Goal: Task Accomplishment & Management: Use online tool/utility

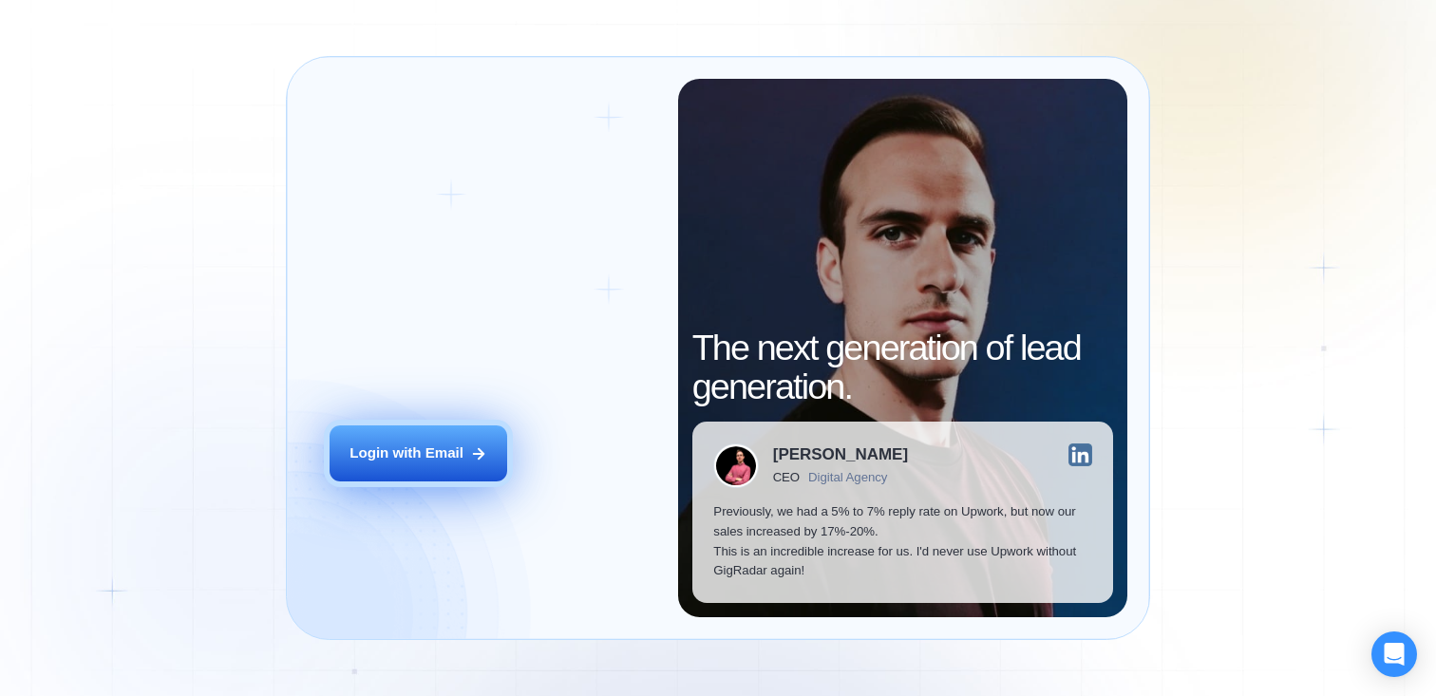
click at [455, 435] on button "Login with Email" at bounding box center [419, 453] width 178 height 56
click at [464, 456] on button "Login with Email" at bounding box center [419, 453] width 178 height 56
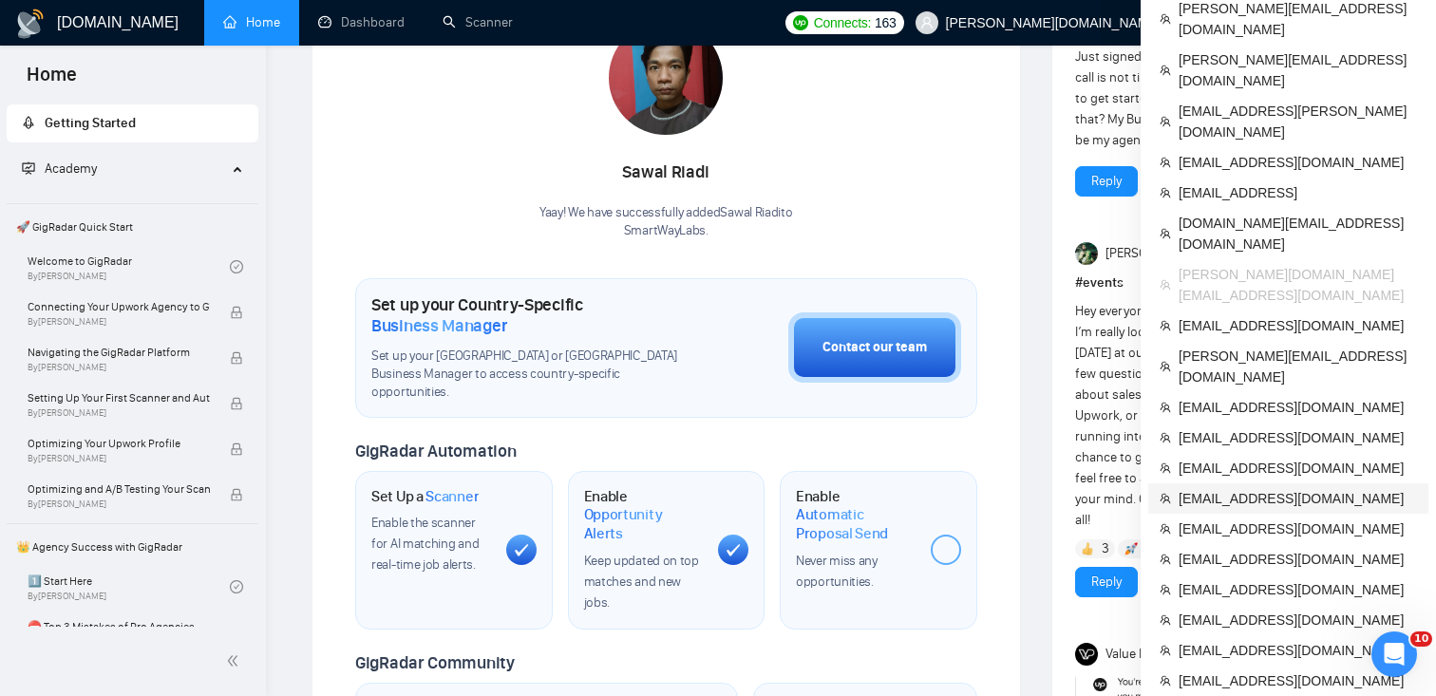
scroll to position [347, 0]
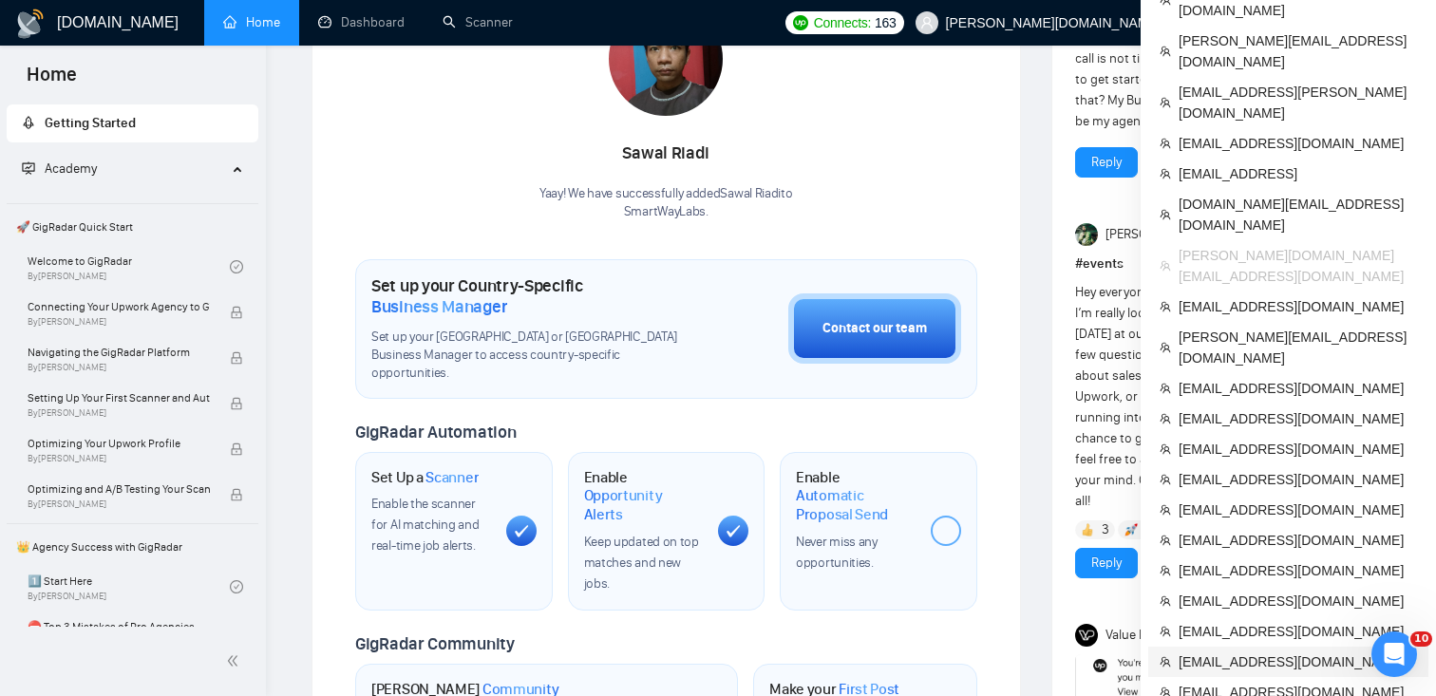
click at [1257, 647] on li "[EMAIL_ADDRESS][DOMAIN_NAME]" at bounding box center [1288, 662] width 280 height 30
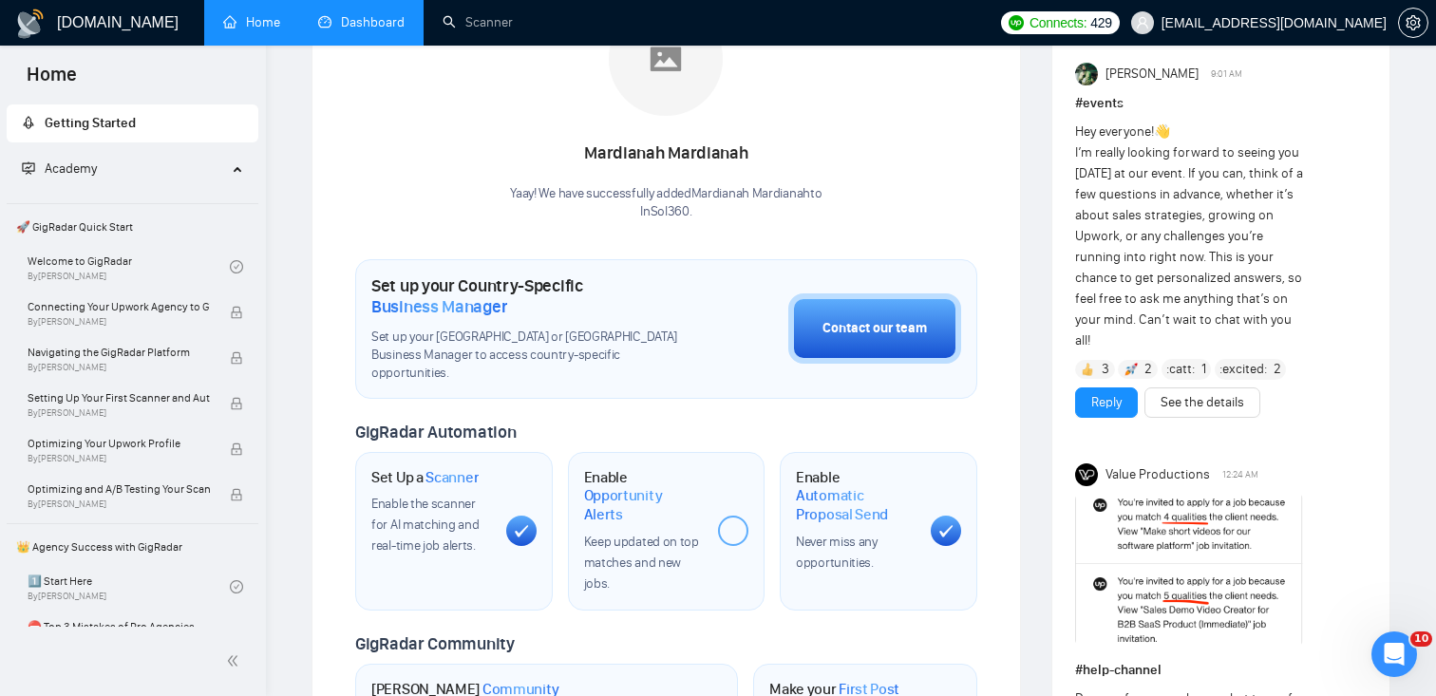
click at [362, 21] on link "Dashboard" at bounding box center [361, 22] width 86 height 16
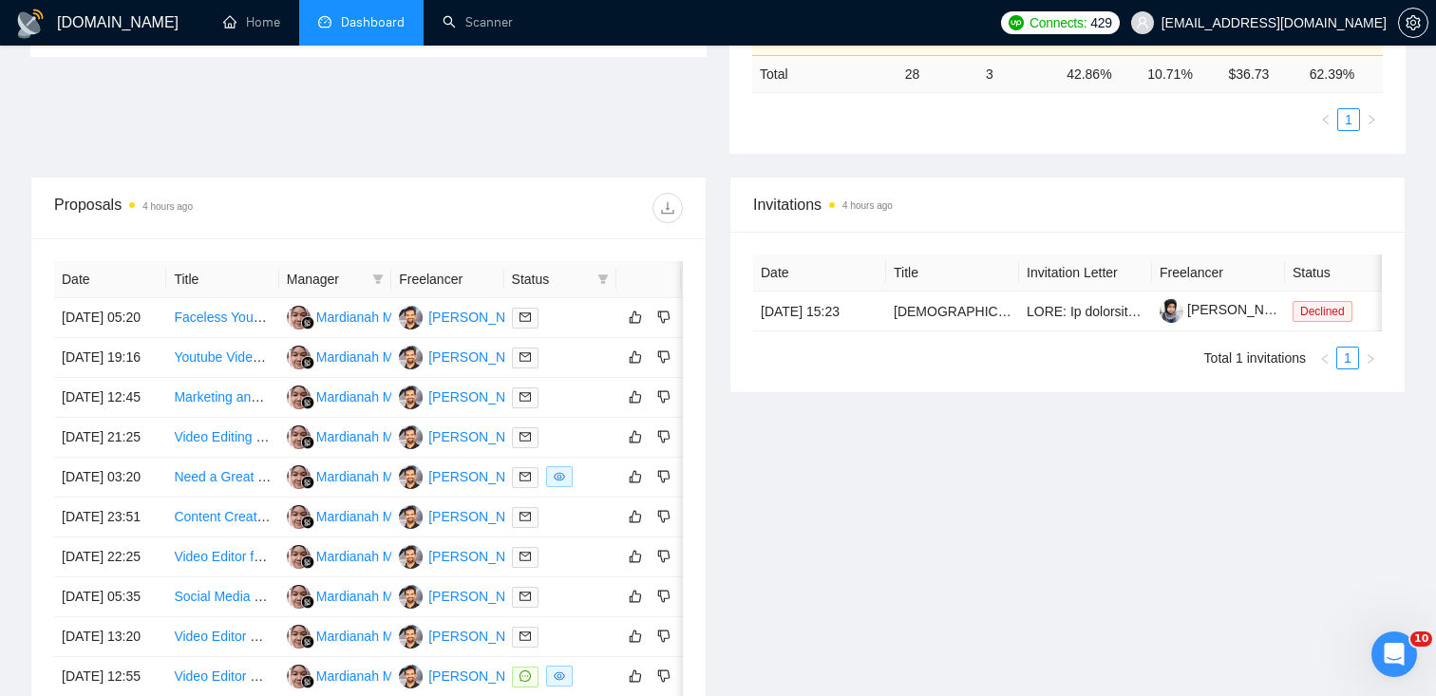
scroll to position [755, 0]
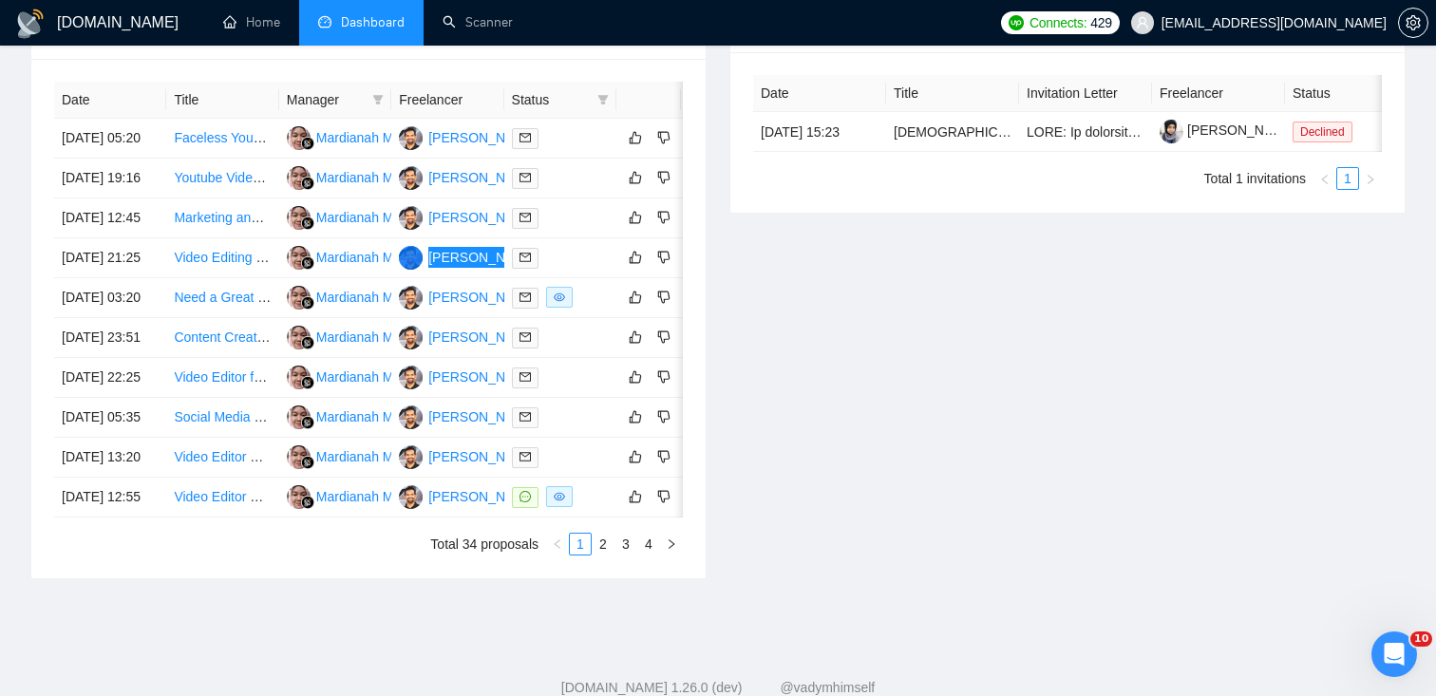
drag, startPoint x: 460, startPoint y: 320, endPoint x: 552, endPoint y: 12, distance: 321.2
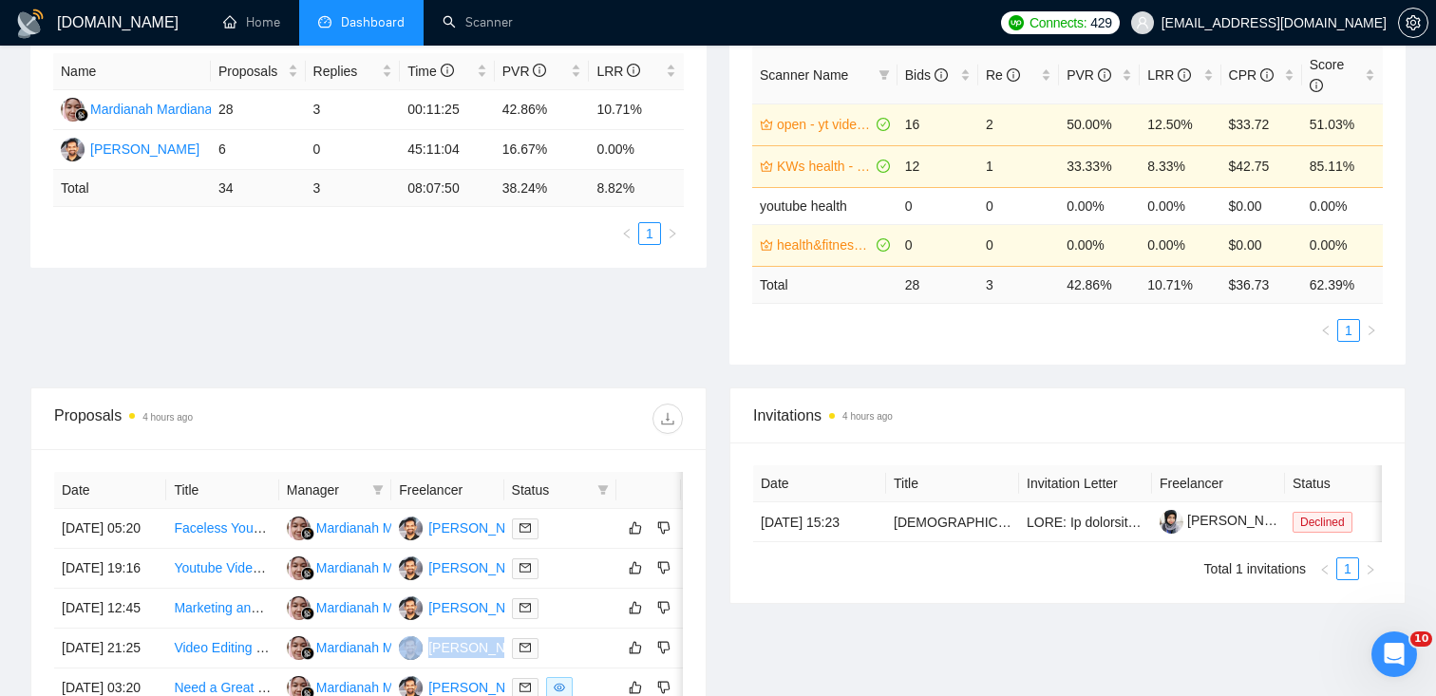
scroll to position [0, 0]
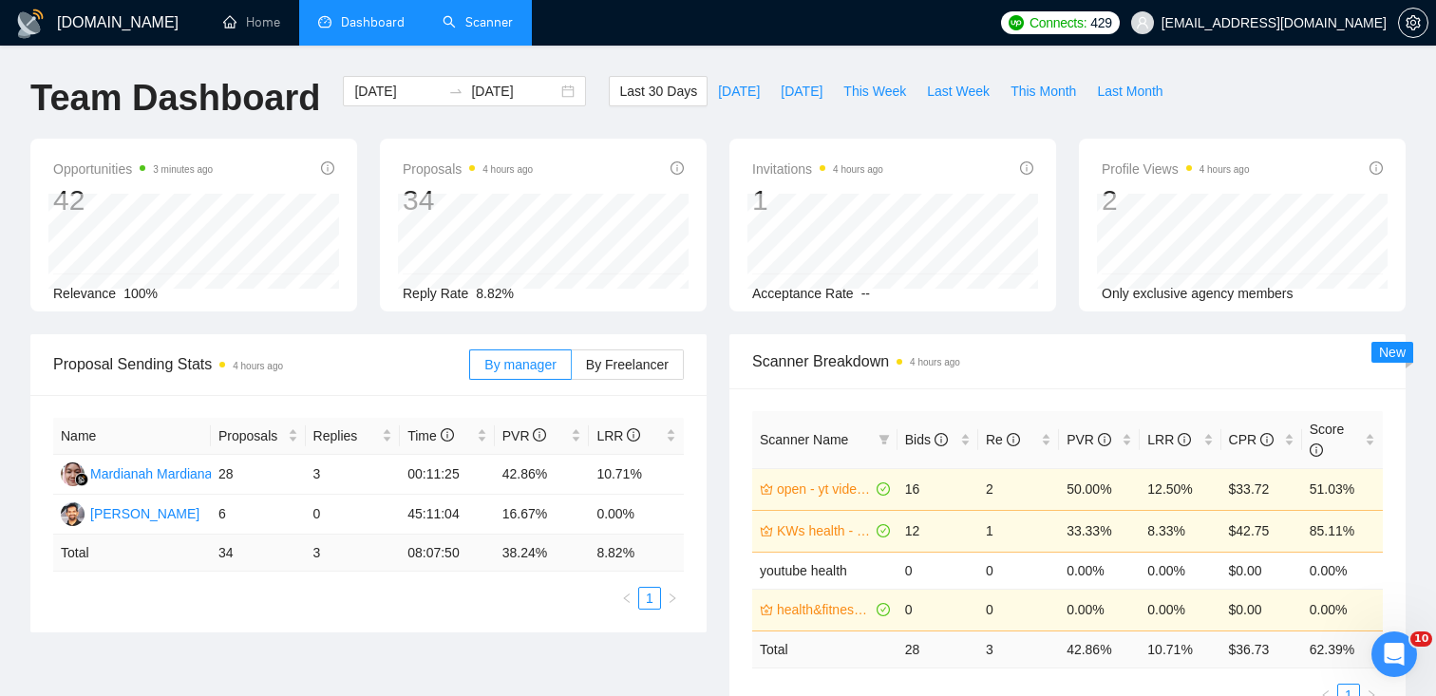
click at [474, 45] on li "Scanner" at bounding box center [478, 23] width 108 height 46
click at [452, 30] on link "Scanner" at bounding box center [478, 22] width 70 height 16
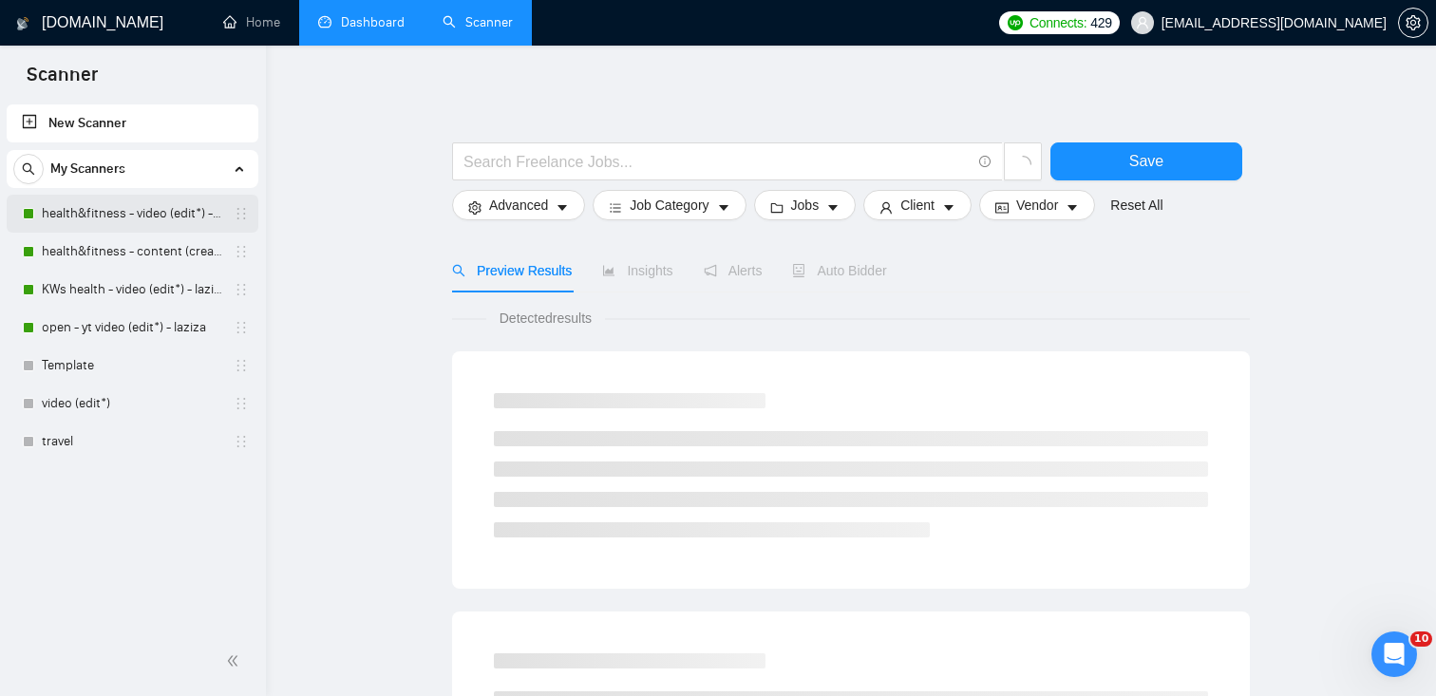
click at [100, 200] on link "health&fitness - video (edit*) - laziza" at bounding box center [132, 214] width 180 height 38
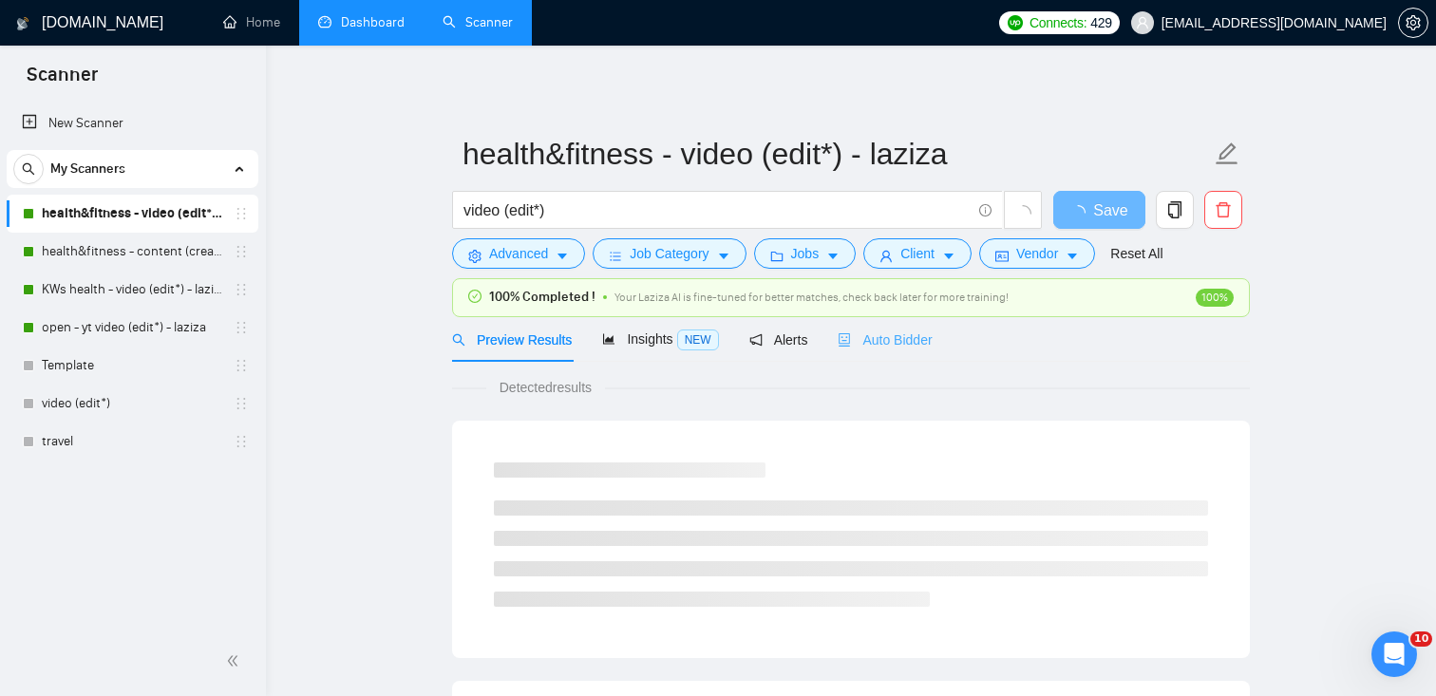
click at [914, 351] on div "Auto Bidder" at bounding box center [885, 339] width 94 height 45
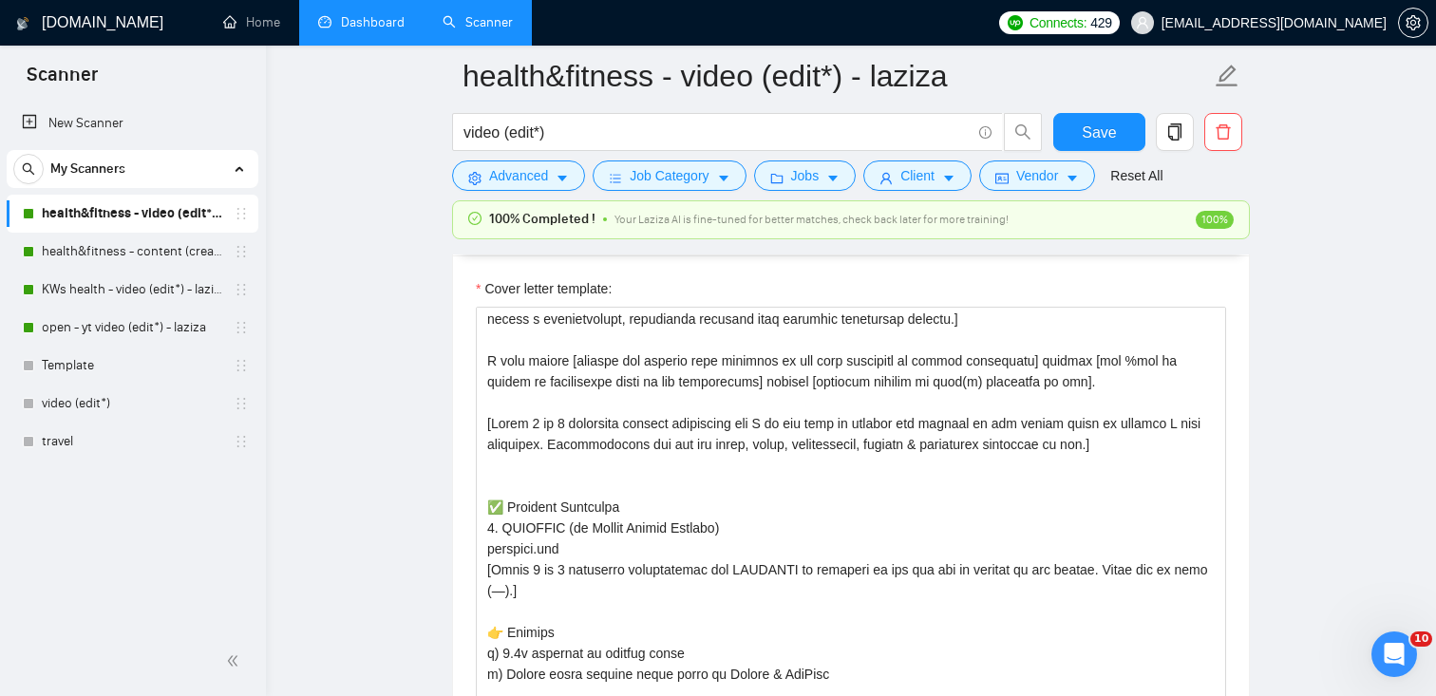
scroll to position [198, 0]
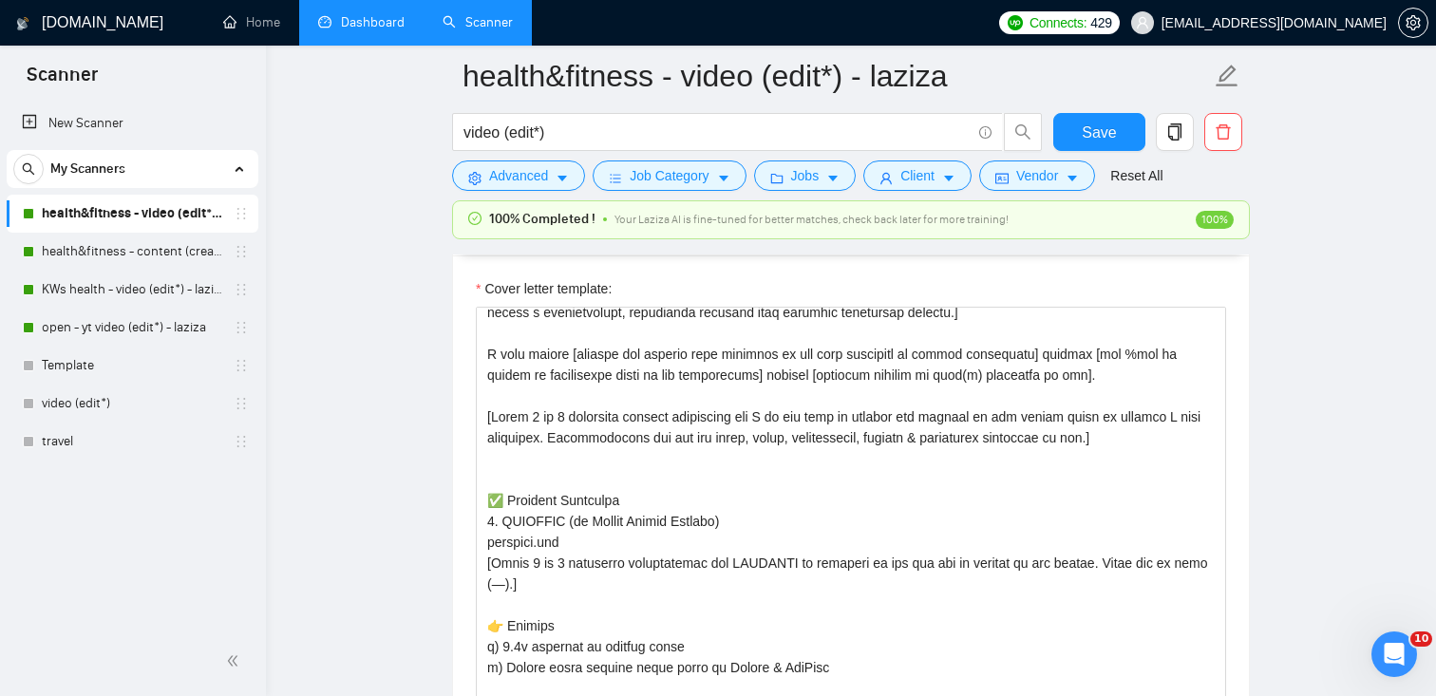
click at [395, 26] on link "Dashboard" at bounding box center [361, 22] width 86 height 16
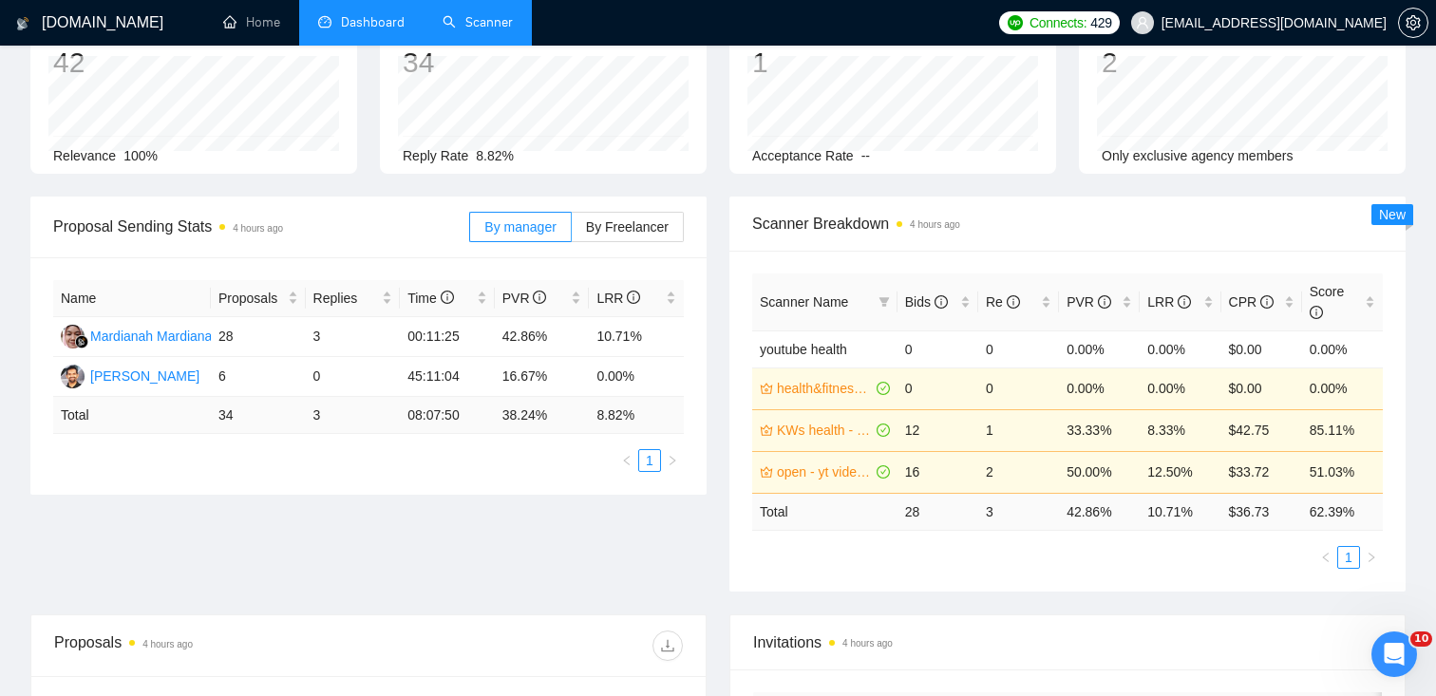
scroll to position [152, 0]
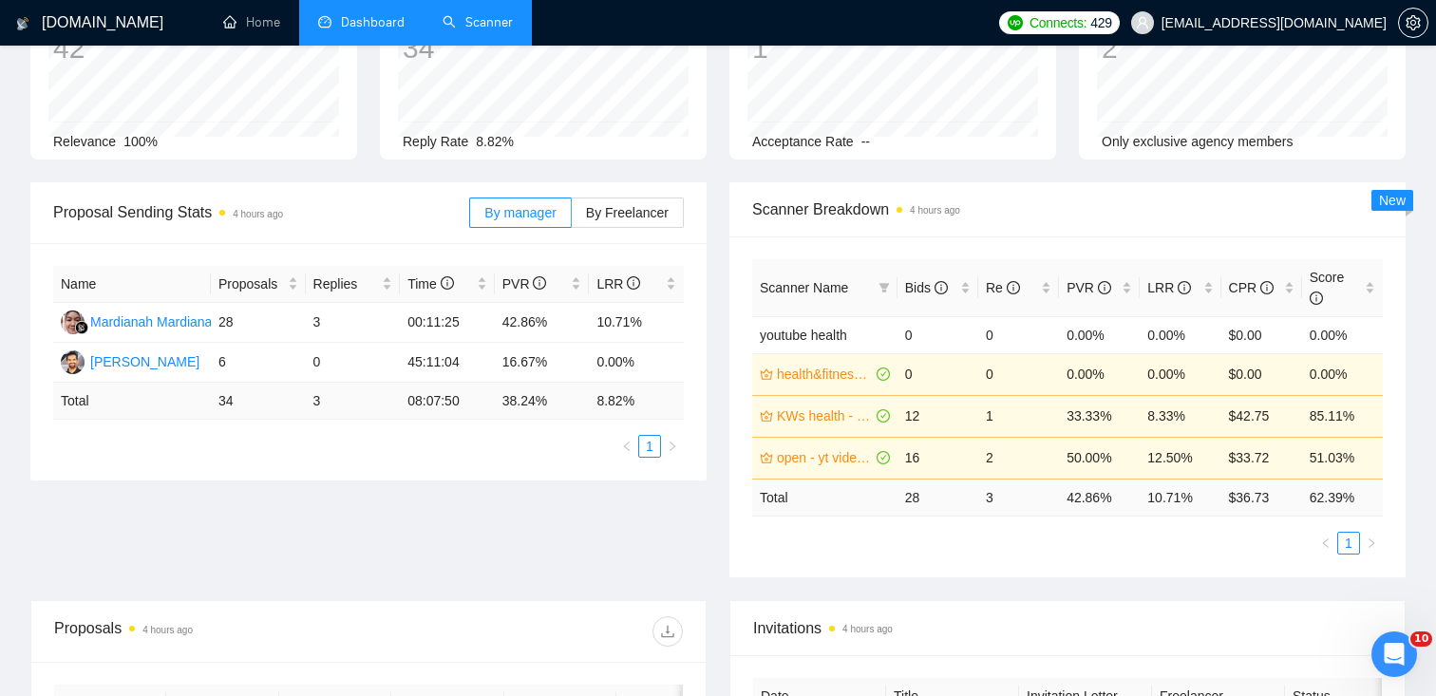
click at [501, 28] on link "Scanner" at bounding box center [478, 22] width 70 height 16
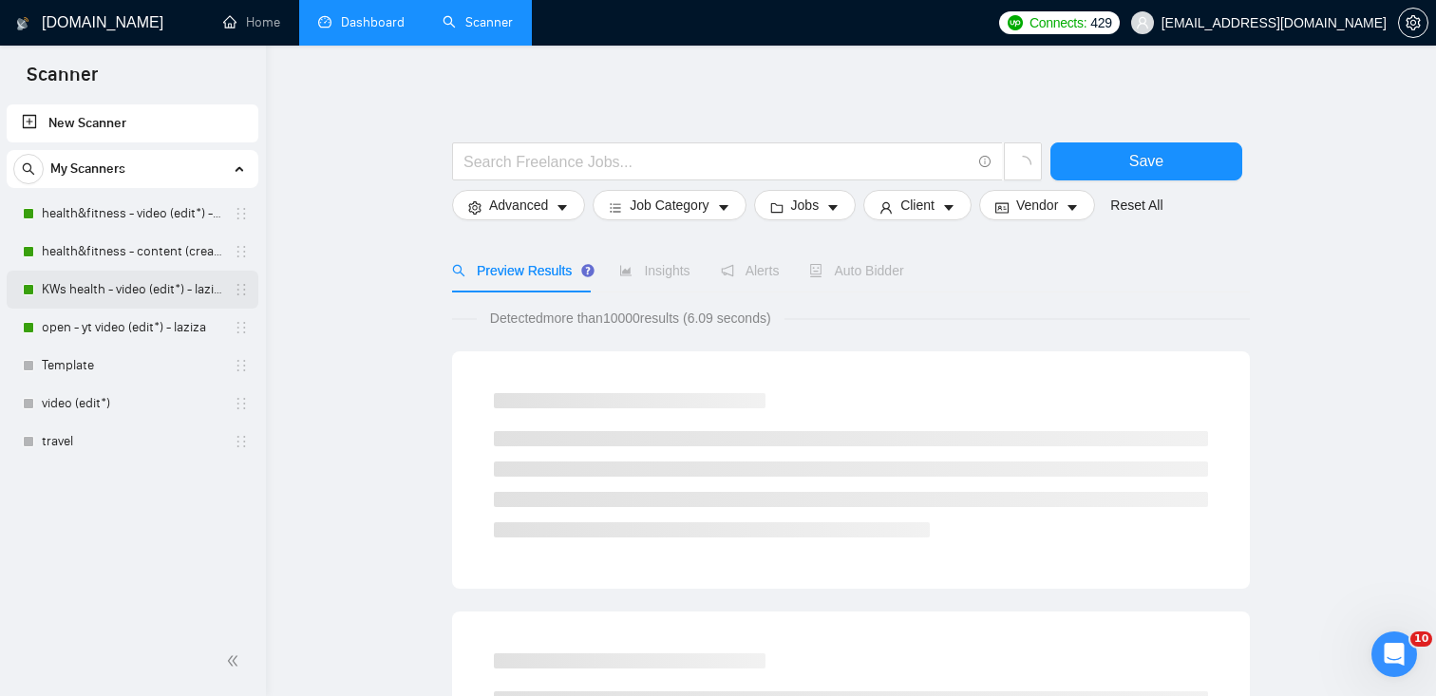
click at [118, 299] on link "KWs health - video (edit*) - laziza" at bounding box center [132, 290] width 180 height 38
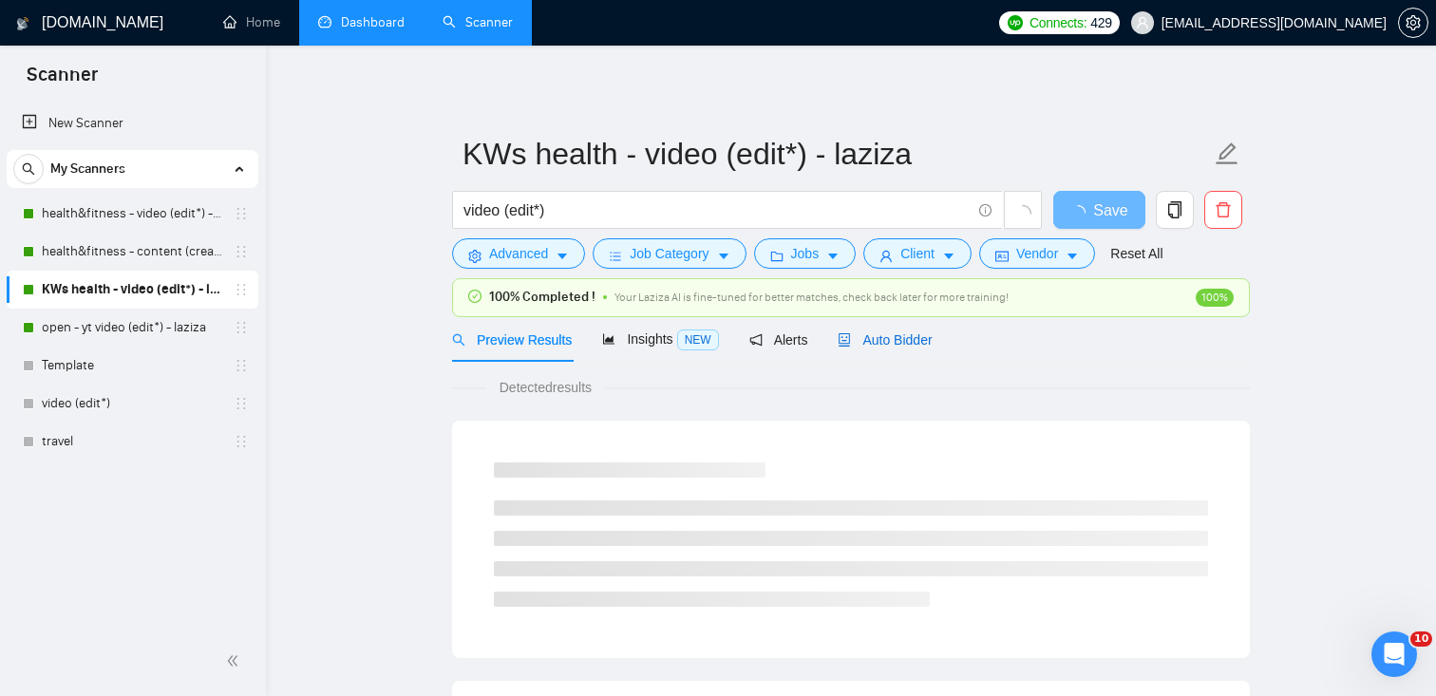
click at [908, 348] on div "Auto Bidder" at bounding box center [885, 340] width 94 height 21
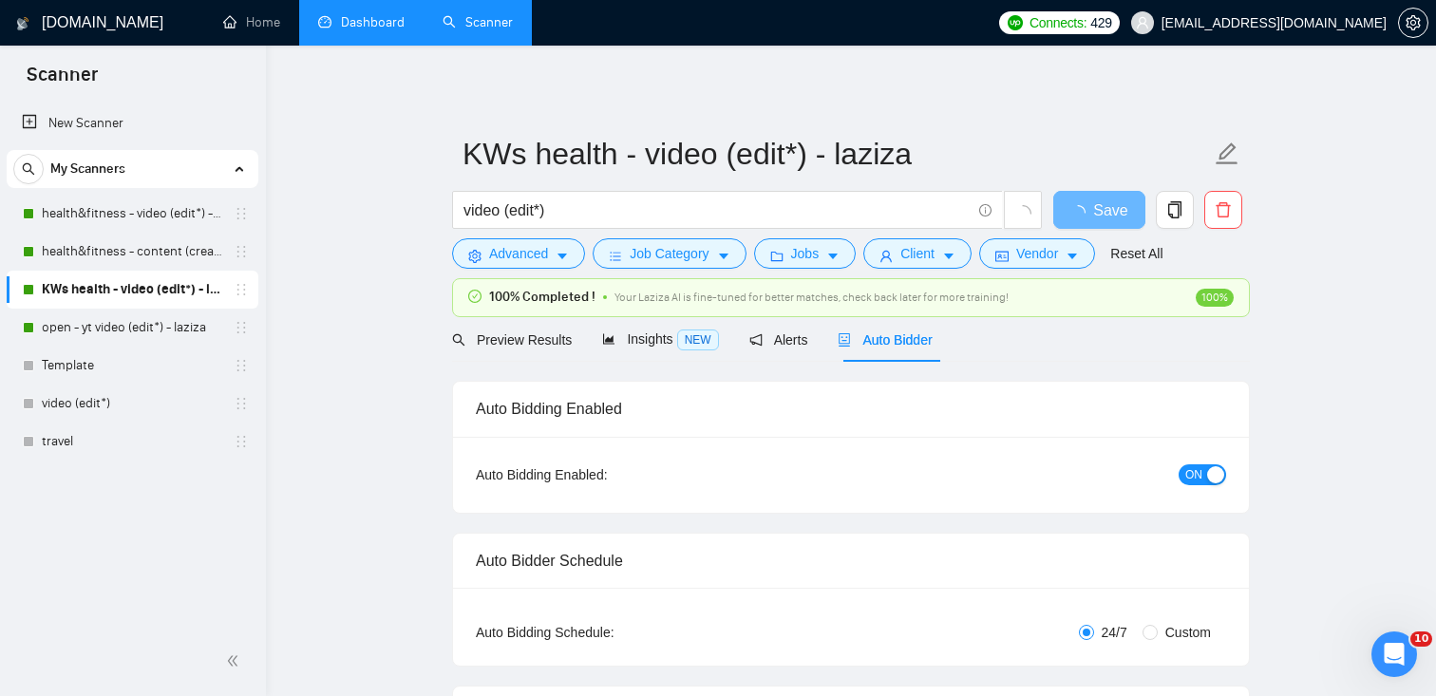
checkbox input "true"
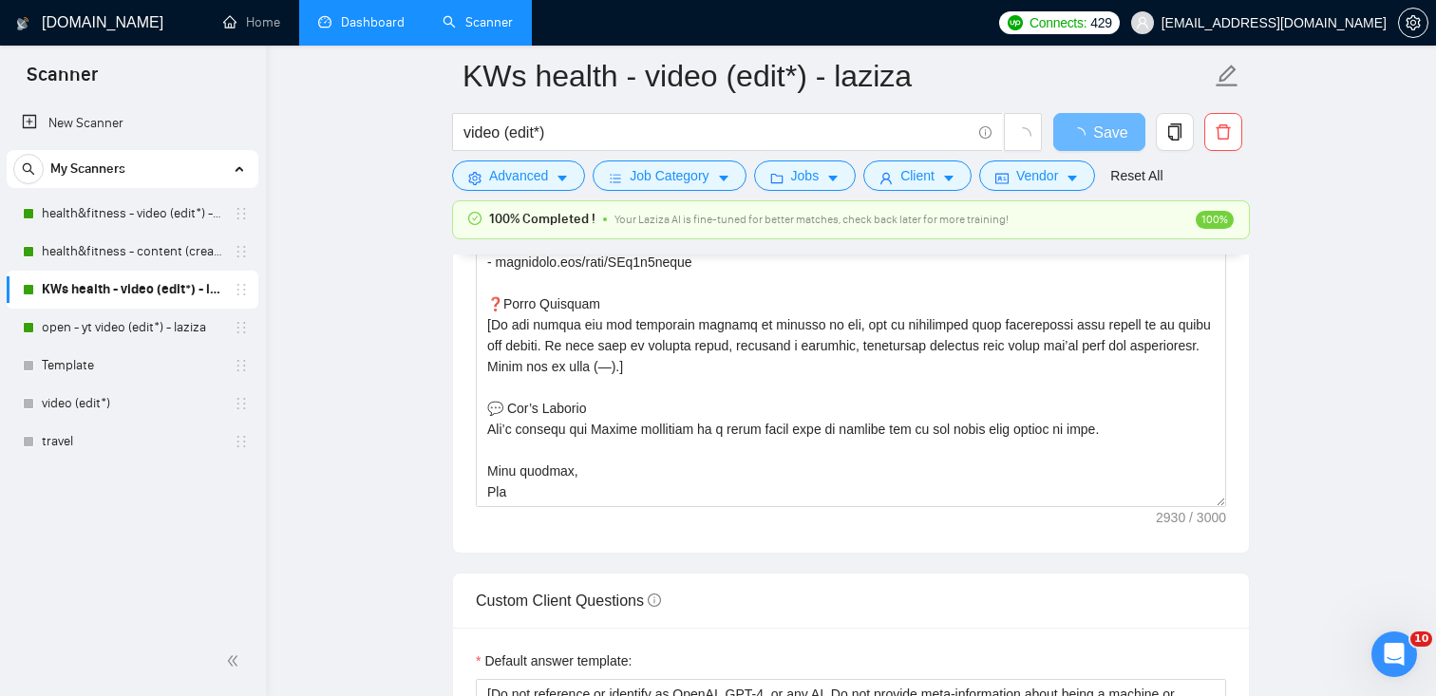
scroll to position [2287, 0]
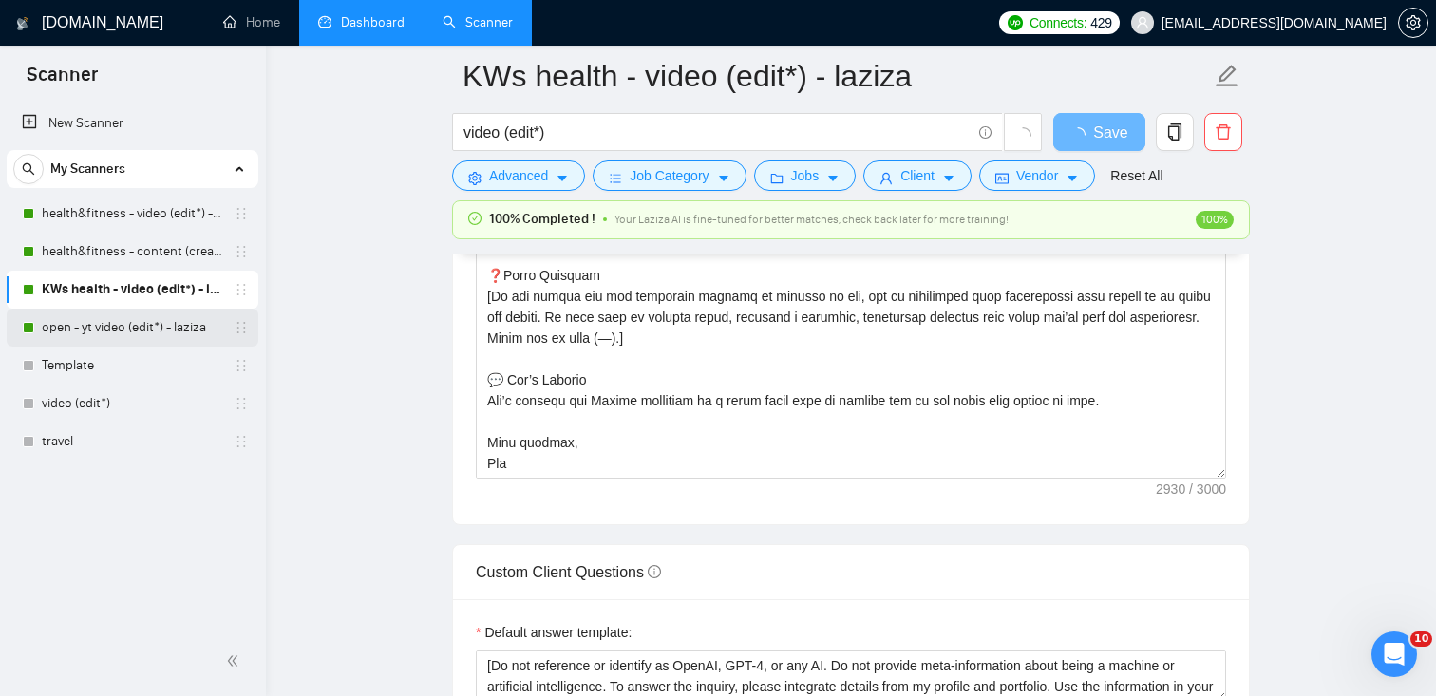
click at [195, 331] on link "open - yt video (edit*) - laziza" at bounding box center [132, 328] width 180 height 38
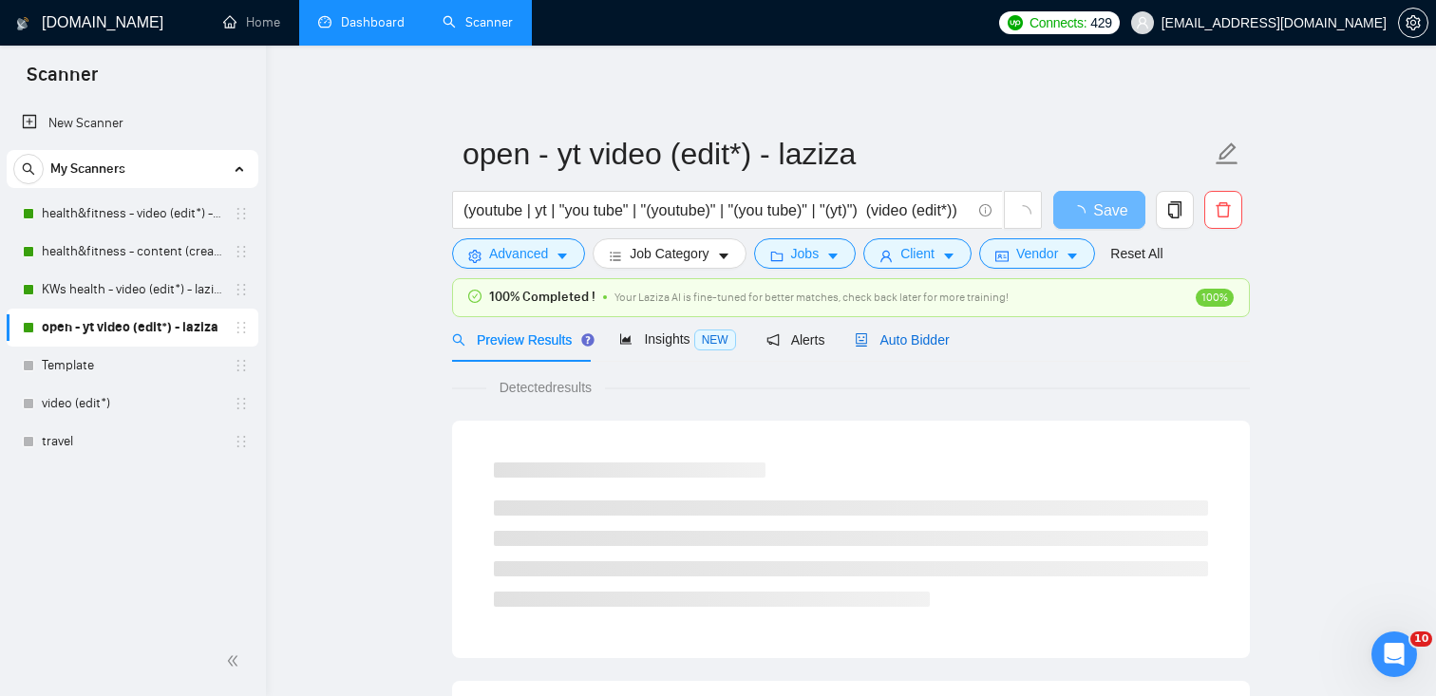
click at [901, 339] on span "Auto Bidder" at bounding box center [902, 339] width 94 height 15
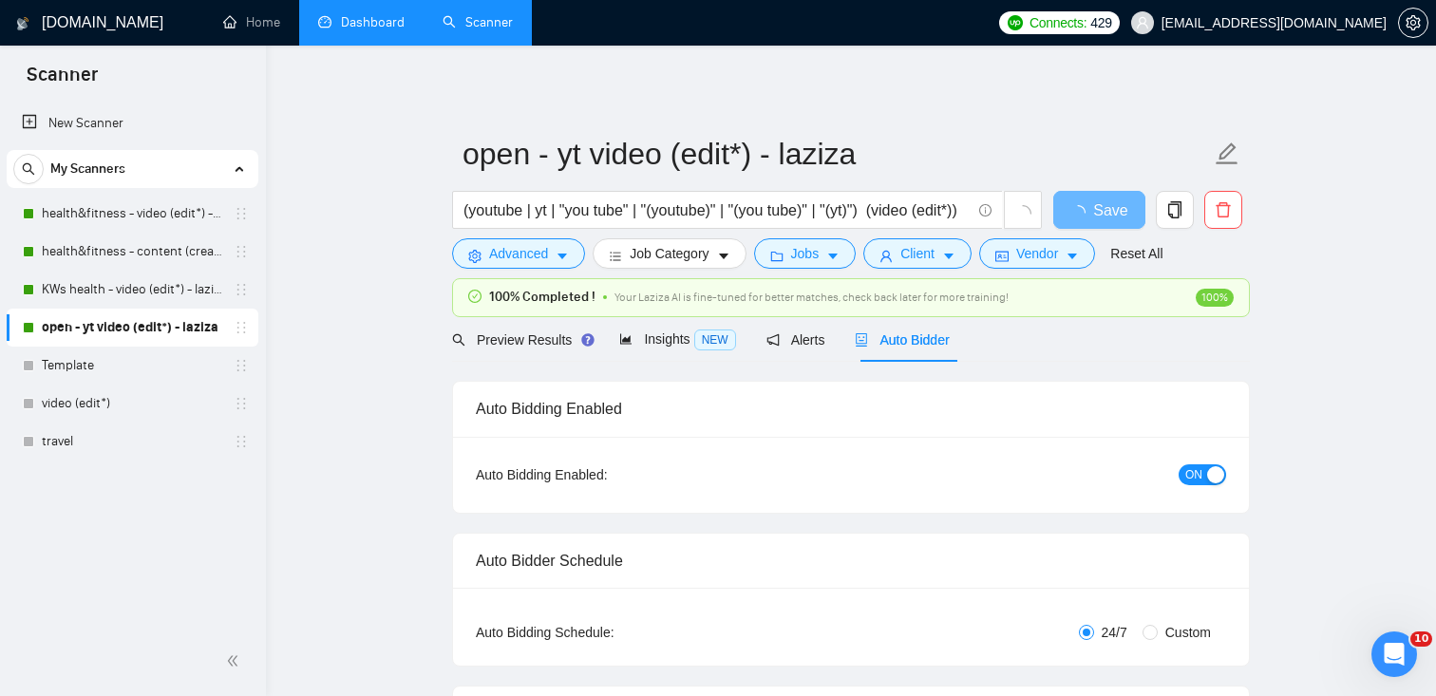
checkbox input "true"
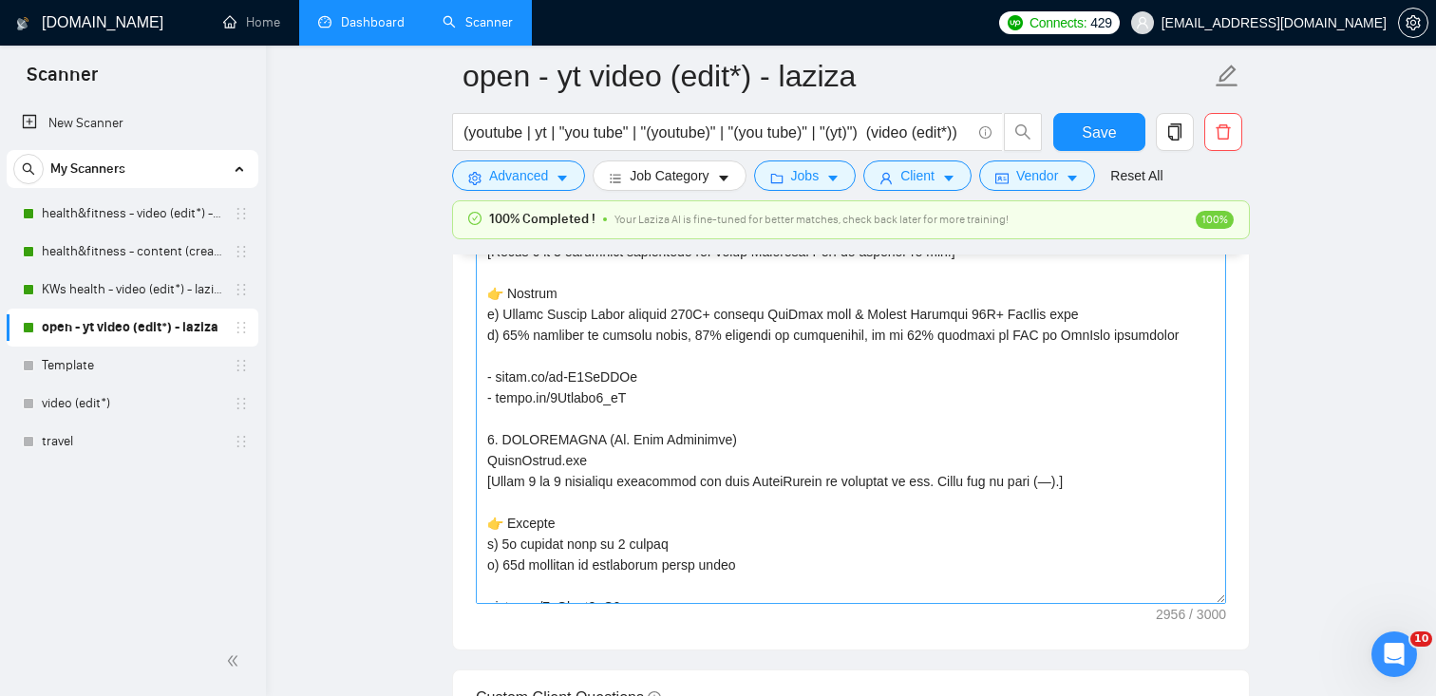
scroll to position [940, 0]
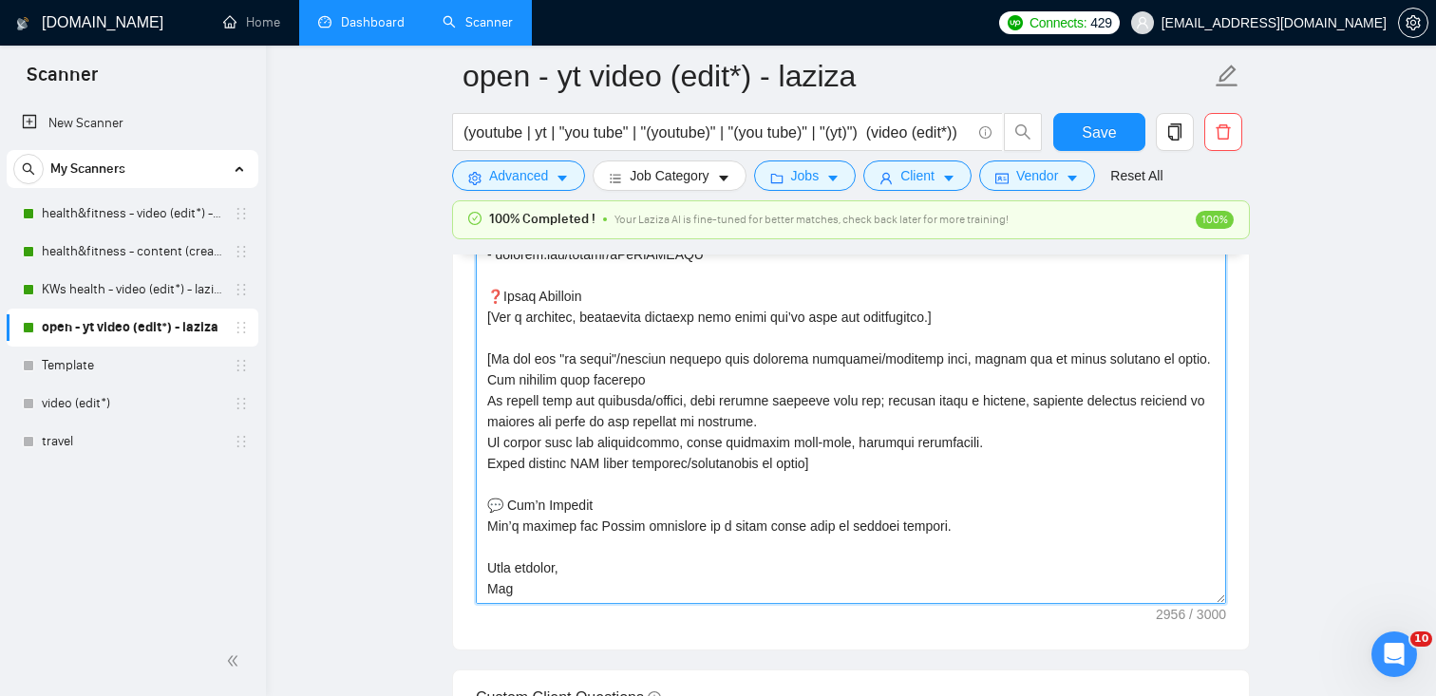
click at [538, 582] on textarea "Cover letter template:" at bounding box center [851, 390] width 750 height 427
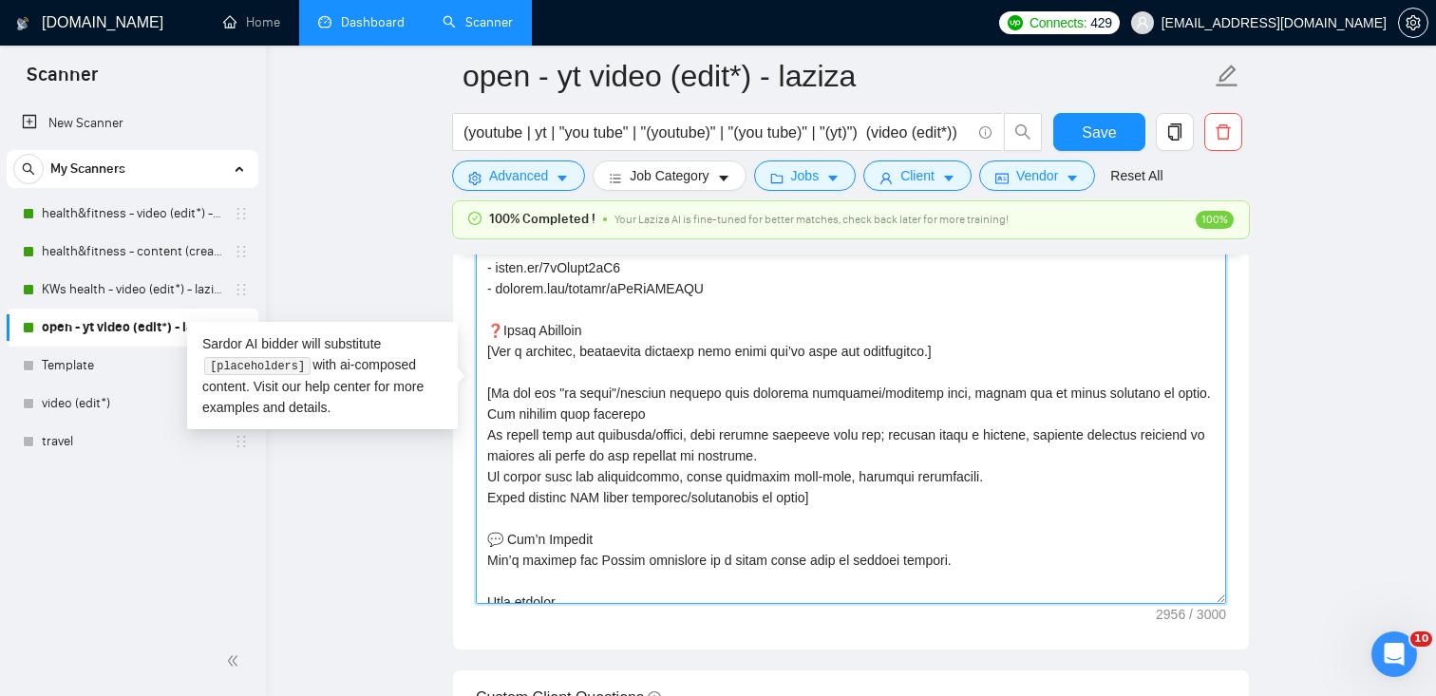
scroll to position [900, 0]
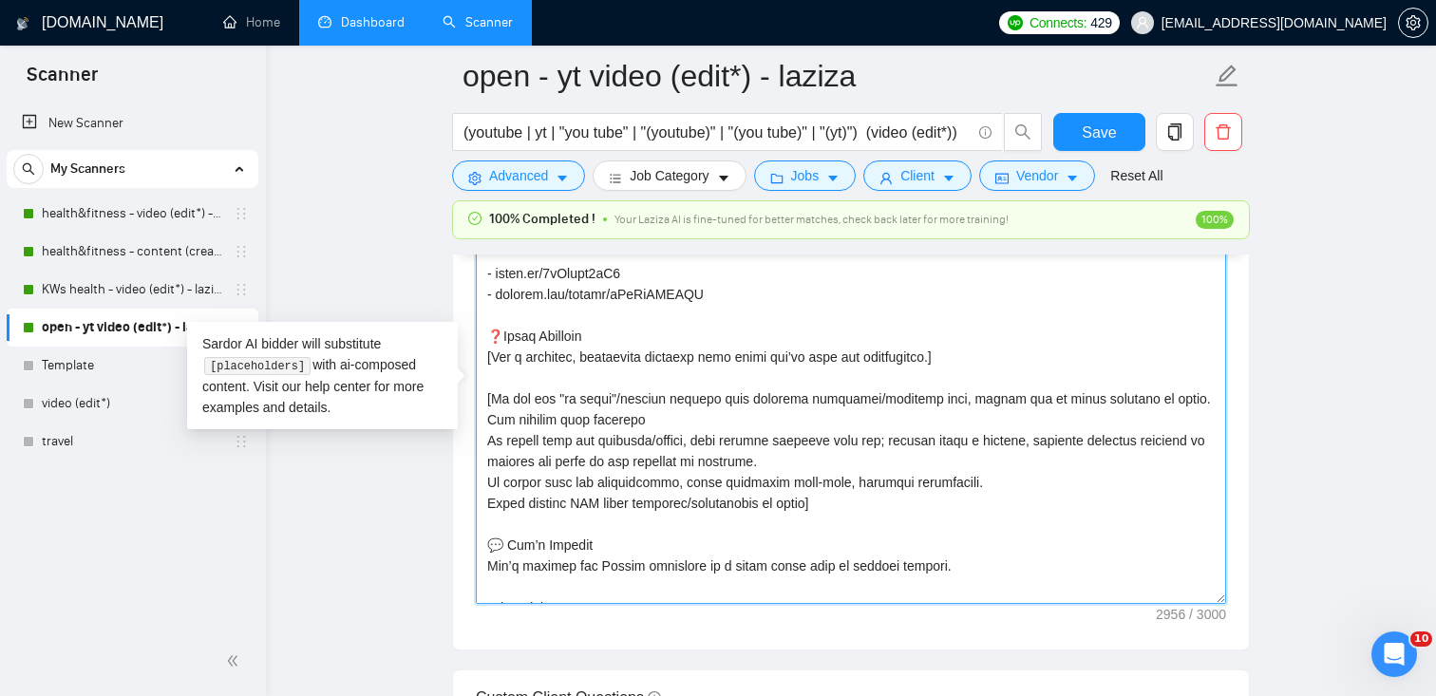
drag, startPoint x: 530, startPoint y: 595, endPoint x: 506, endPoint y: 425, distance: 171.7
click at [506, 425] on textarea "Cover letter template:" at bounding box center [851, 390] width 750 height 427
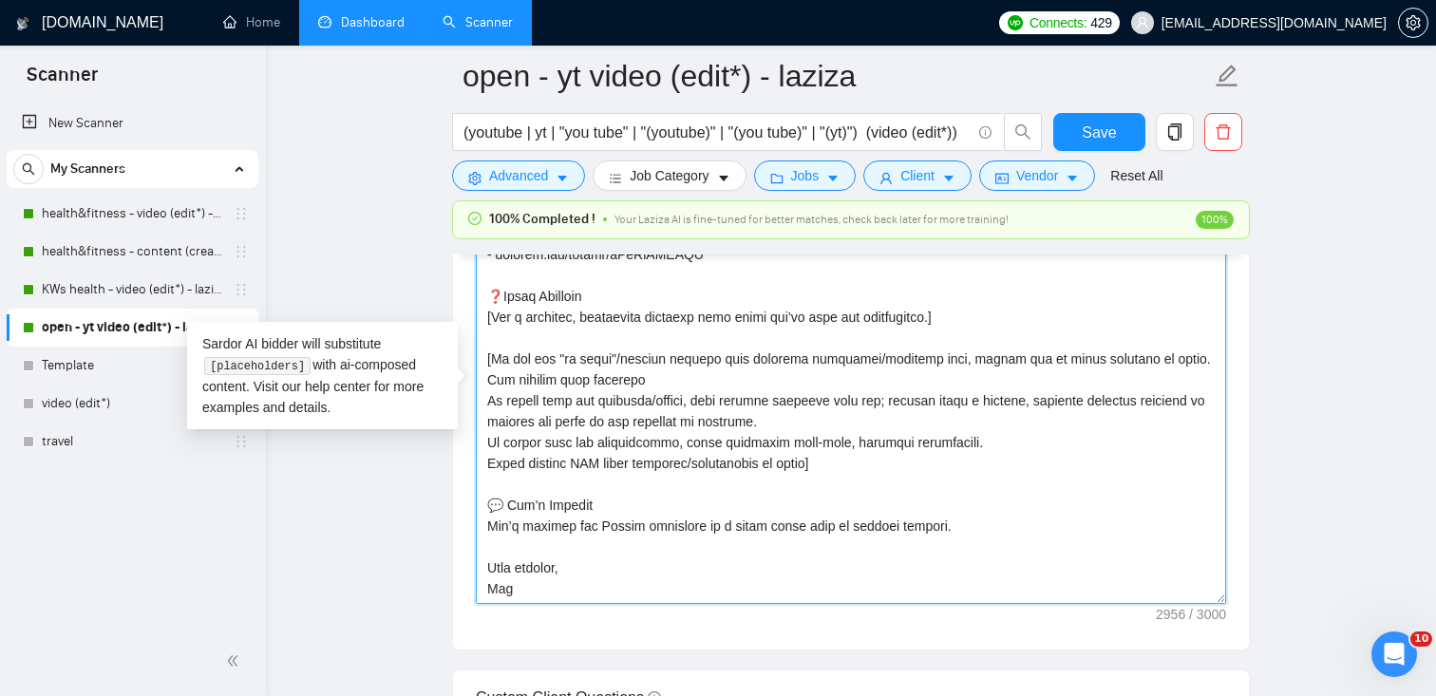
click at [538, 514] on textarea "Cover letter template:" at bounding box center [851, 390] width 750 height 427
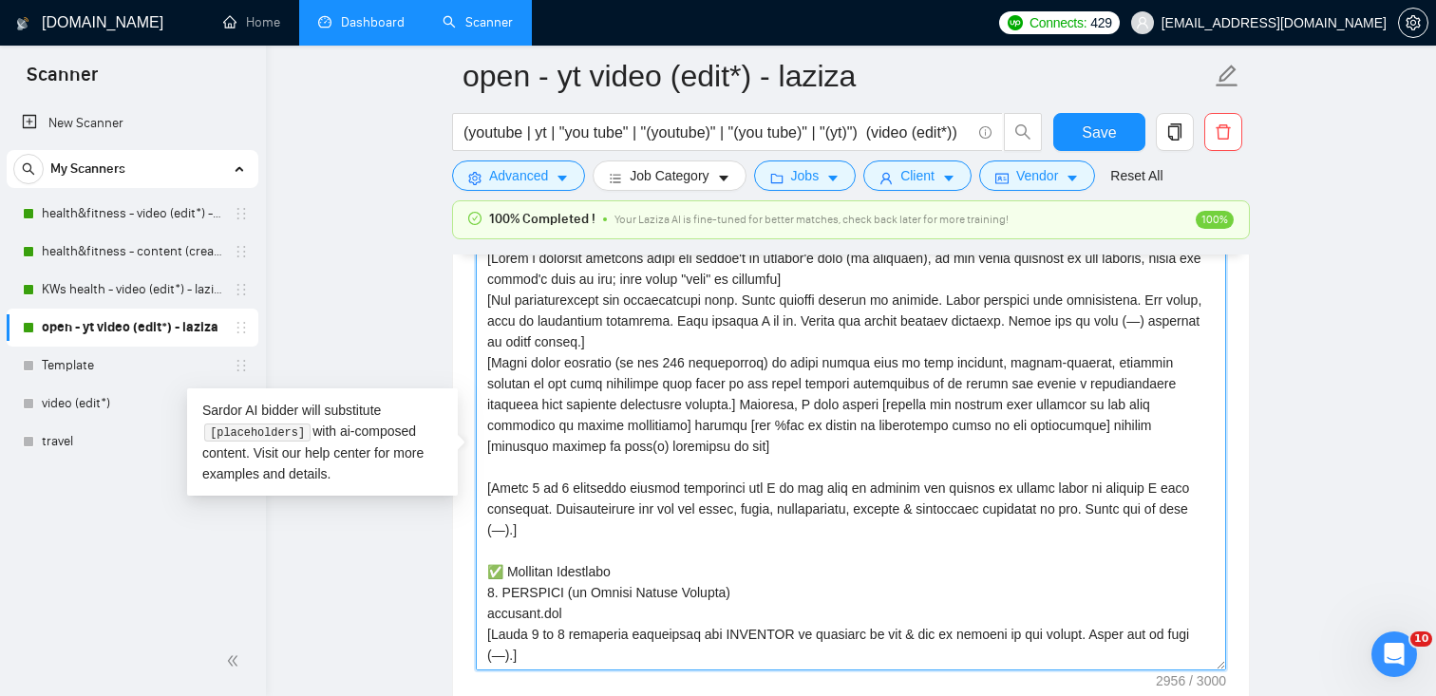
scroll to position [2253, 0]
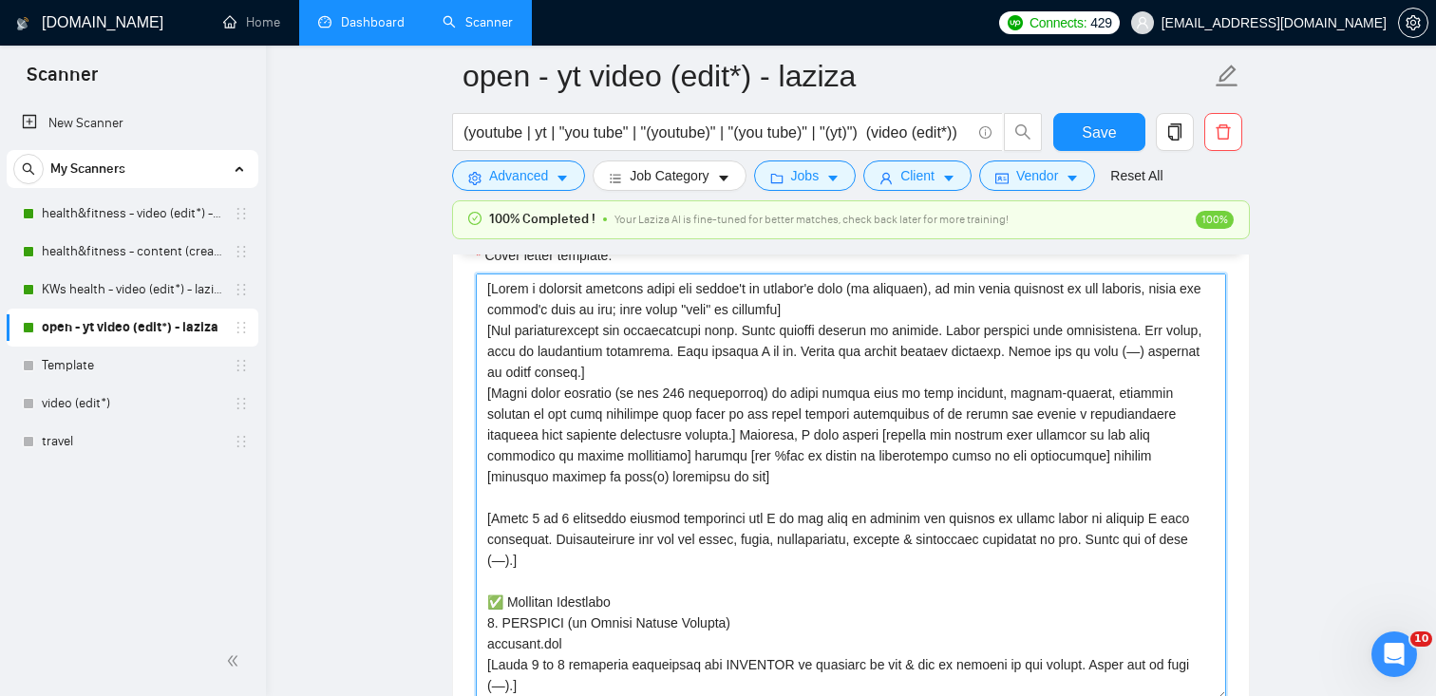
drag, startPoint x: 529, startPoint y: 591, endPoint x: 462, endPoint y: 286, distance: 312.2
click at [462, 286] on div "Cover letter template:" at bounding box center [851, 484] width 796 height 524
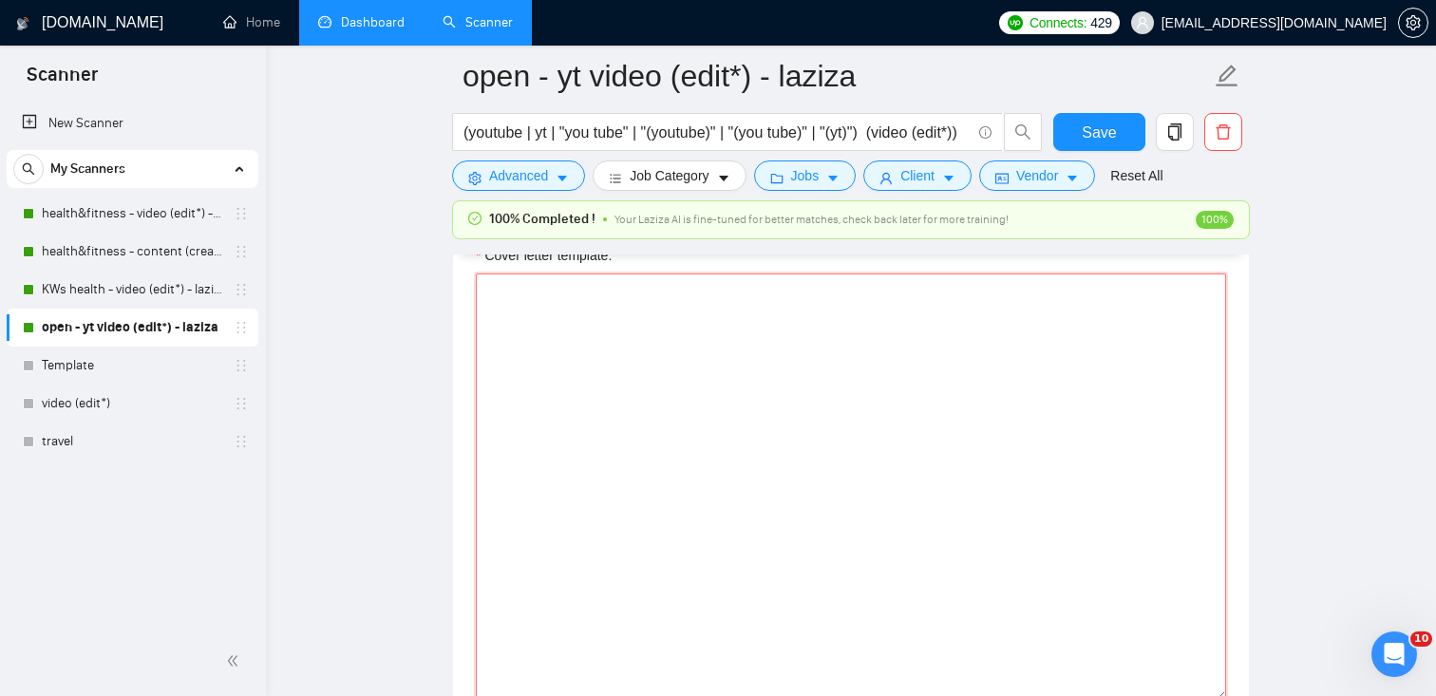
paste textarea "[Write a personal greeting using the client’s name or company name (if provided…"
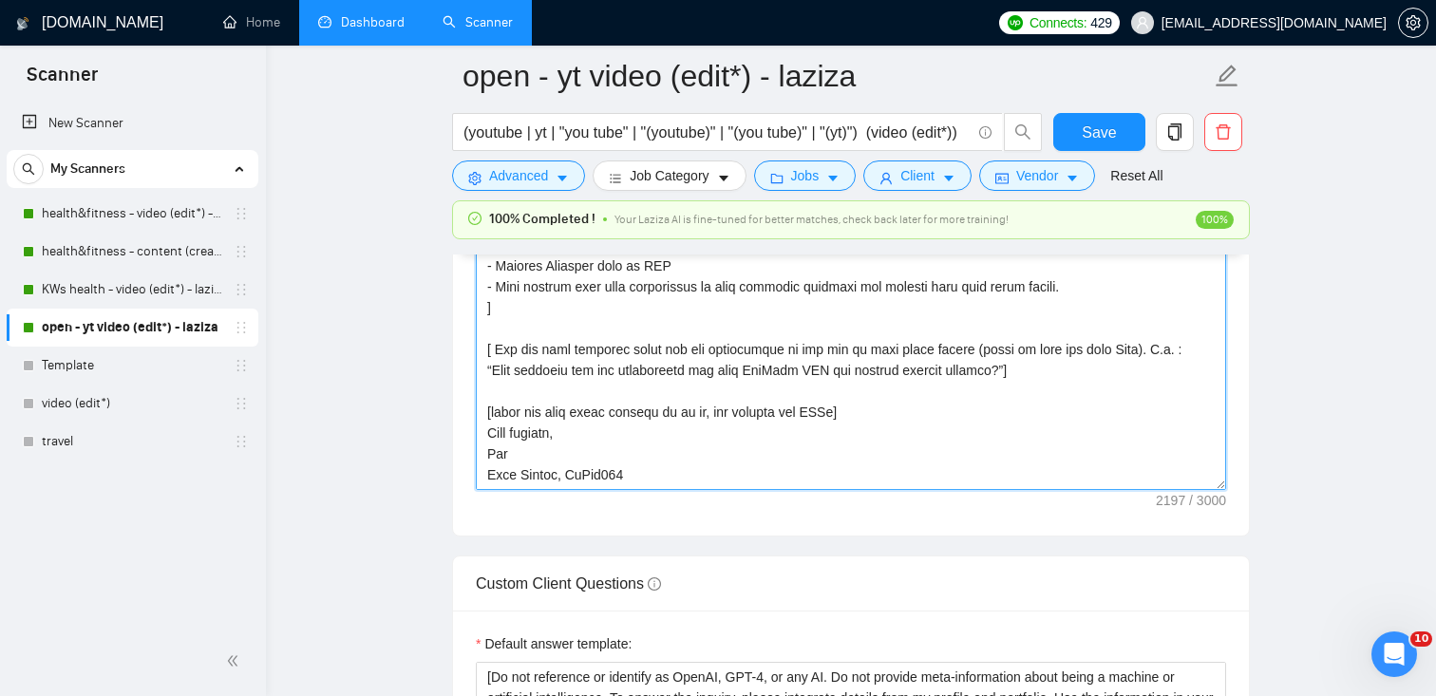
scroll to position [2472, 0]
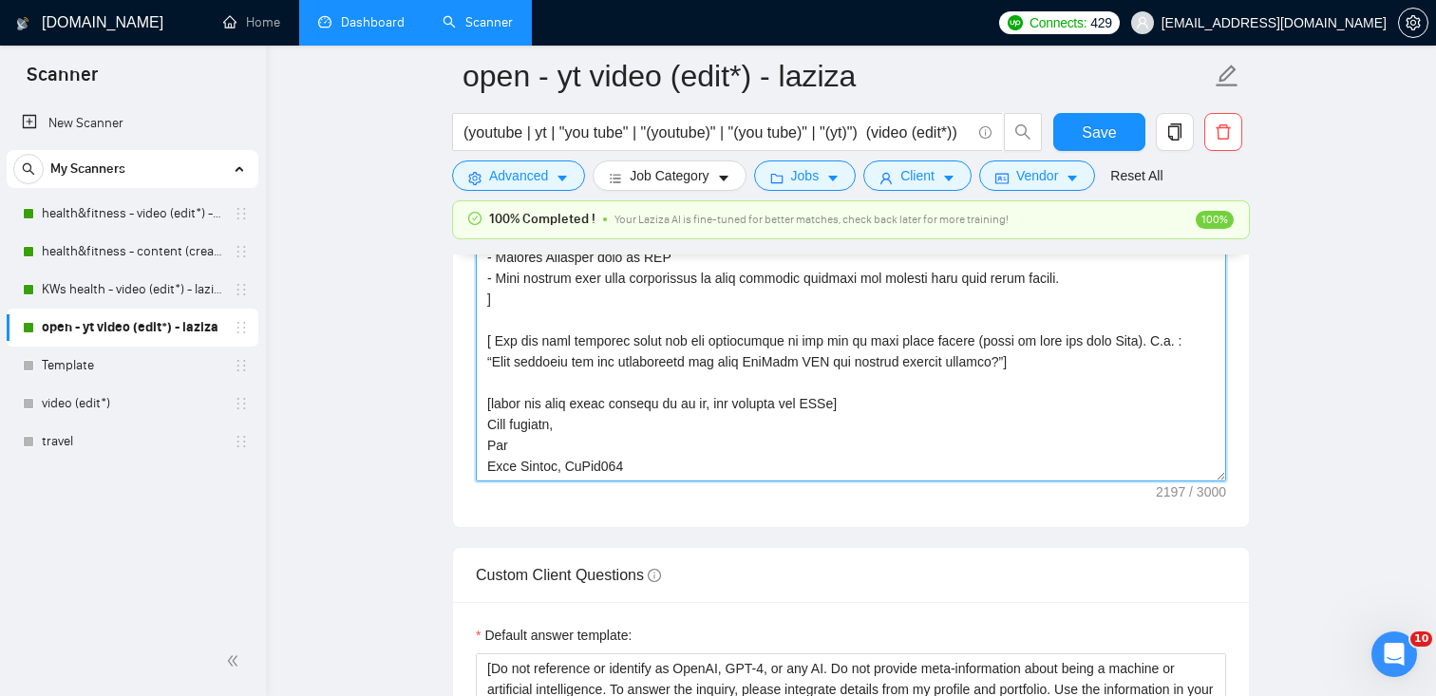
click at [488, 425] on textarea "Cover letter template:" at bounding box center [851, 267] width 750 height 427
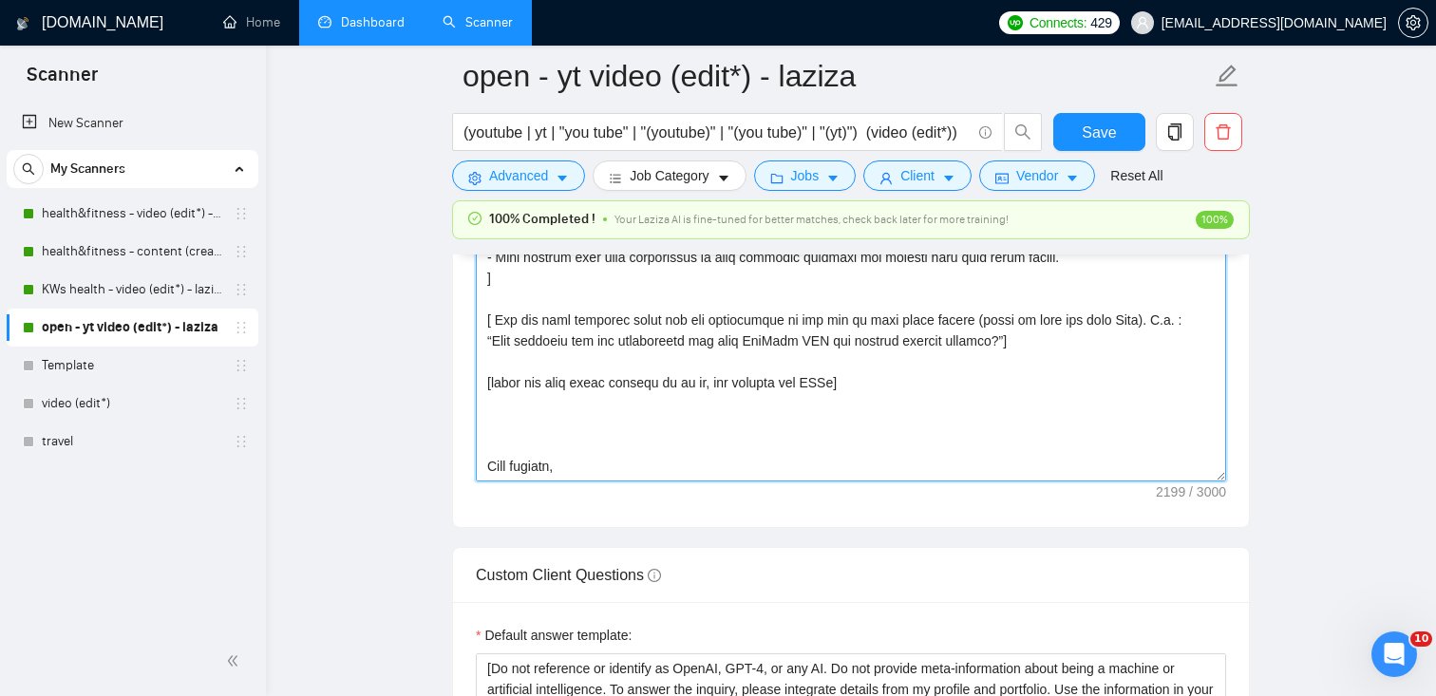
scroll to position [620, 0]
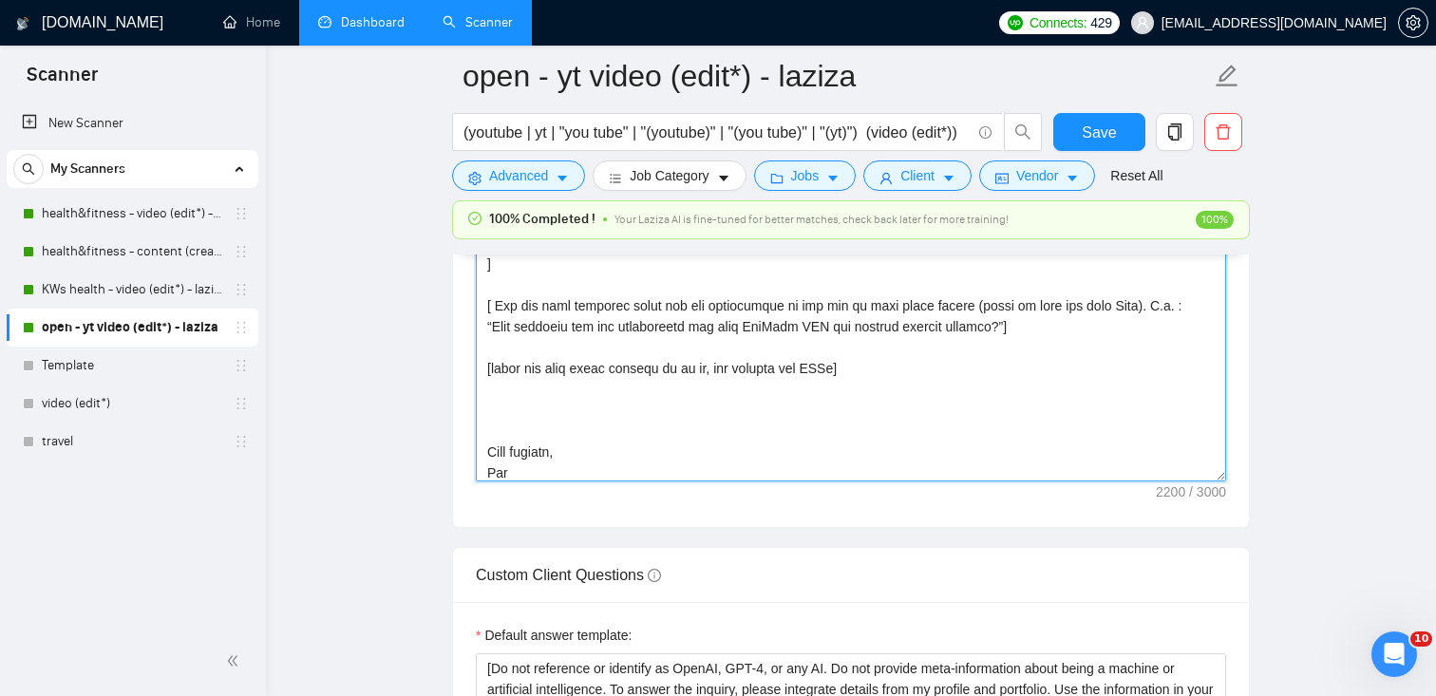
paste textarea "Let’s connect via Upwork messenger or a quick video call to discuss how we can …"
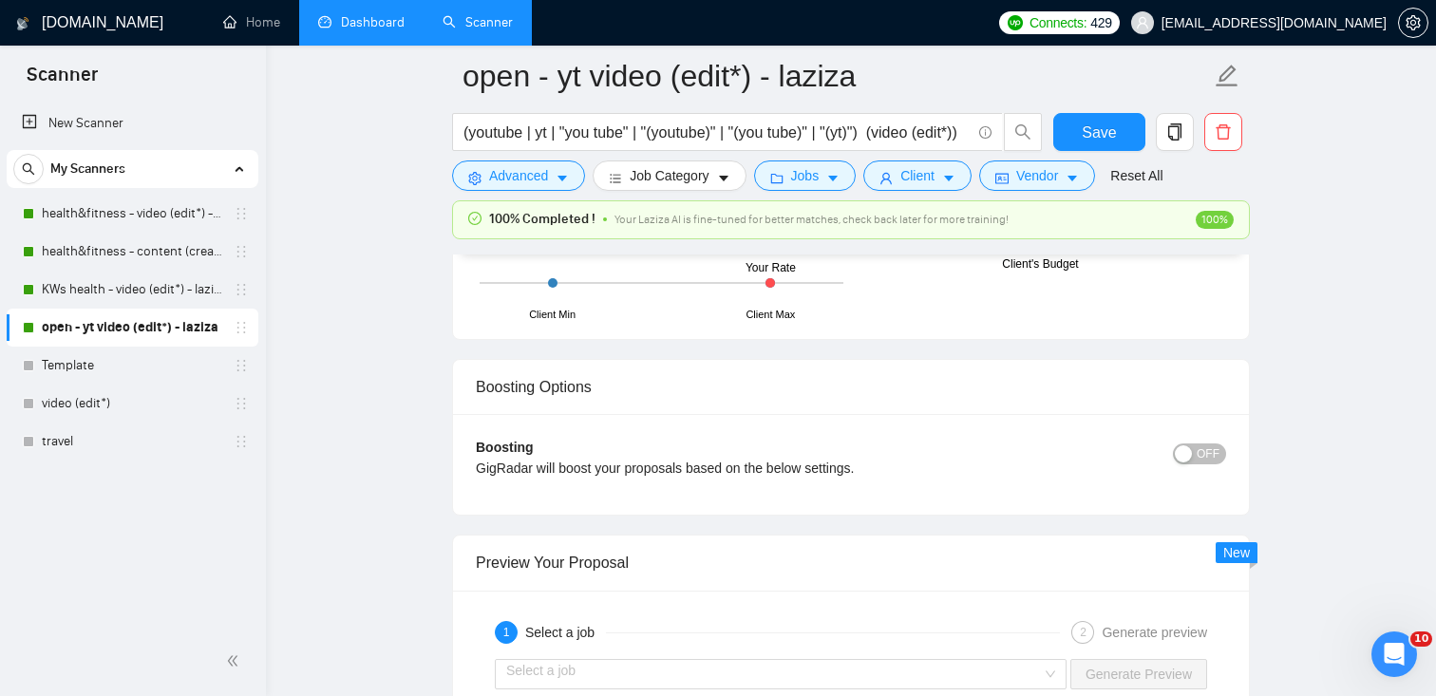
scroll to position [3558, 0]
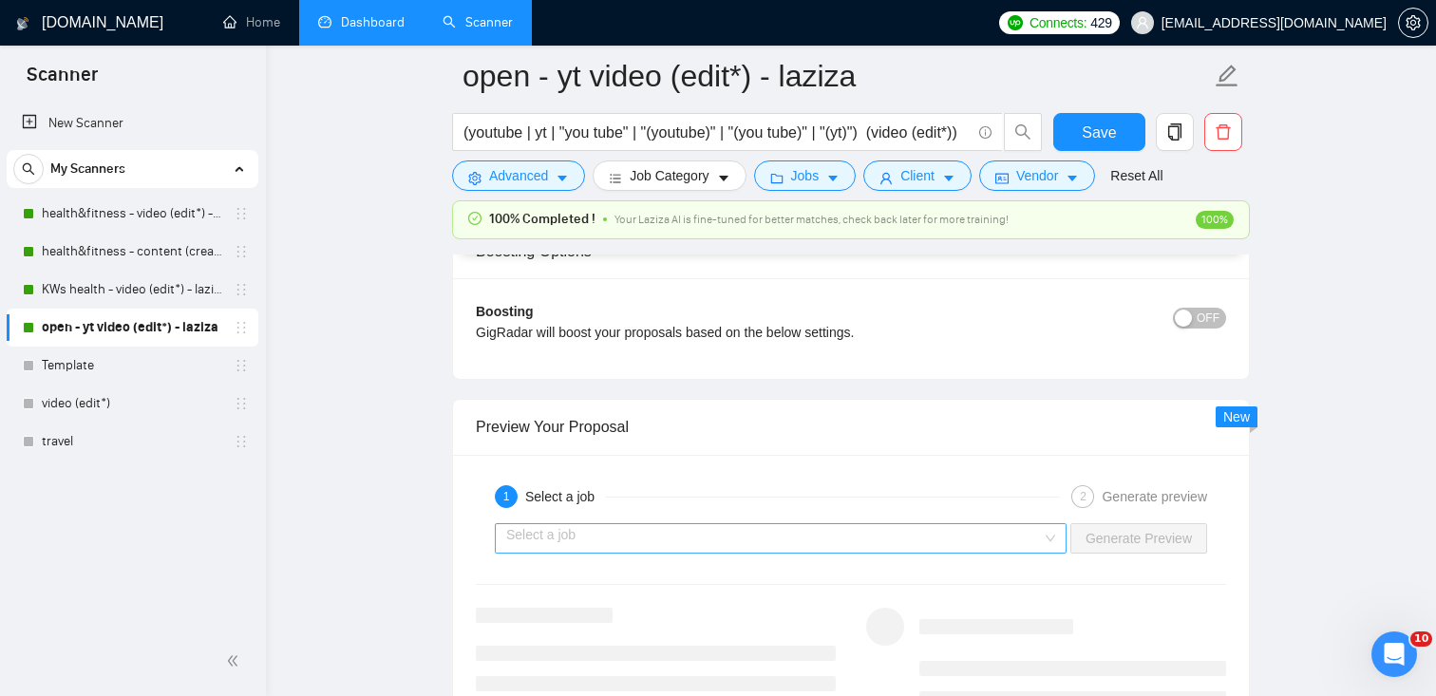
click at [709, 544] on input "search" at bounding box center [774, 538] width 536 height 28
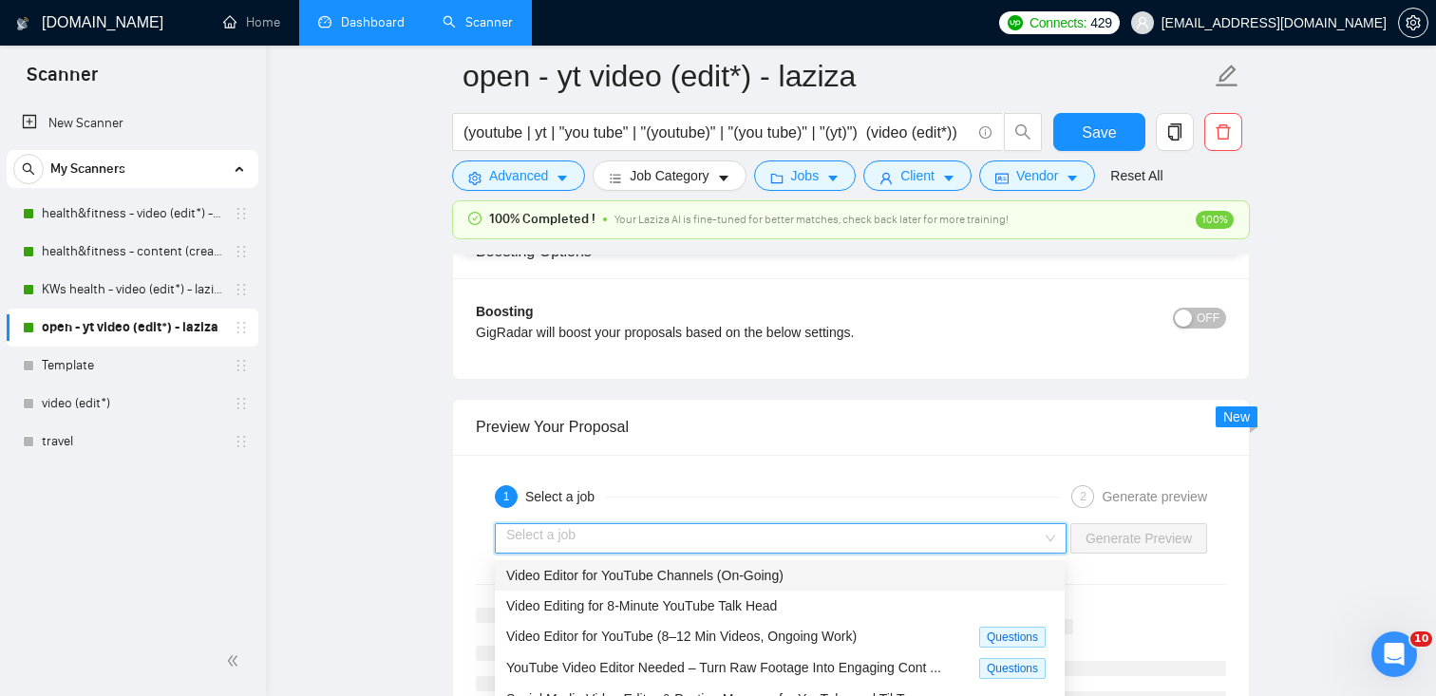
click at [648, 581] on span "Video Editor for YouTube Channels (On-Going)" at bounding box center [644, 575] width 277 height 15
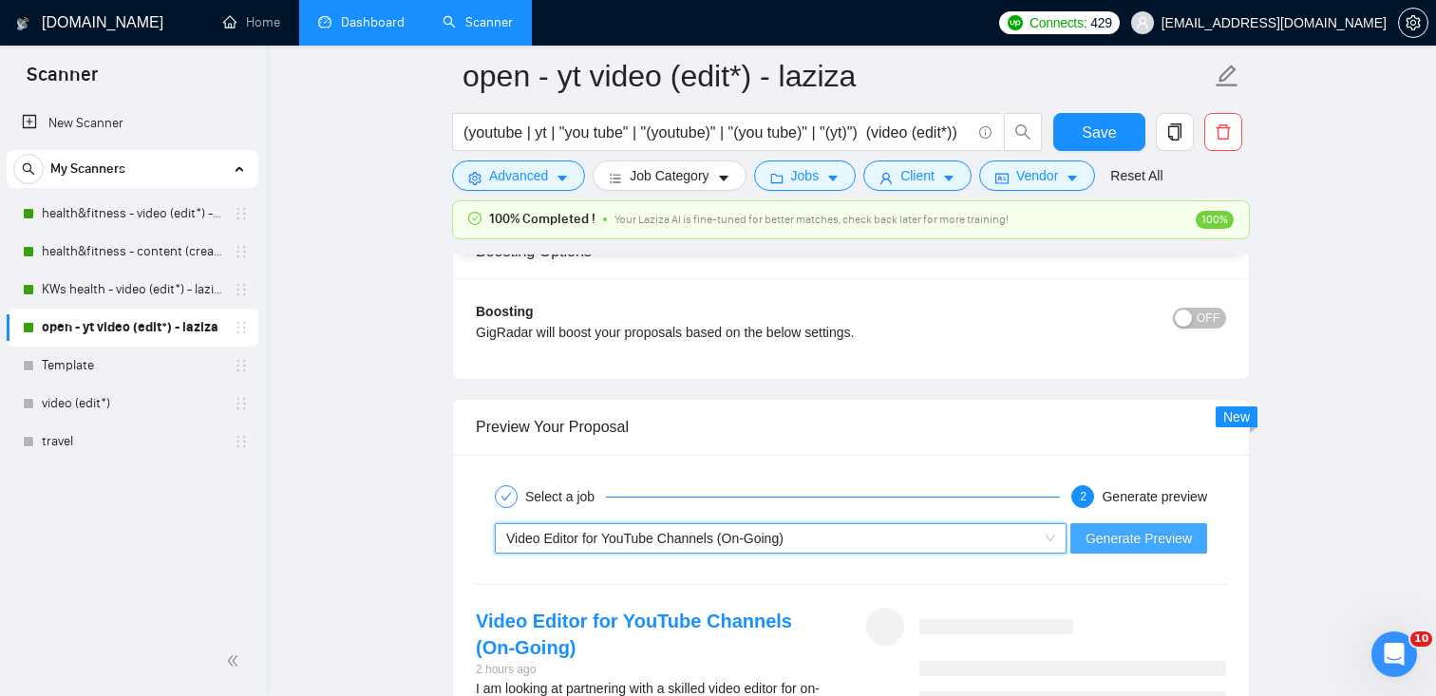
click at [1106, 529] on span "Generate Preview" at bounding box center [1139, 538] width 106 height 21
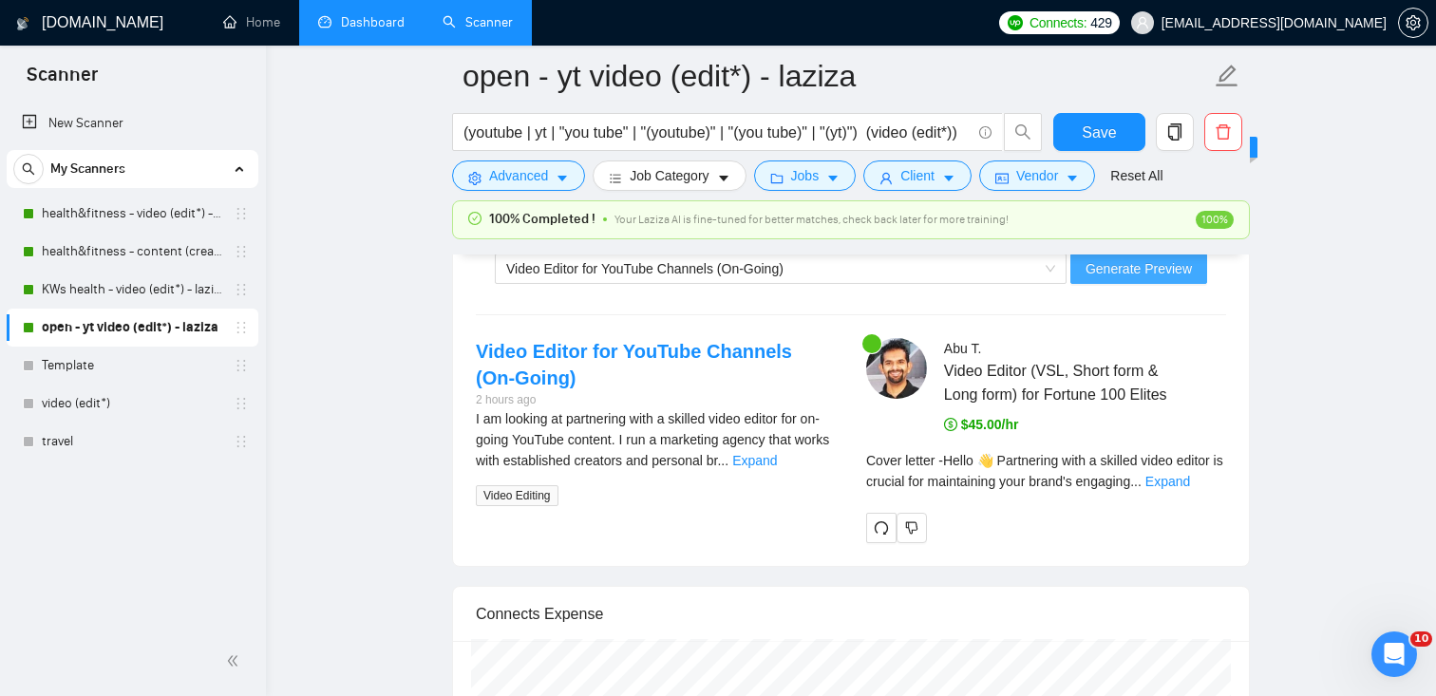
scroll to position [3869, 0]
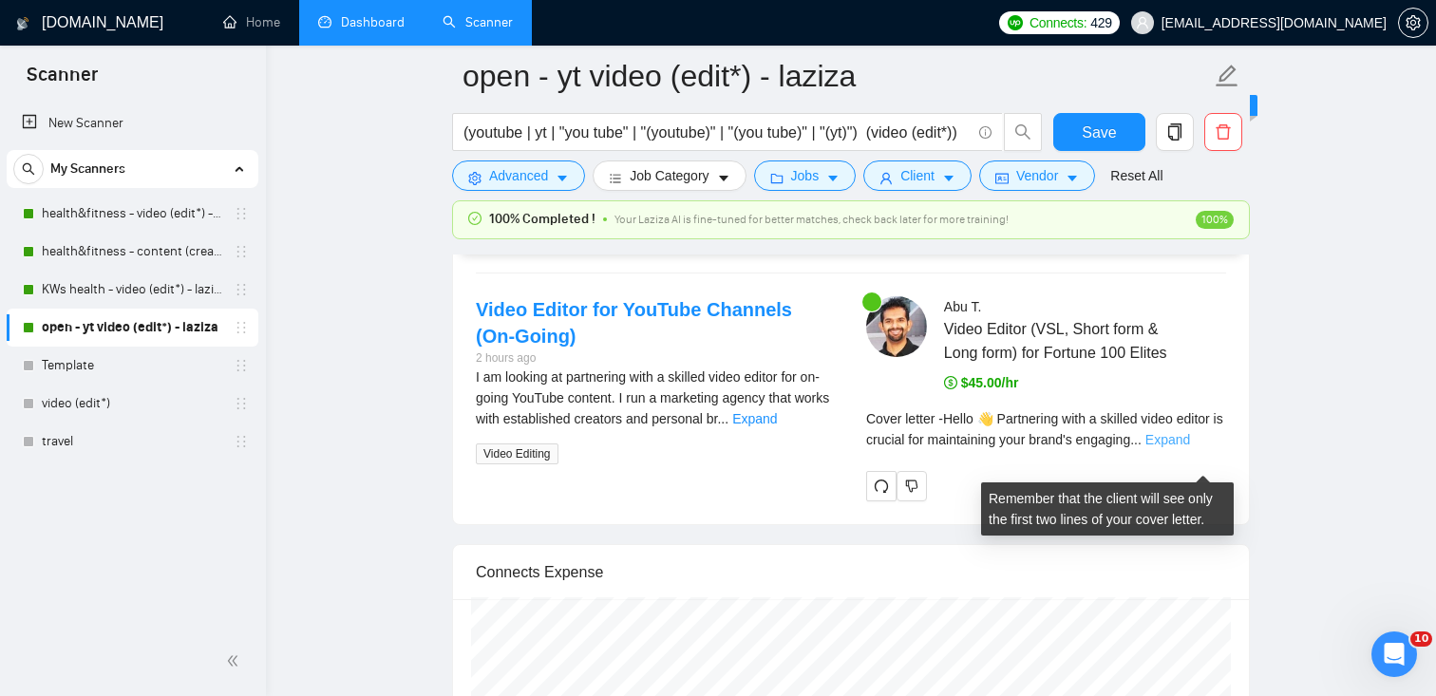
click at [1190, 447] on link "Expand" at bounding box center [1167, 439] width 45 height 15
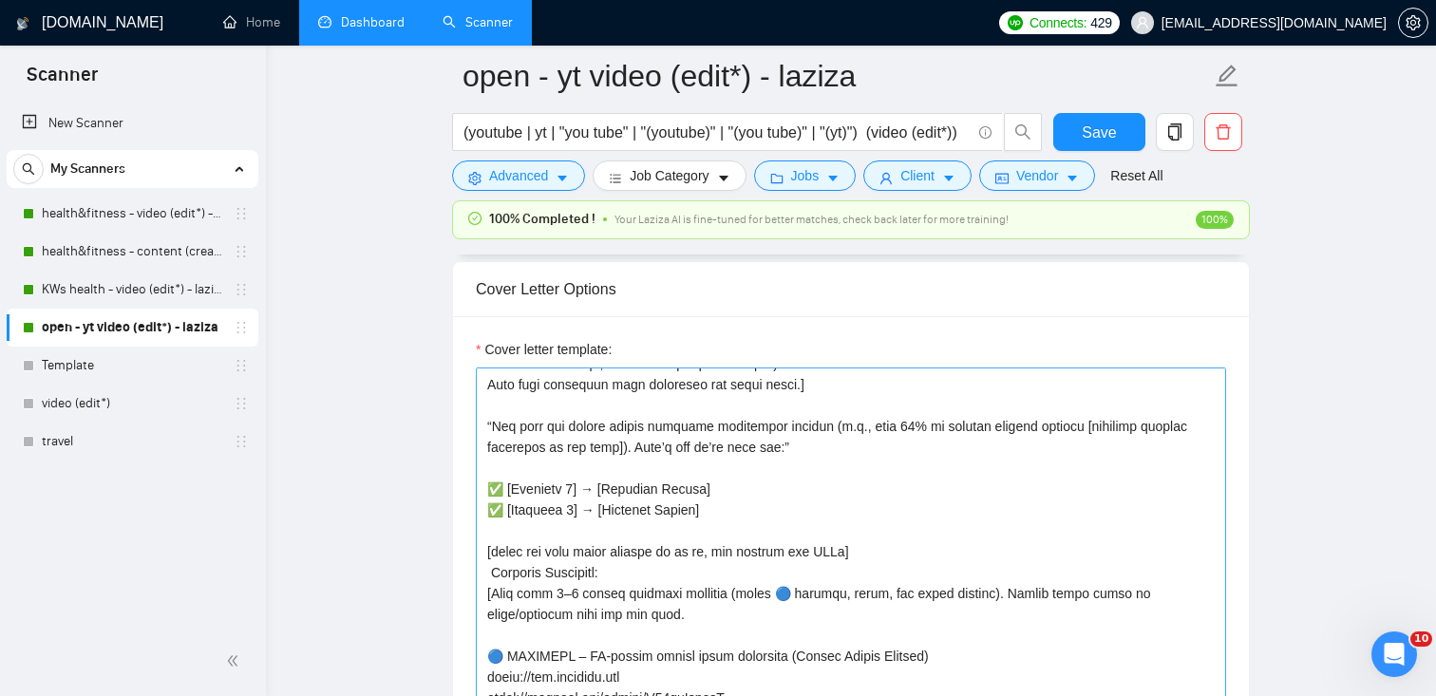
scroll to position [26, 0]
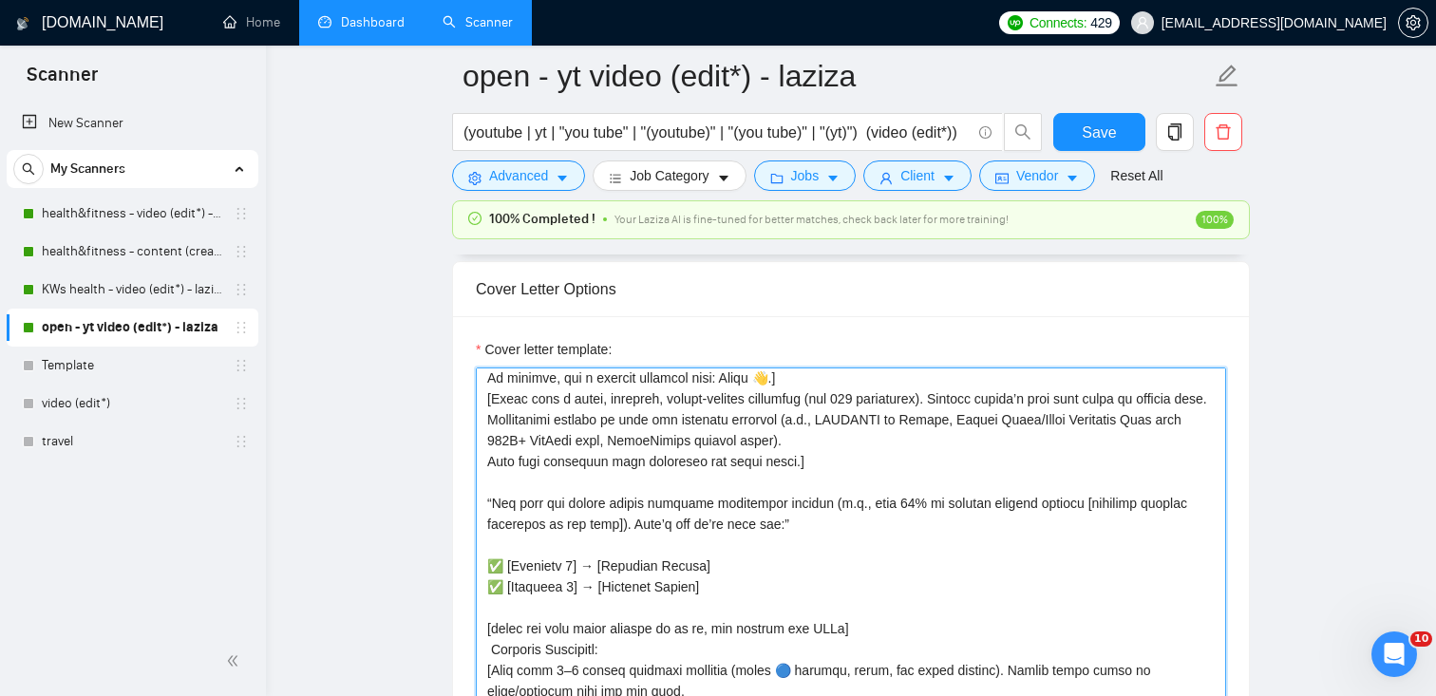
click at [494, 520] on textarea "Cover letter template:" at bounding box center [851, 581] width 750 height 427
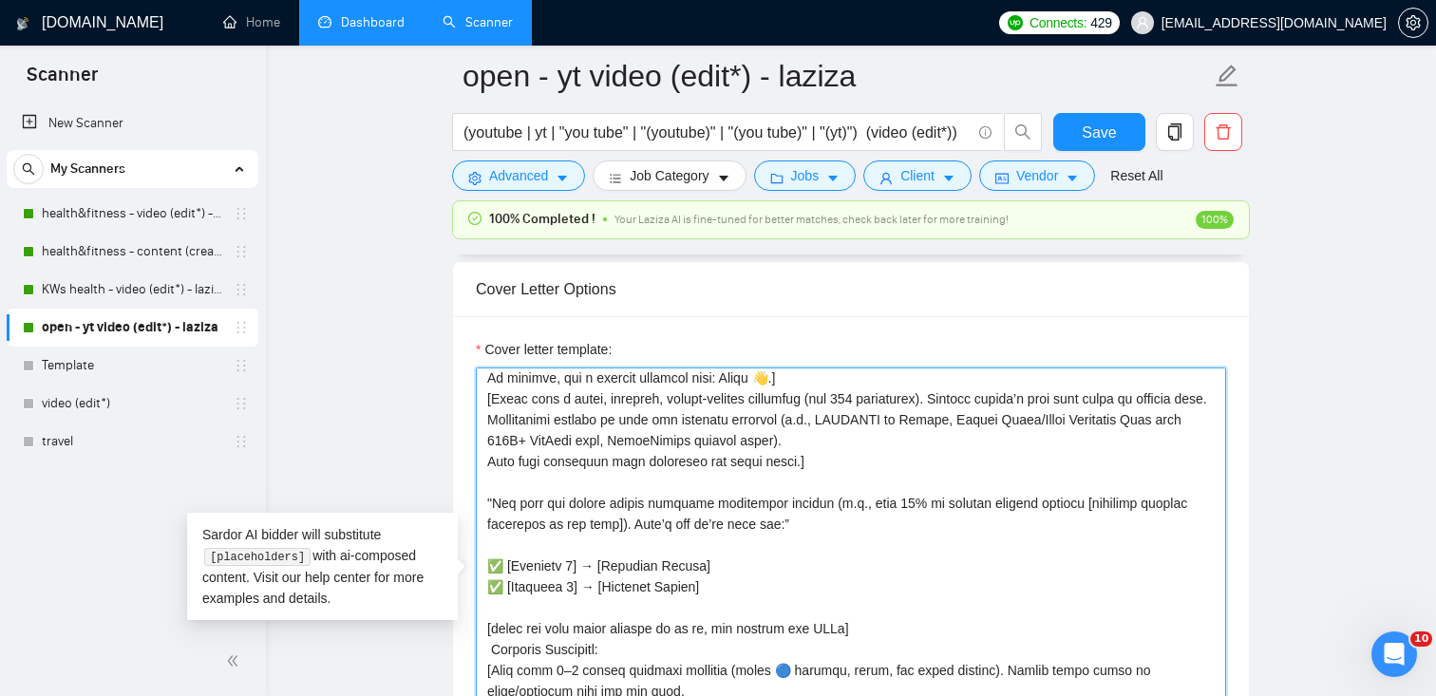
click at [869, 547] on textarea "Cover letter template:" at bounding box center [851, 581] width 750 height 427
click at [492, 520] on textarea "Cover letter template:" at bounding box center [851, 581] width 750 height 427
click at [569, 501] on textarea "Cover letter template:" at bounding box center [851, 581] width 750 height 427
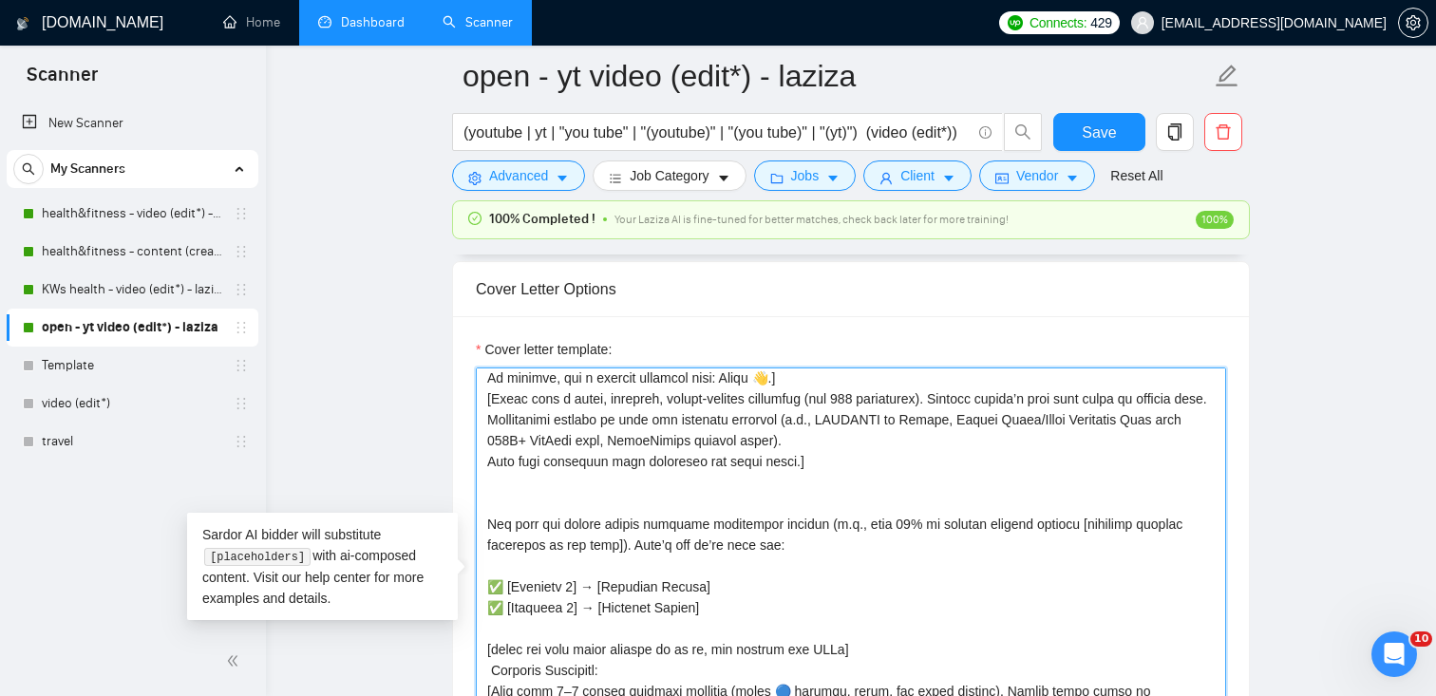
paste textarea "[write the text below exactly as it is, and include all URLs]"
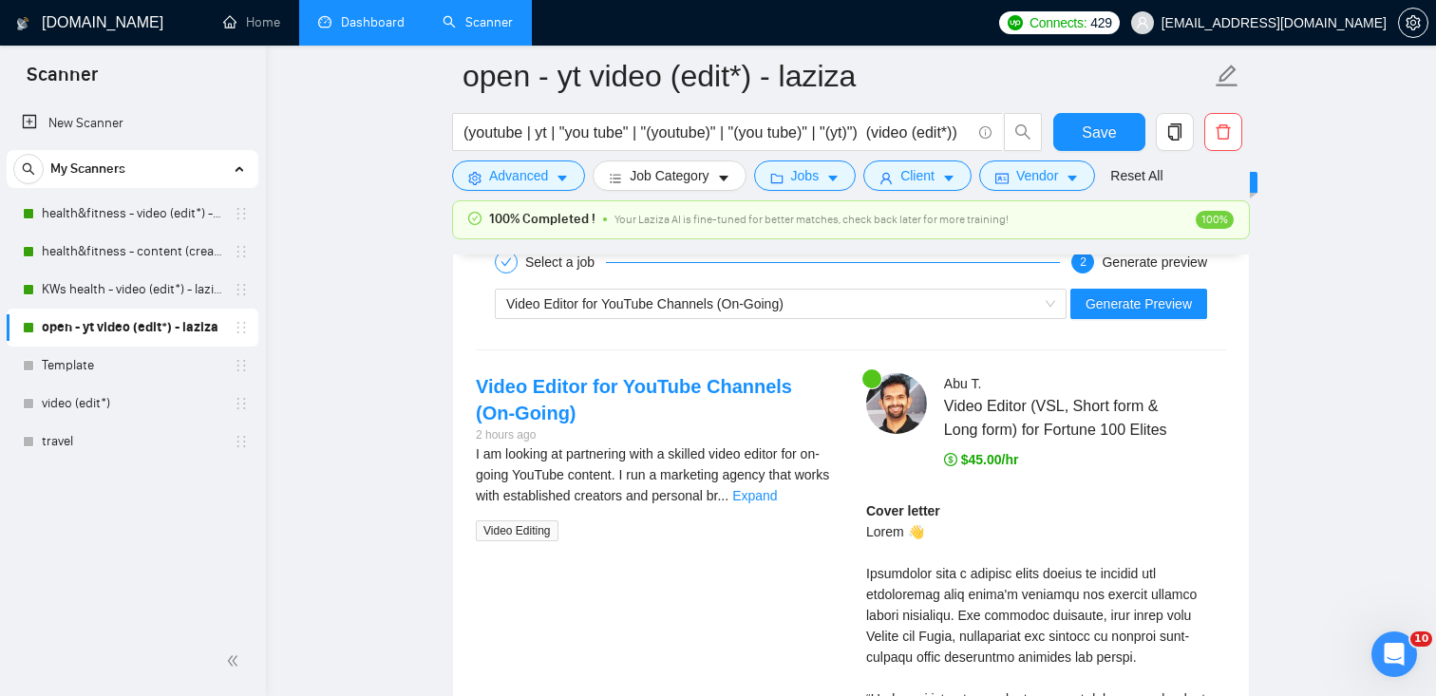
scroll to position [3828, 0]
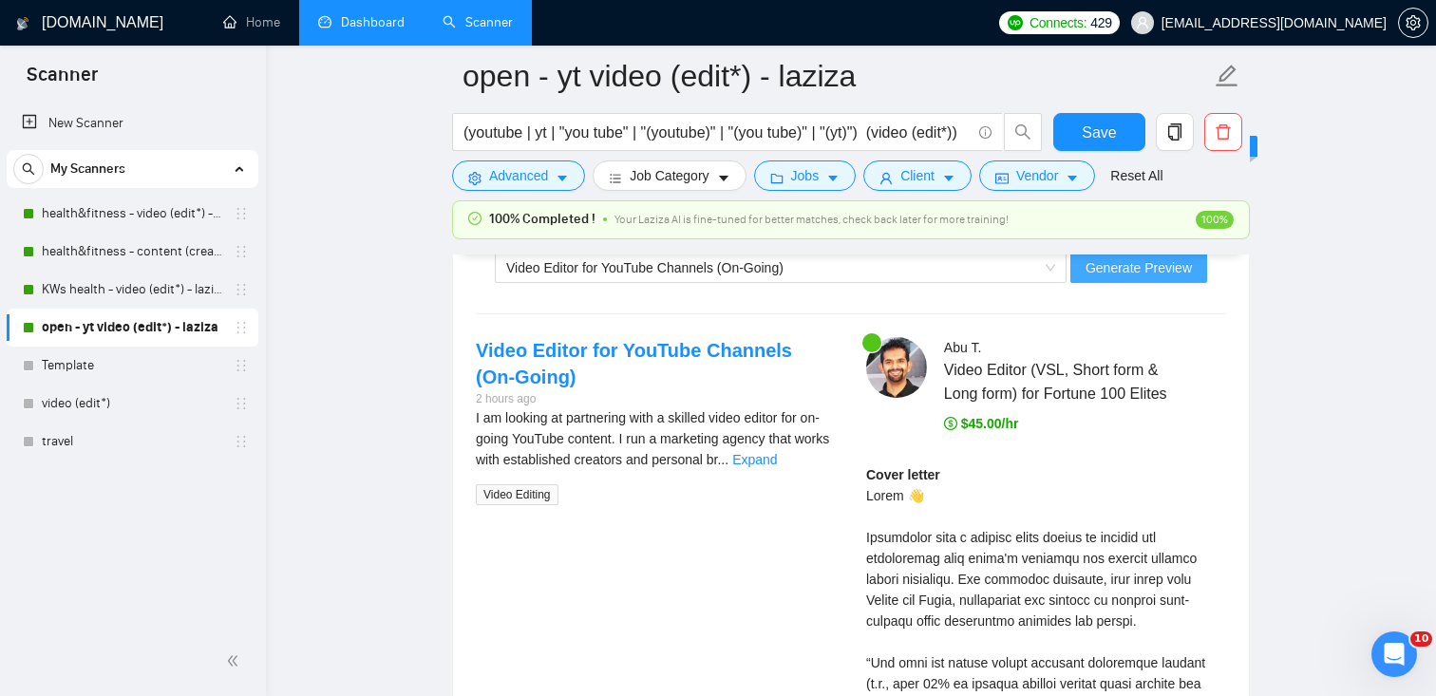
type textarea "[Write a personal greeting using the client’s name or company name (if provided…"
click at [1103, 263] on span "Generate Preview" at bounding box center [1139, 267] width 106 height 21
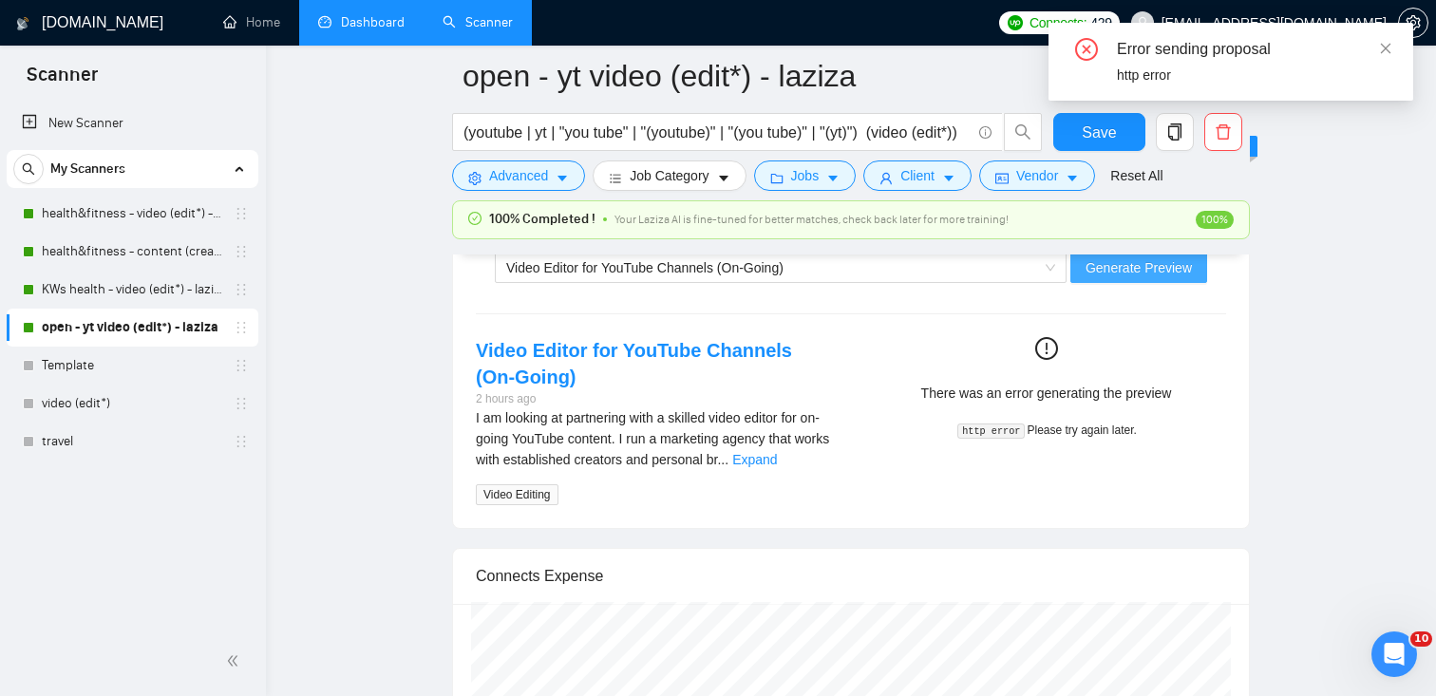
click at [1121, 263] on span "Generate Preview" at bounding box center [1139, 267] width 106 height 21
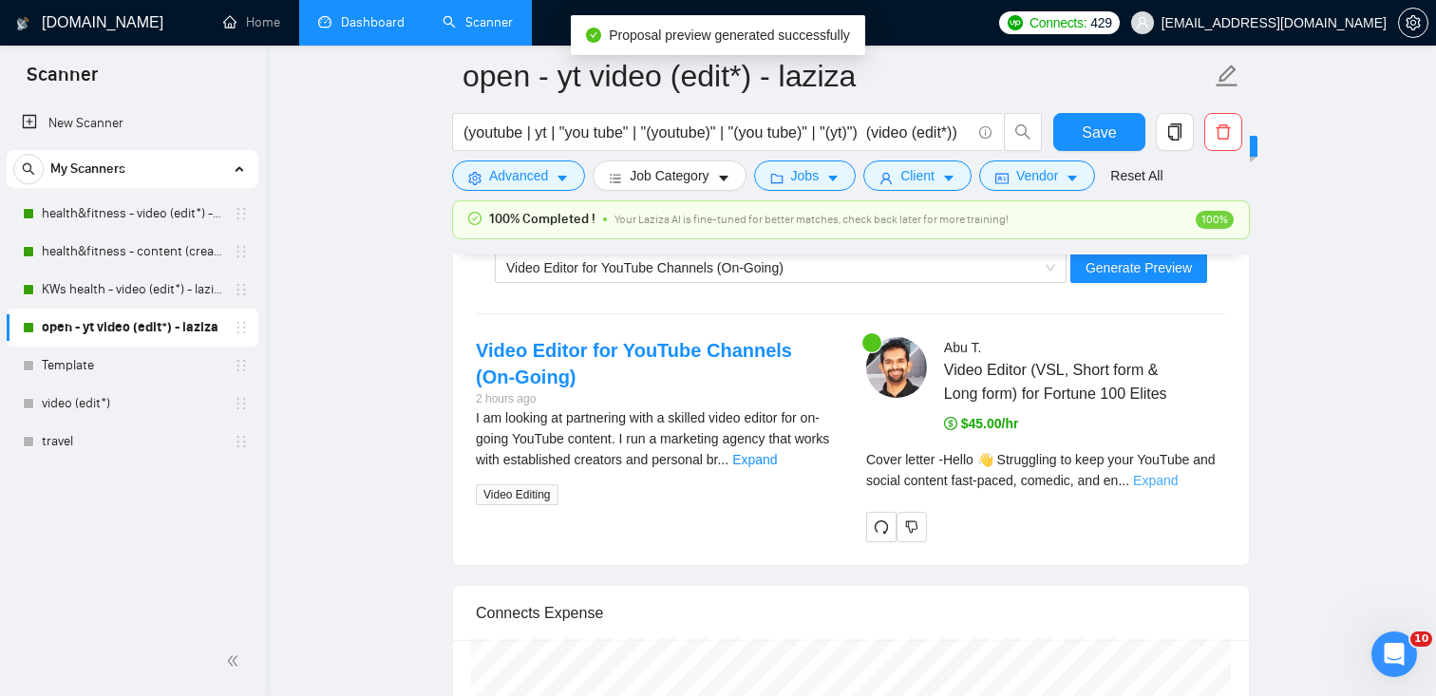
click at [1178, 488] on link "Expand" at bounding box center [1155, 480] width 45 height 15
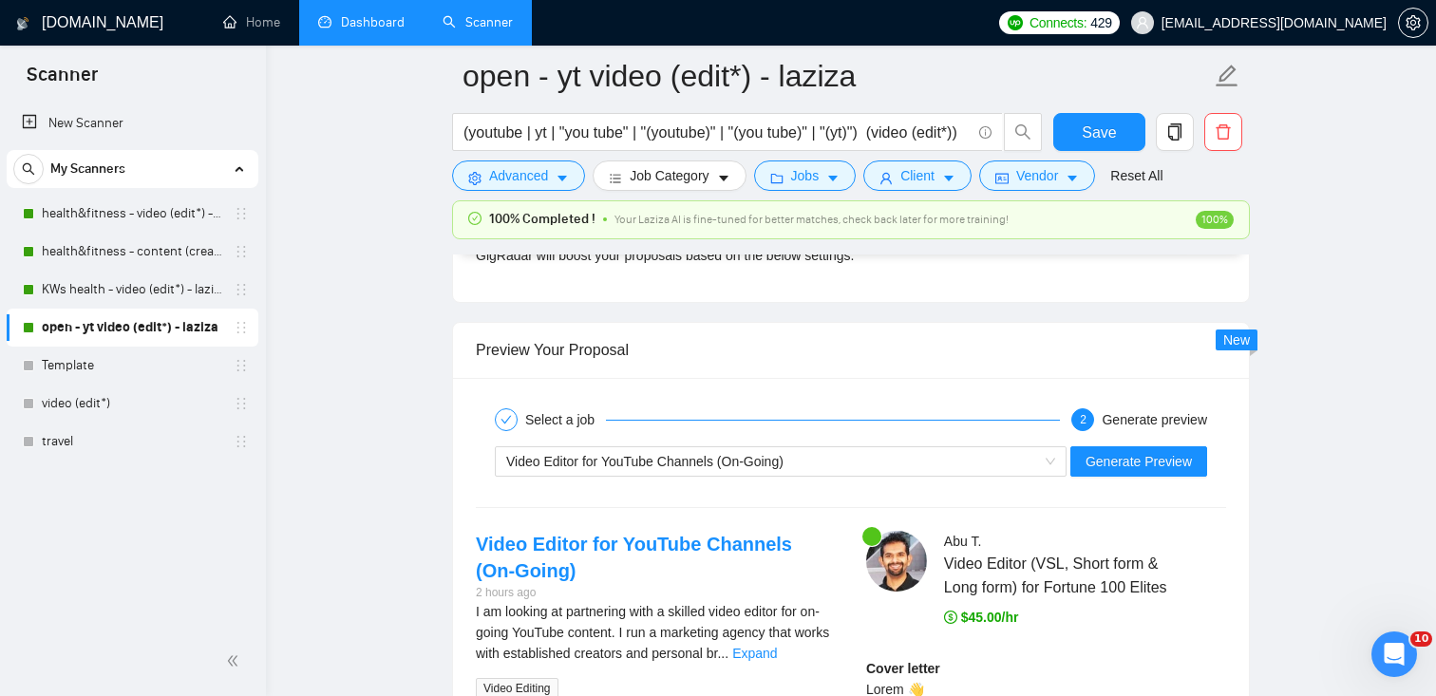
scroll to position [3642, 0]
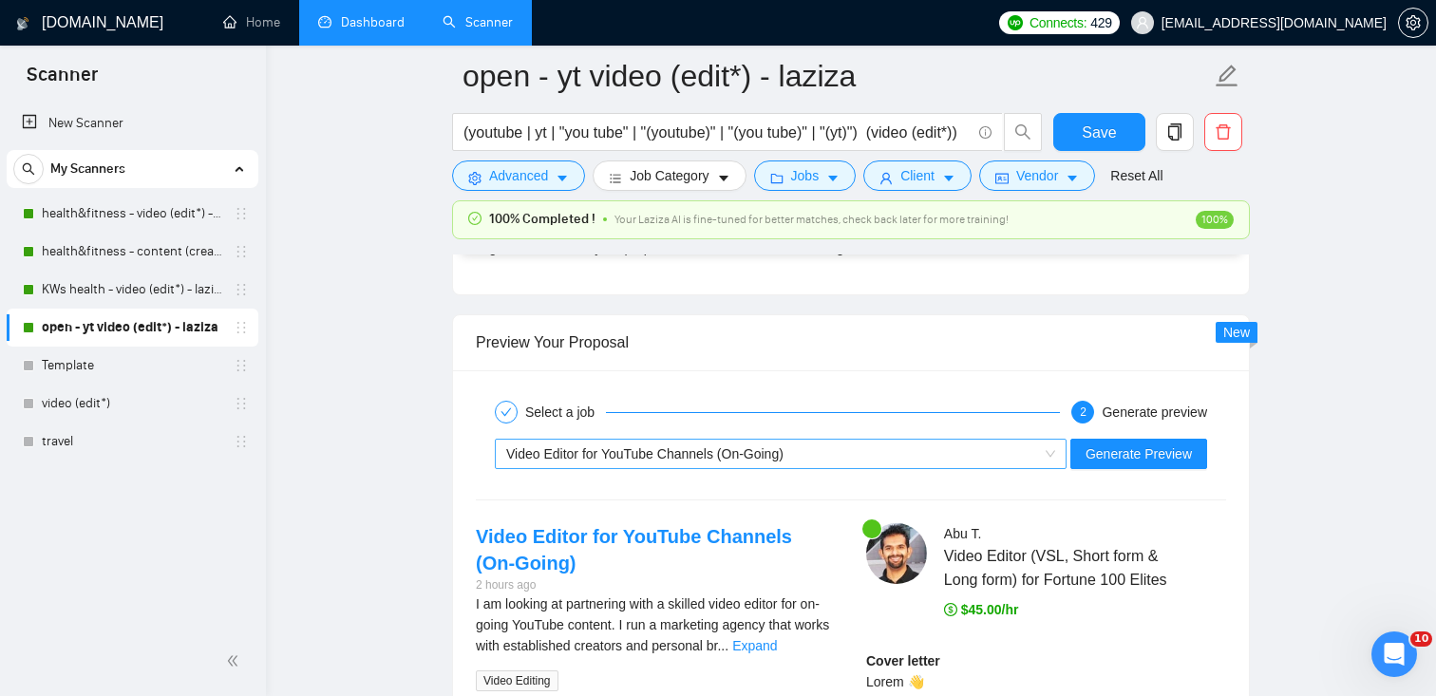
click at [848, 451] on div "Video Editor for YouTube Channels (On-Going)" at bounding box center [772, 454] width 532 height 28
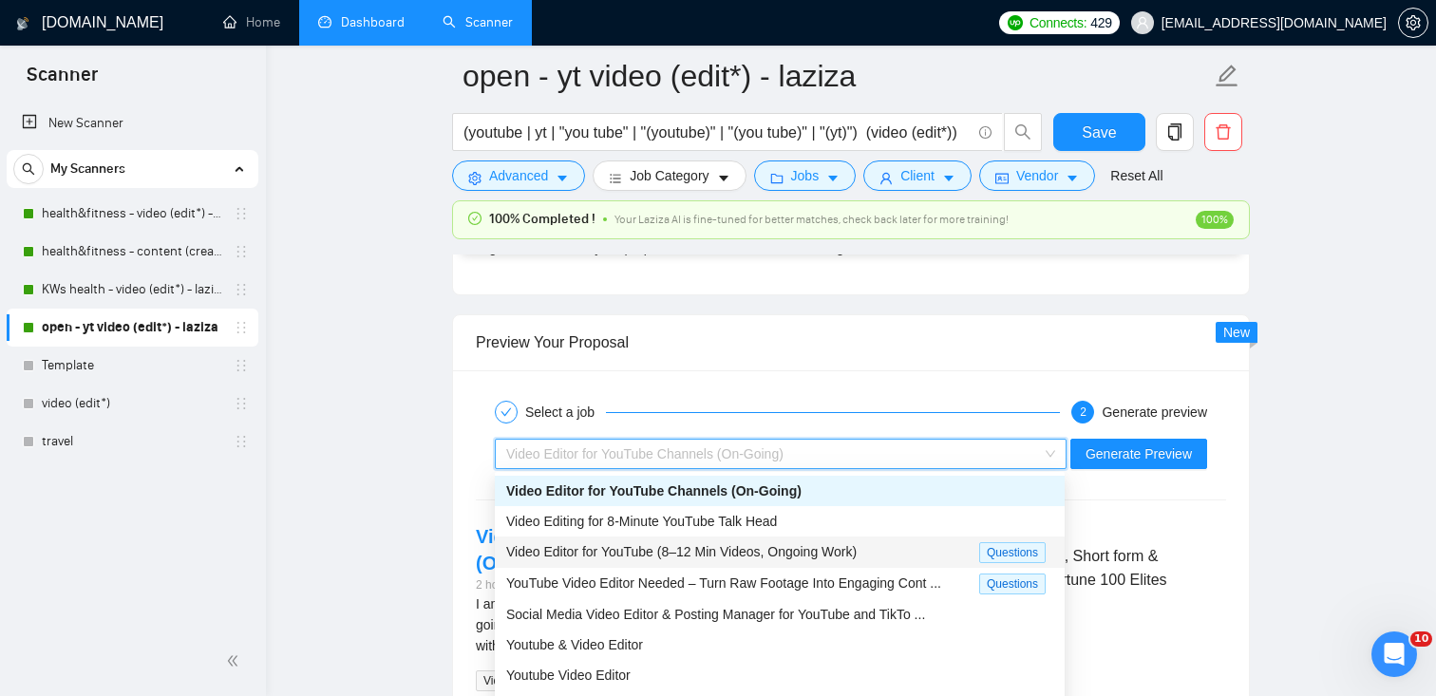
click at [759, 546] on span "Video Editor for YouTube (8–12 Min Videos, Ongoing Work)" at bounding box center [681, 551] width 350 height 15
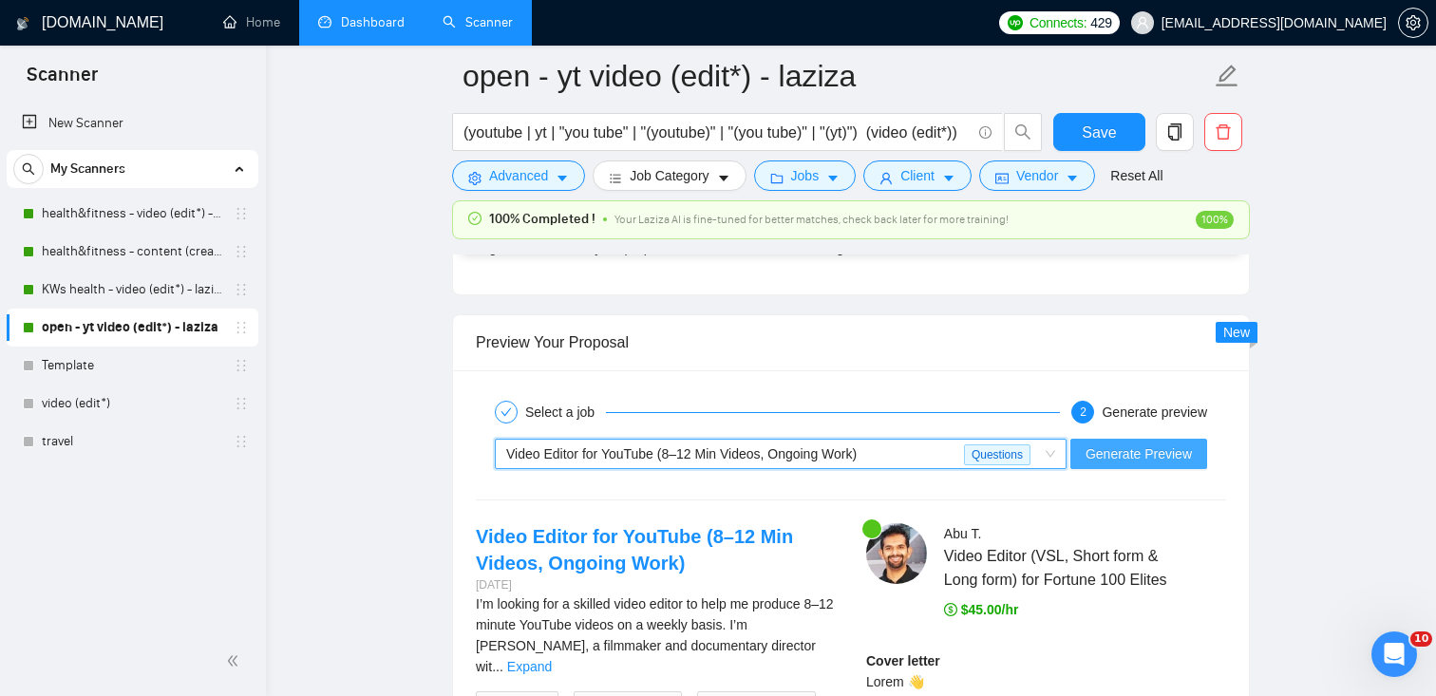
click at [1148, 446] on span "Generate Preview" at bounding box center [1139, 454] width 106 height 21
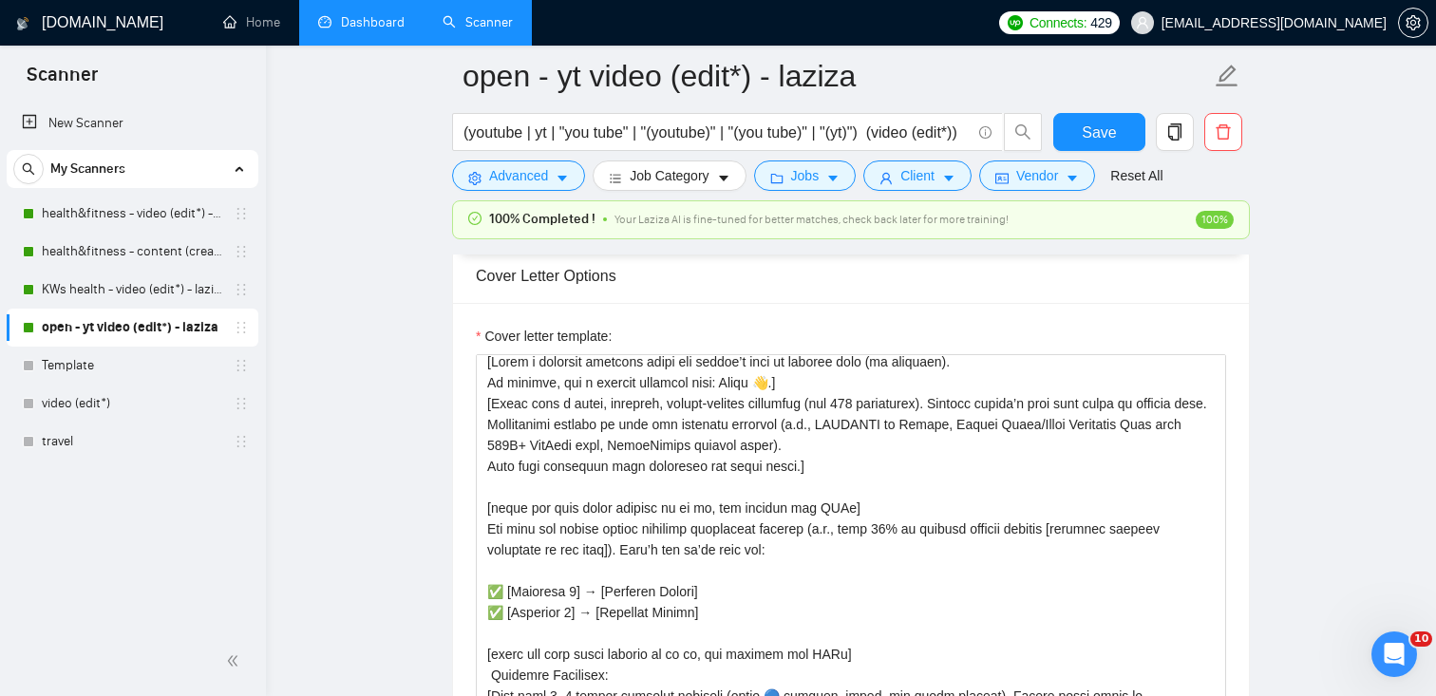
scroll to position [2196, 0]
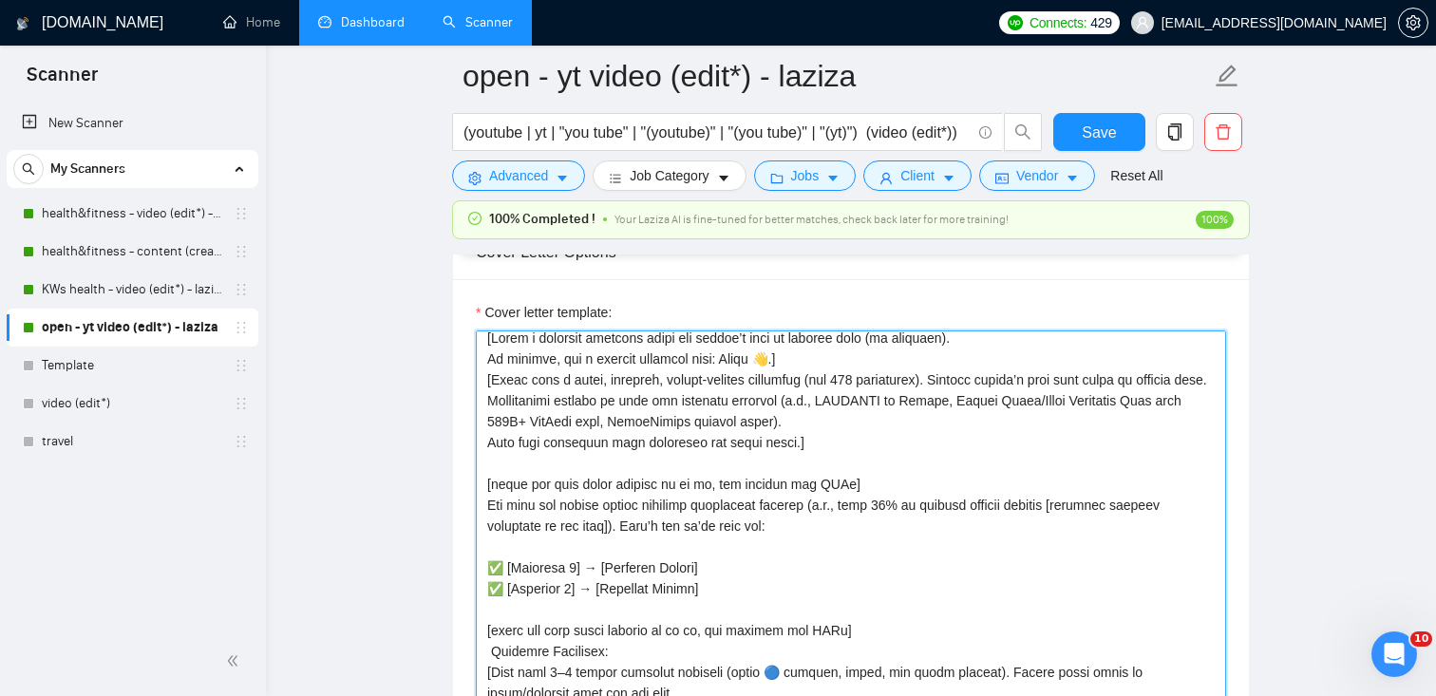
click at [776, 518] on textarea "Cover letter template:" at bounding box center [851, 544] width 750 height 427
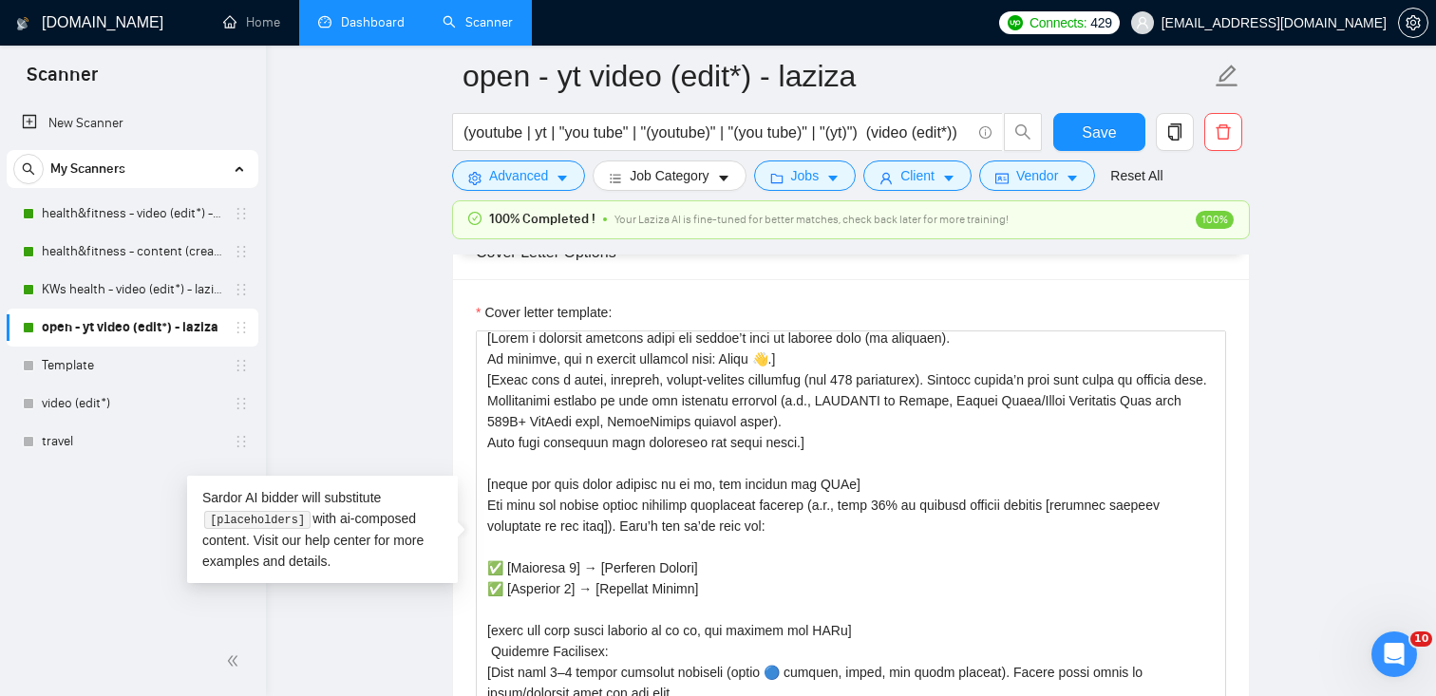
click at [343, 26] on link "Dashboard" at bounding box center [361, 22] width 86 height 16
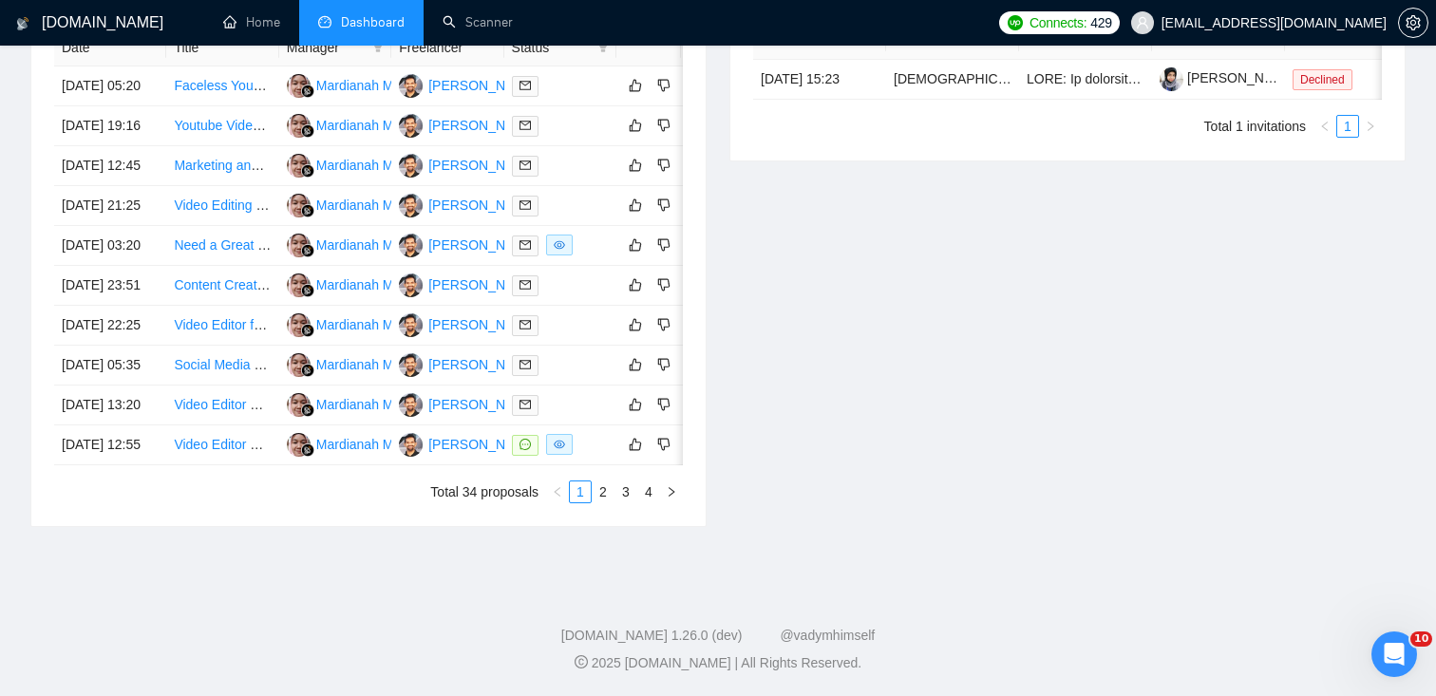
type input "2025-08-05"
type input "2025-09-04"
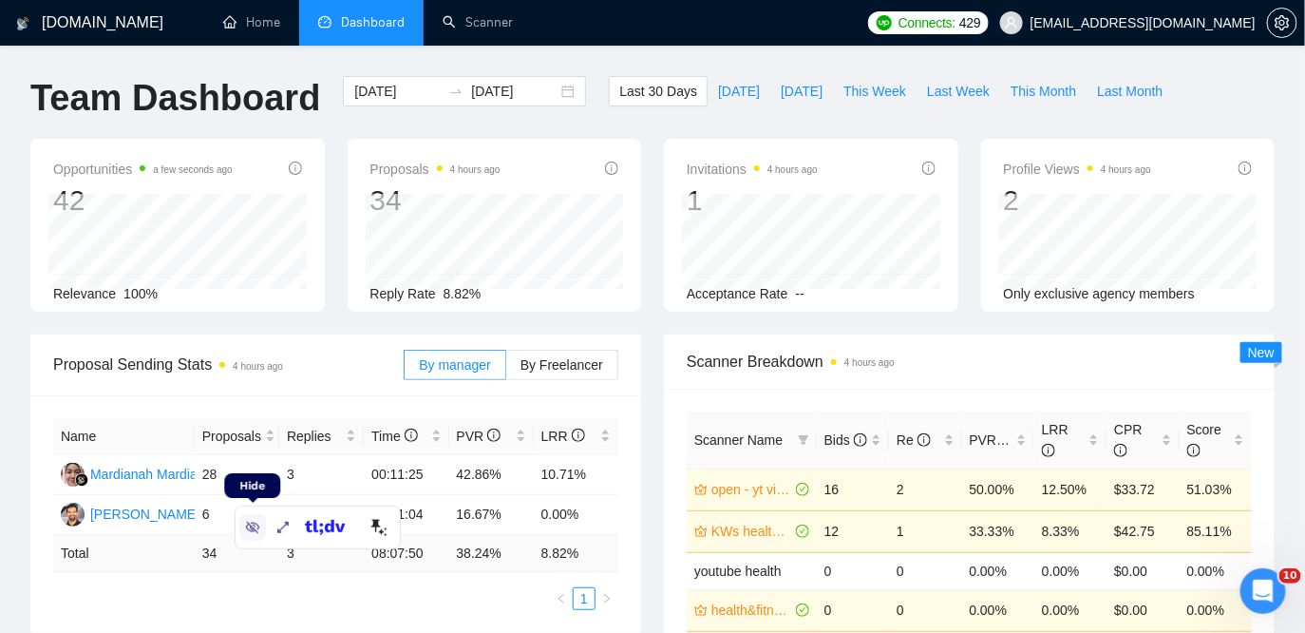
click at [246, 524] on icon at bounding box center [253, 527] width 14 height 12
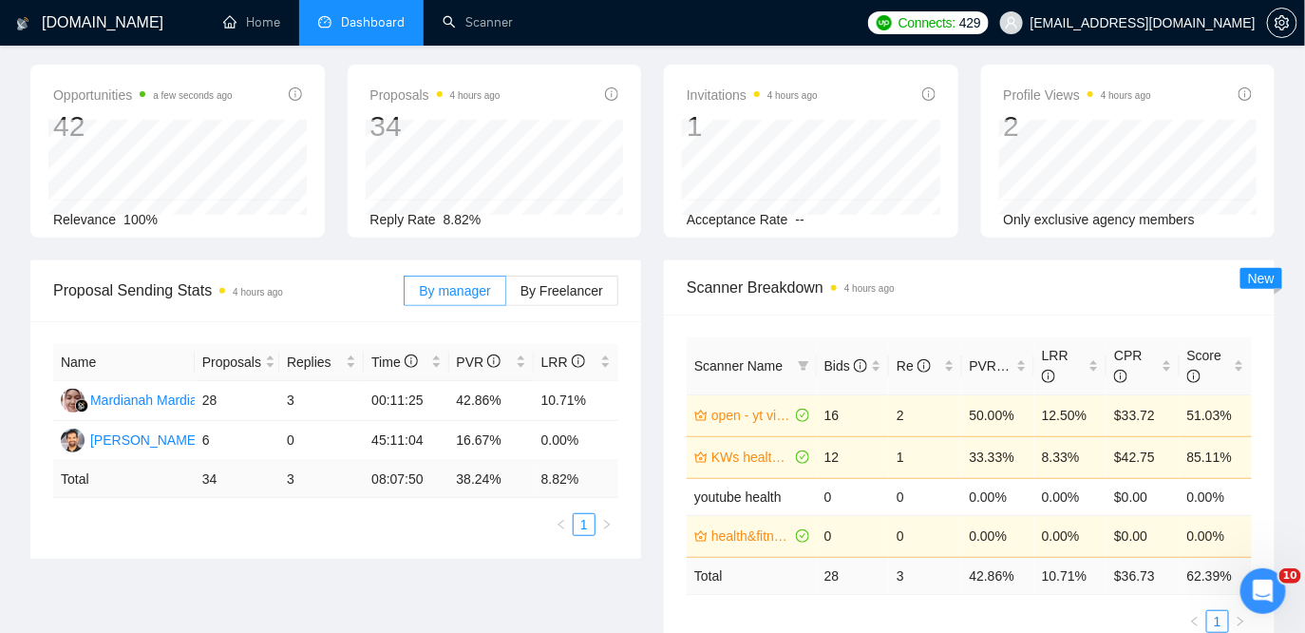
scroll to position [88, 0]
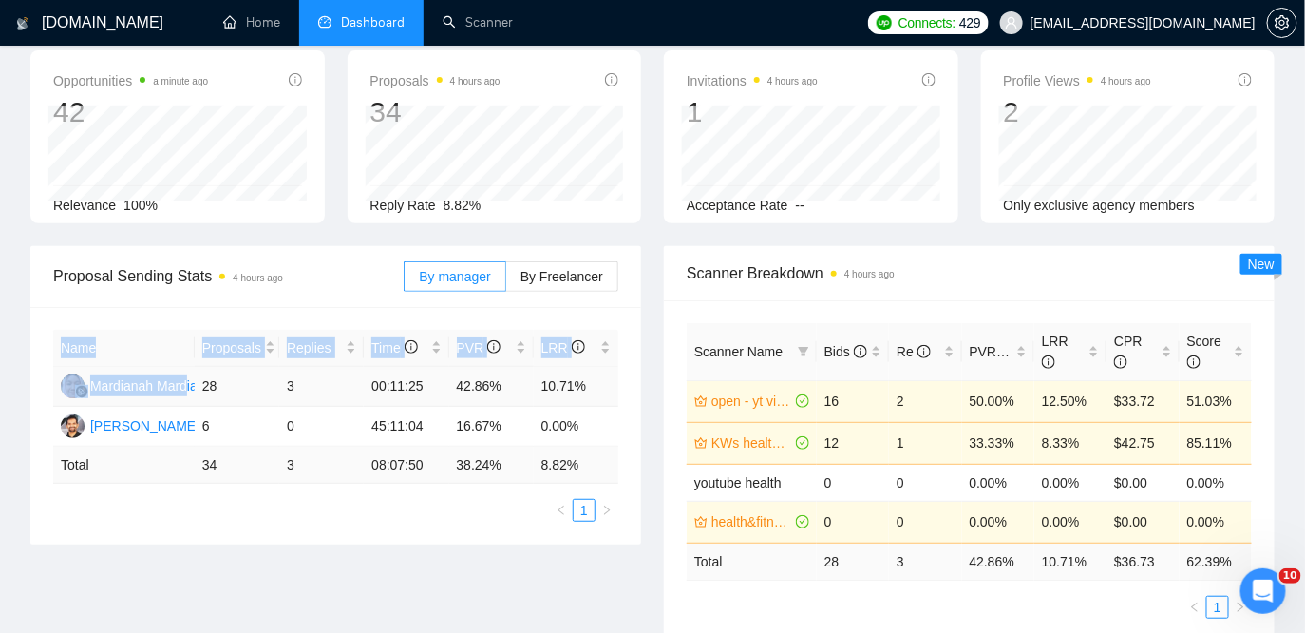
drag, startPoint x: 621, startPoint y: 390, endPoint x: 188, endPoint y: 387, distance: 433.1
click at [188, 387] on div "Name Proposals Replies Time PVR LRR Mardianah Mardianah 28 3 00:11:25 42.86% 10…" at bounding box center [335, 425] width 611 height 237
click at [285, 523] on div "Name Proposals Replies Time PVR LRR Mardianah Mardianah 28 3 00:11:25 42.86% 10…" at bounding box center [335, 425] width 611 height 237
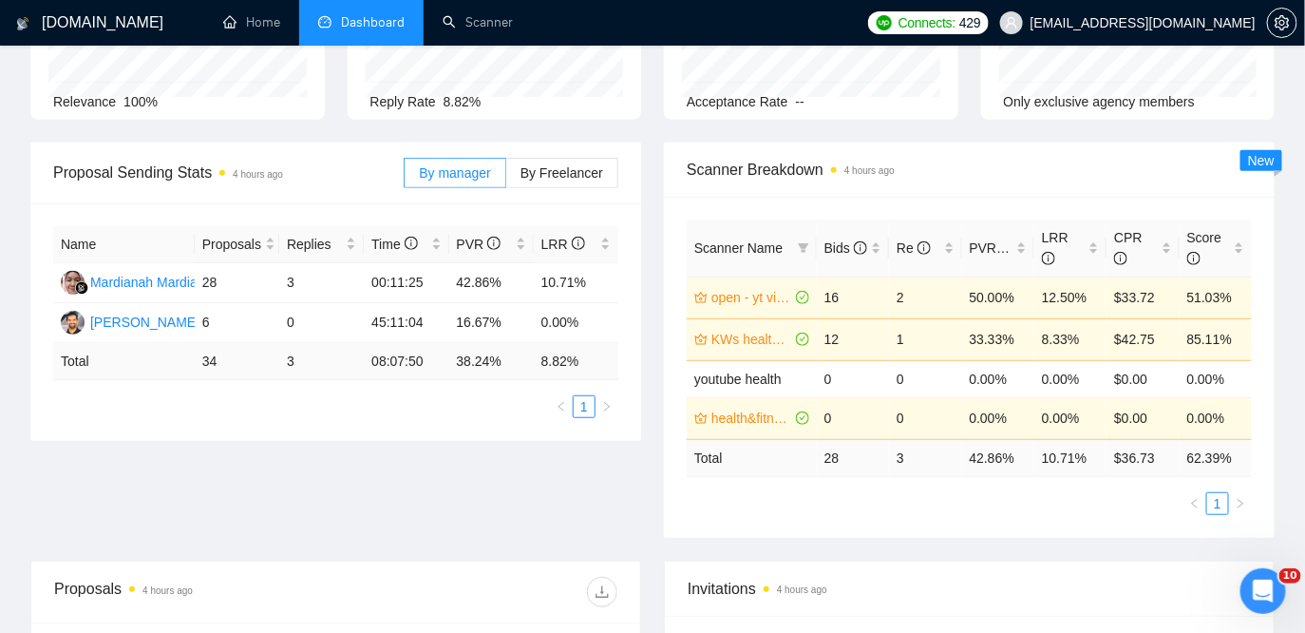
scroll to position [237, 0]
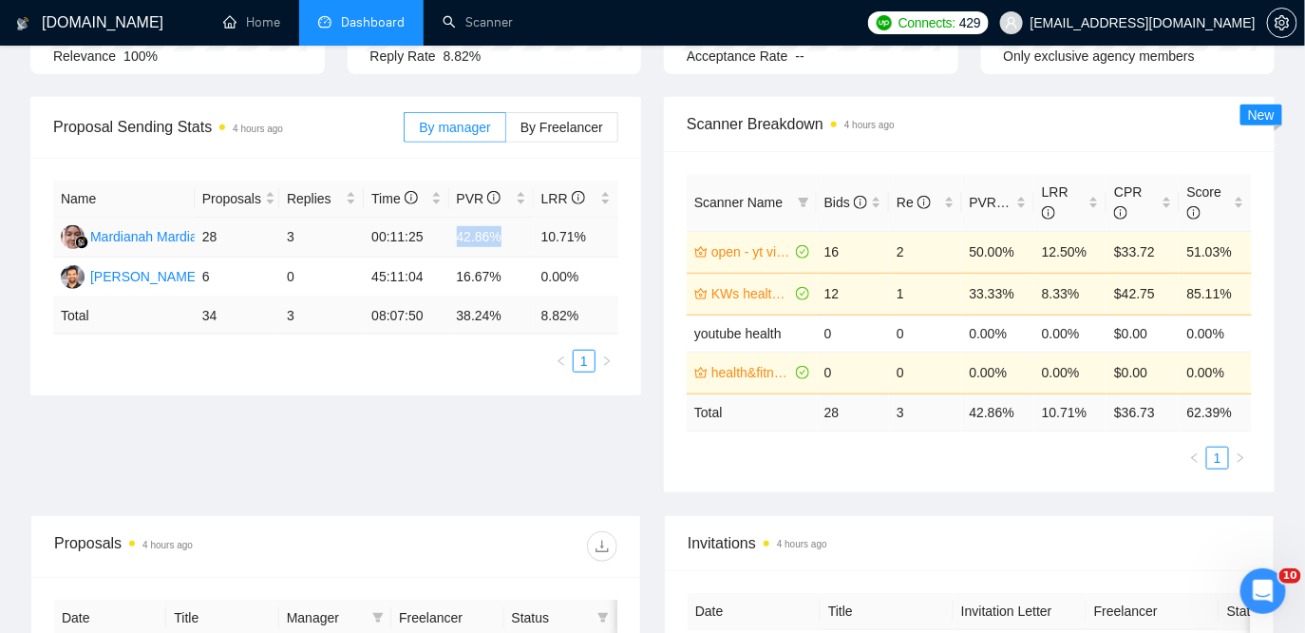
drag, startPoint x: 504, startPoint y: 236, endPoint x: 455, endPoint y: 235, distance: 49.4
click at [455, 235] on td "42.86%" at bounding box center [491, 237] width 85 height 40
click at [1046, 472] on div "Scanner Name Bids Re PVR LRR CPR Score open - yt video (edit*) - laziza 16 2 50…" at bounding box center [969, 321] width 611 height 341
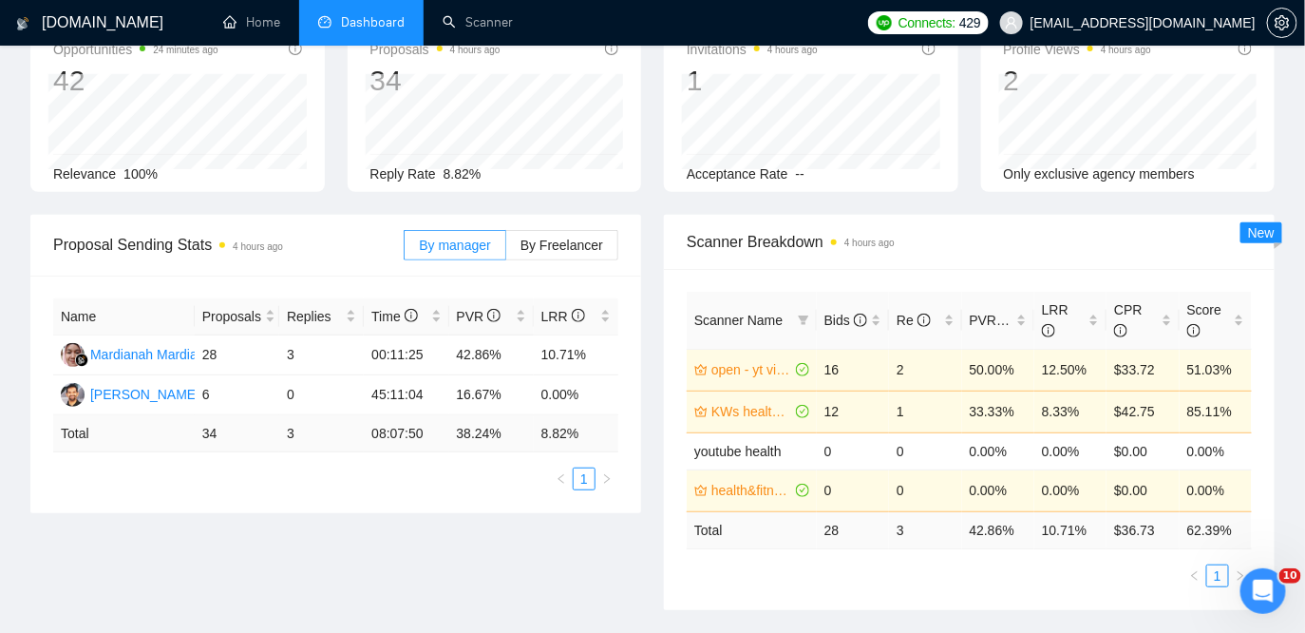
scroll to position [133, 0]
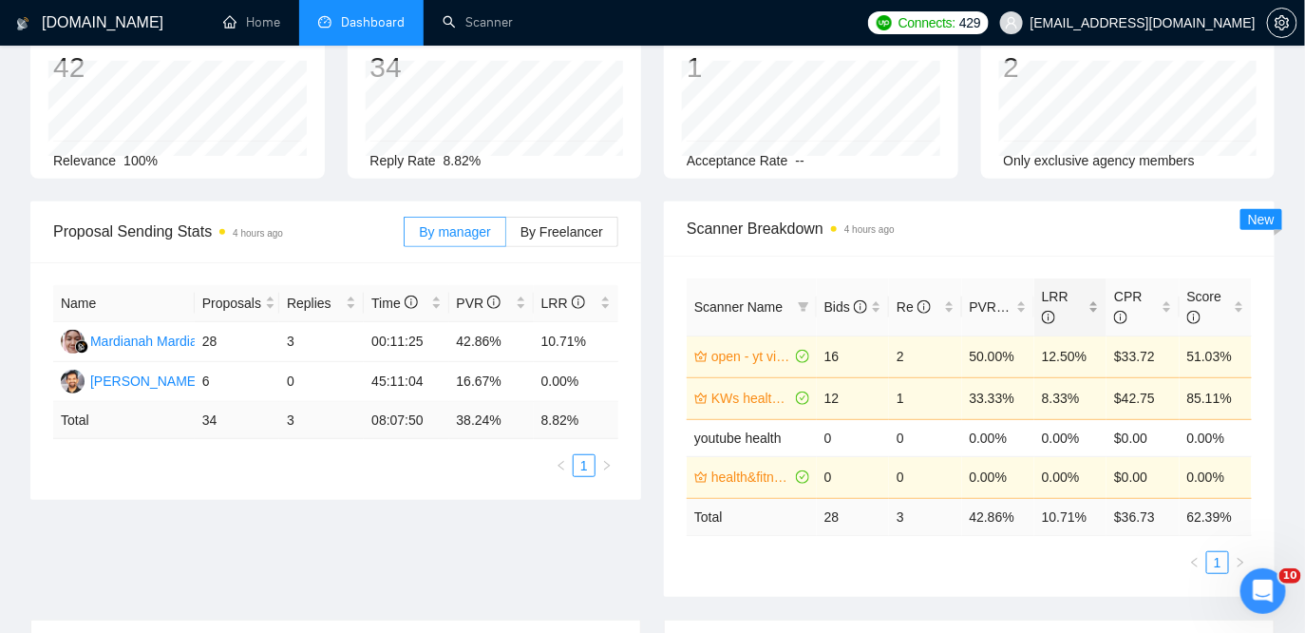
click at [1097, 311] on div "LRR" at bounding box center [1070, 307] width 57 height 42
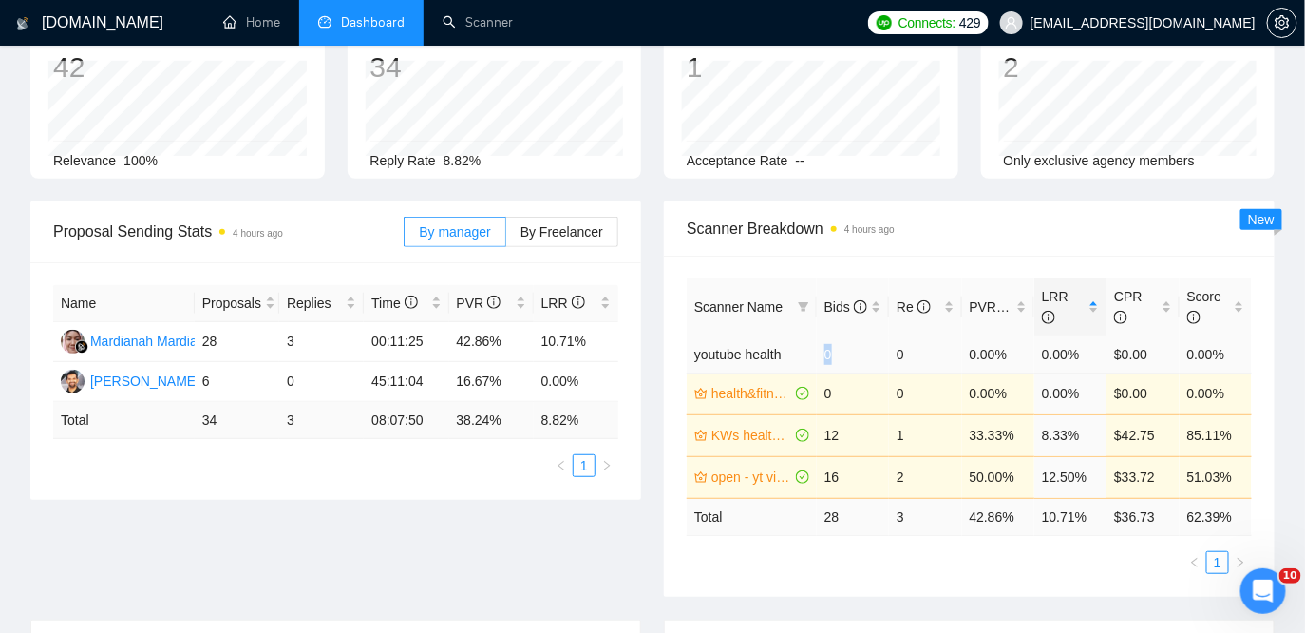
drag, startPoint x: 840, startPoint y: 357, endPoint x: 812, endPoint y: 354, distance: 27.7
click at [812, 354] on tr "youtube health 0 0 0.00% 0.00% $0.00 0.00%" at bounding box center [969, 353] width 565 height 37
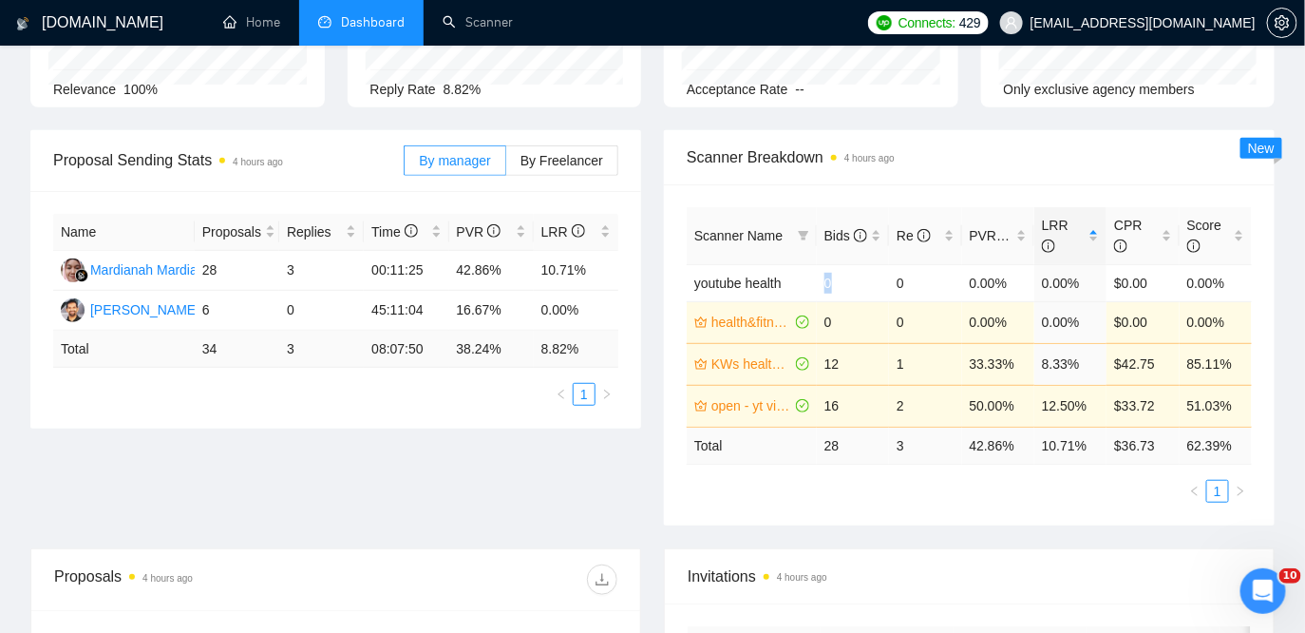
scroll to position [229, 0]
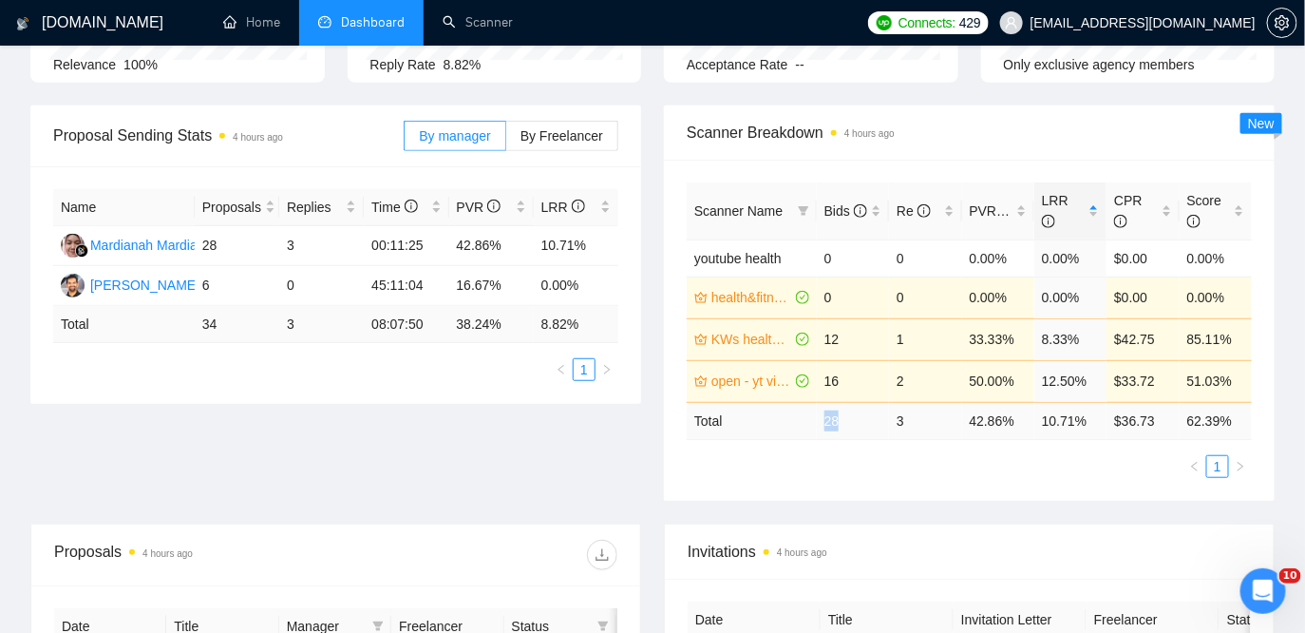
drag, startPoint x: 853, startPoint y: 414, endPoint x: 810, endPoint y: 414, distance: 42.7
click at [810, 414] on tr "Total 28 3 42.86 % 10.71 % $ 36.73 62.39 %" at bounding box center [969, 420] width 565 height 37
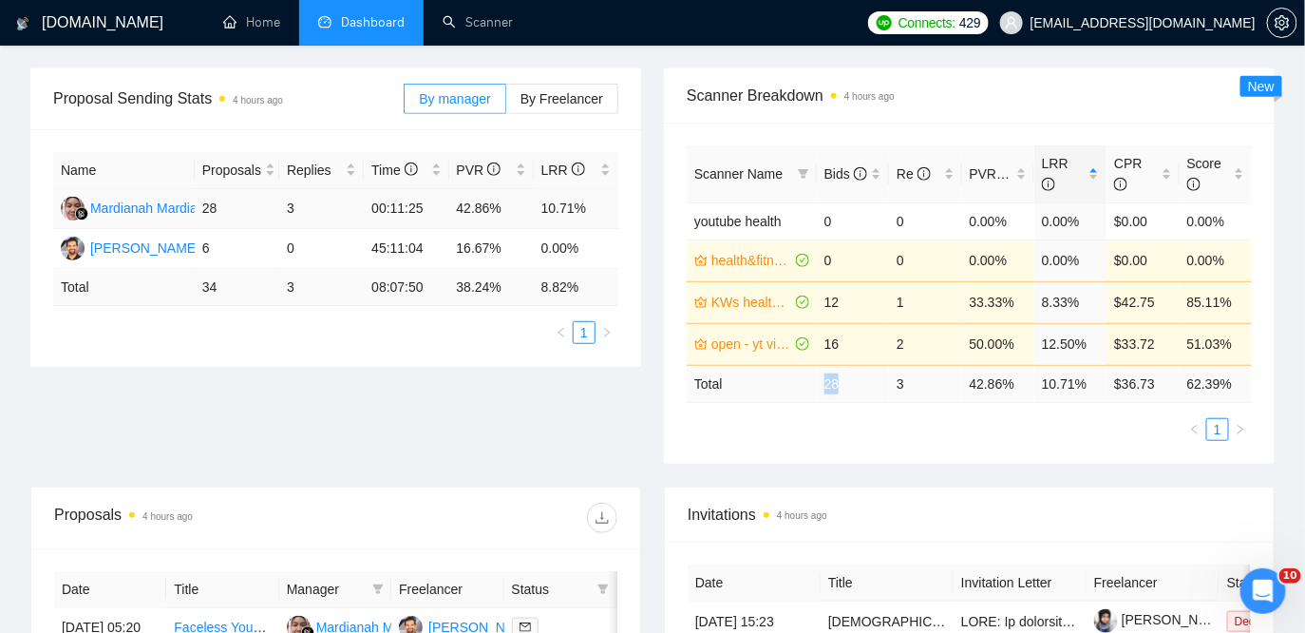
scroll to position [0, 0]
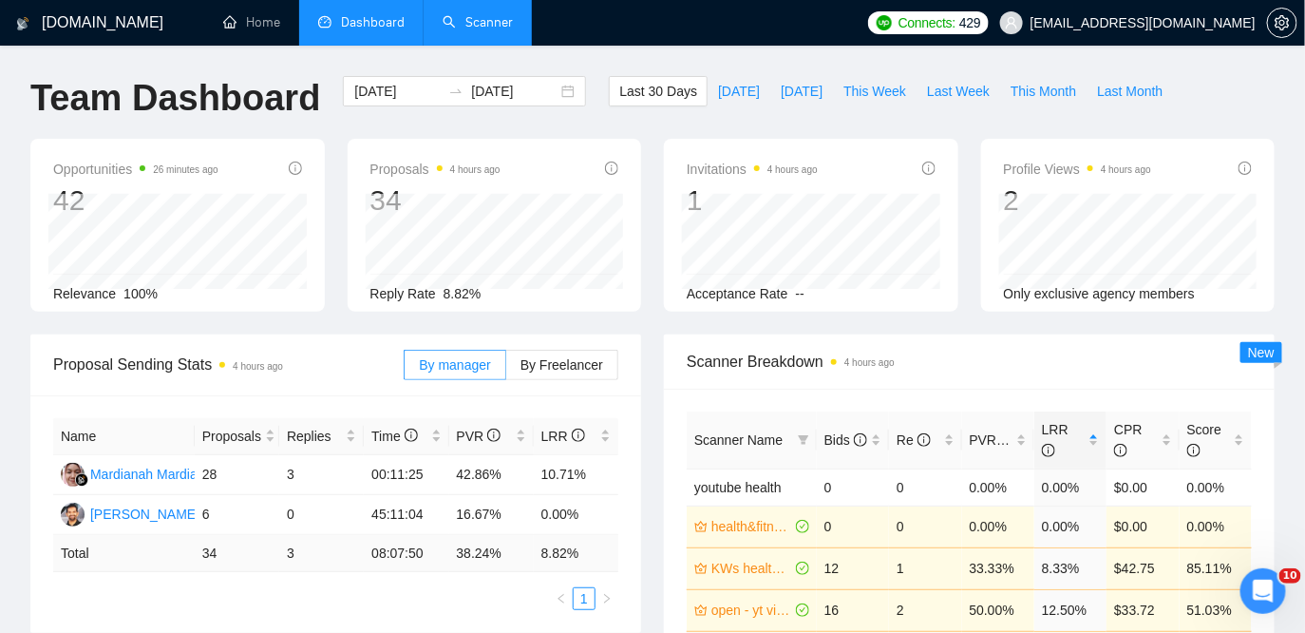
click at [462, 15] on link "Scanner" at bounding box center [478, 22] width 70 height 16
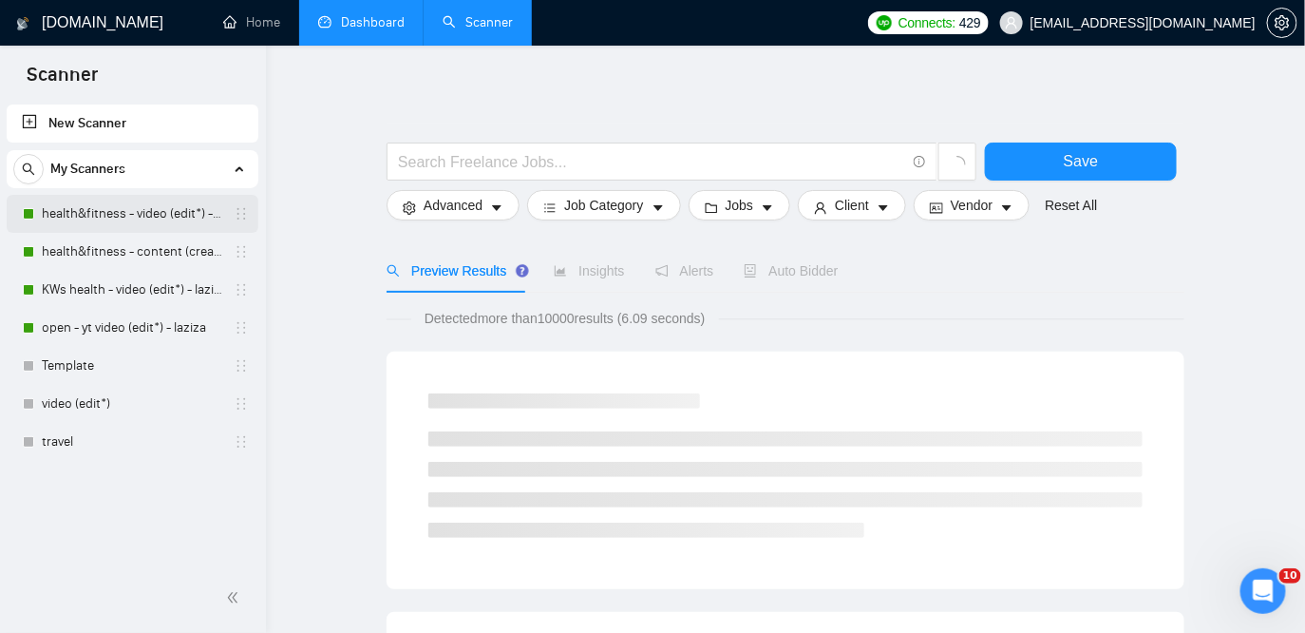
click at [149, 207] on link "health&fitness - video (edit*) - laziza" at bounding box center [132, 214] width 180 height 38
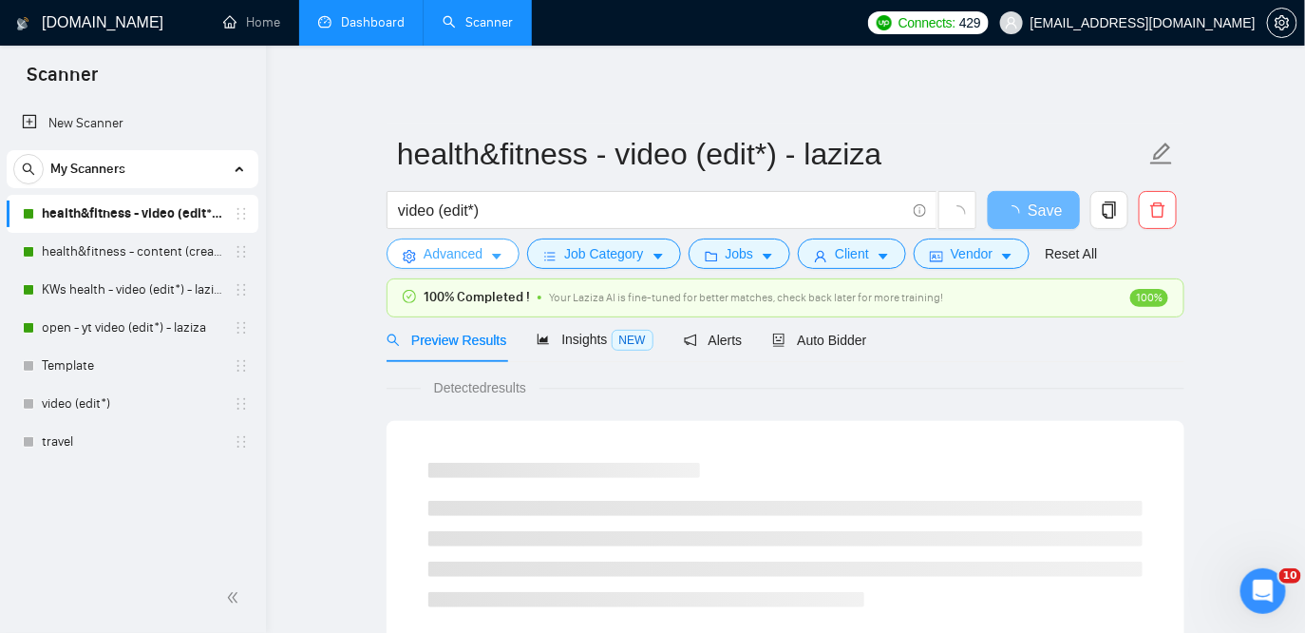
click at [497, 244] on button "Advanced" at bounding box center [453, 253] width 133 height 30
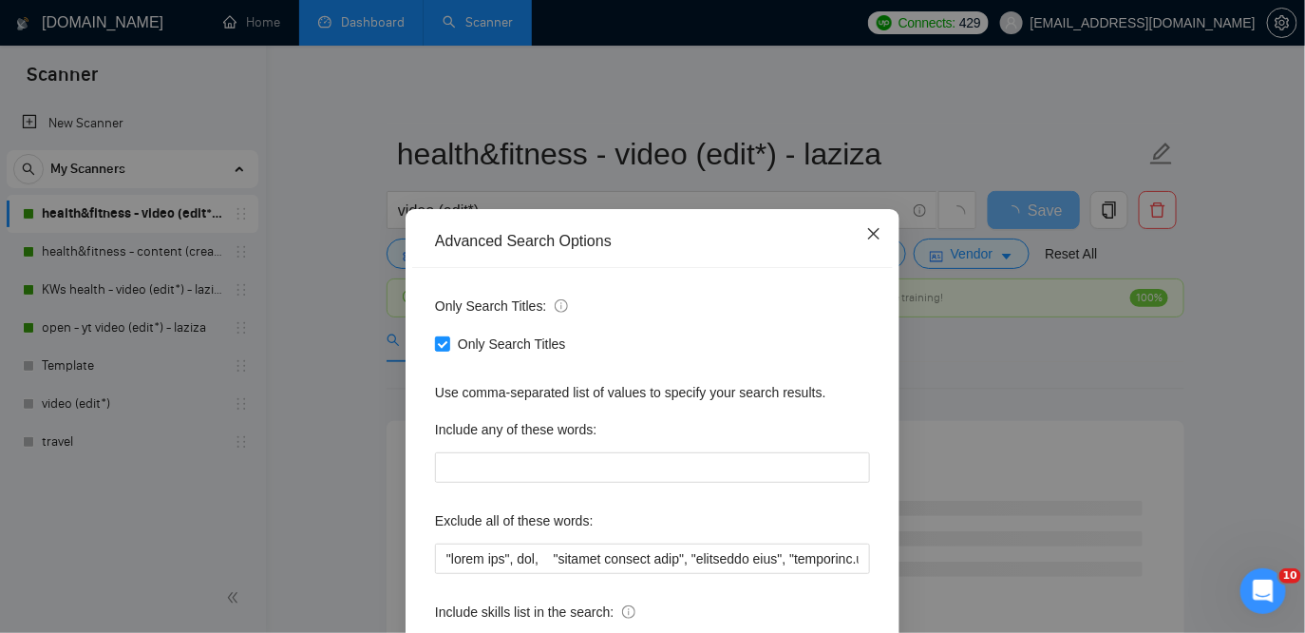
click at [869, 225] on span "Close" at bounding box center [873, 234] width 51 height 51
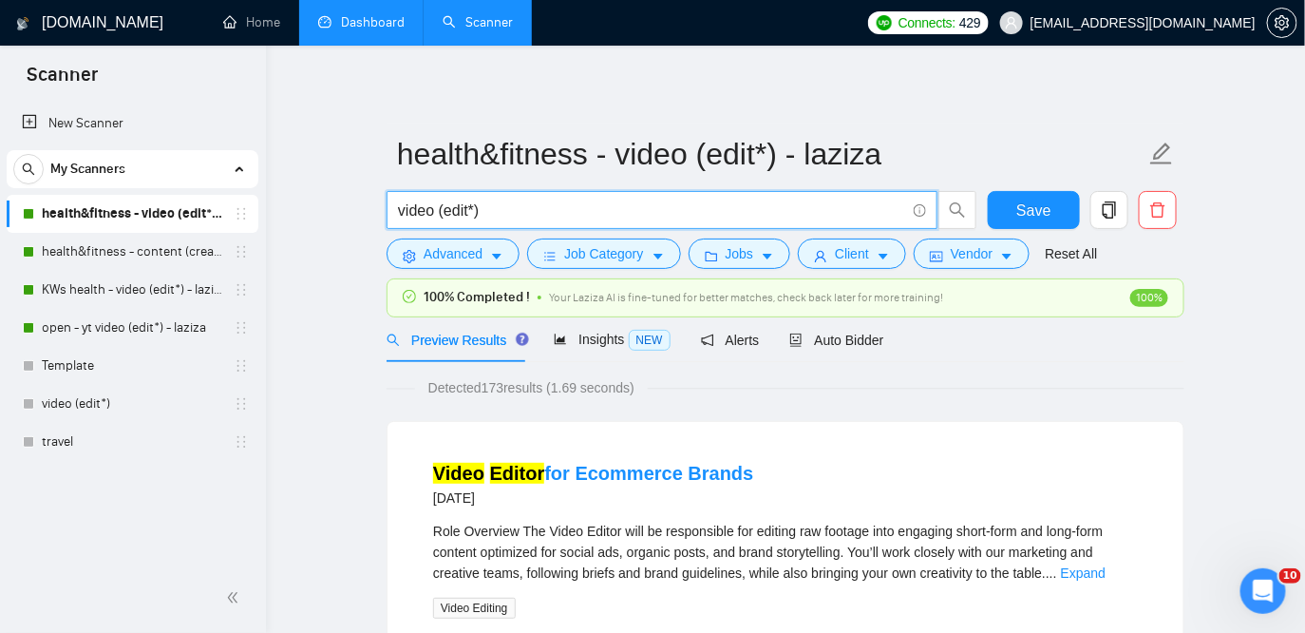
click at [497, 215] on input "video (edit*)" at bounding box center [651, 210] width 507 height 24
click at [439, 204] on input "video (edit*)" at bounding box center [651, 210] width 507 height 24
drag, startPoint x: 432, startPoint y: 213, endPoint x: 396, endPoint y: 211, distance: 36.1
click at [396, 211] on span "video (edit*)" at bounding box center [662, 210] width 551 height 38
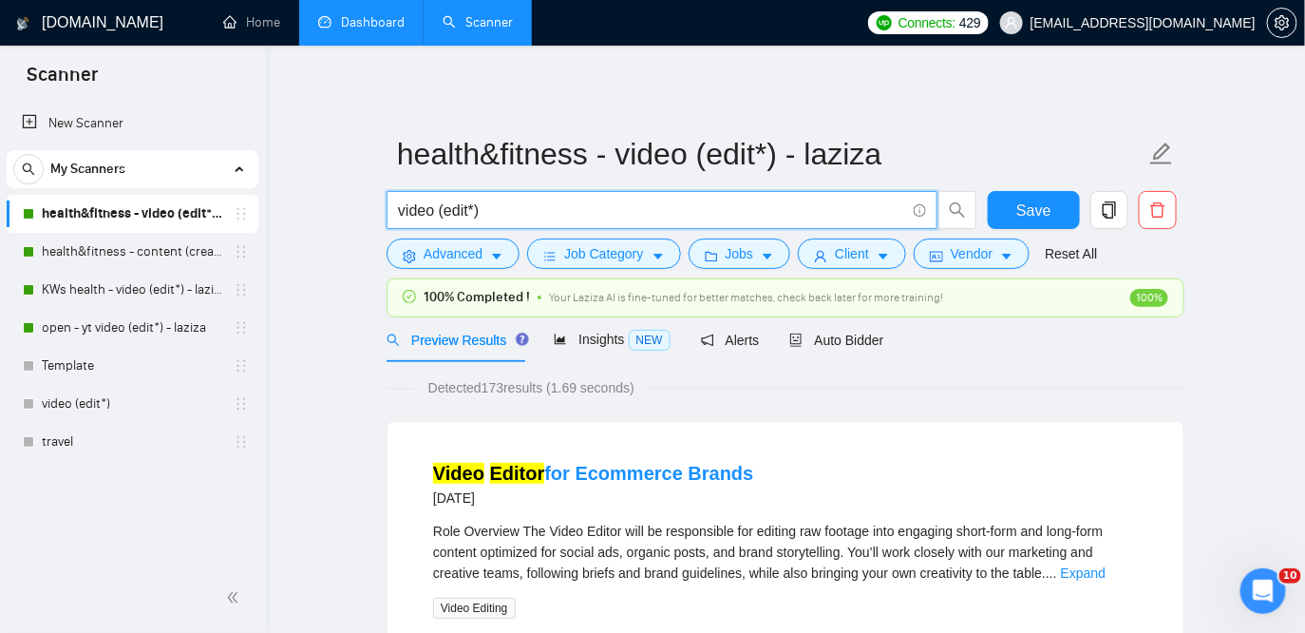
click at [432, 210] on input "video (edit*)" at bounding box center [651, 210] width 507 height 24
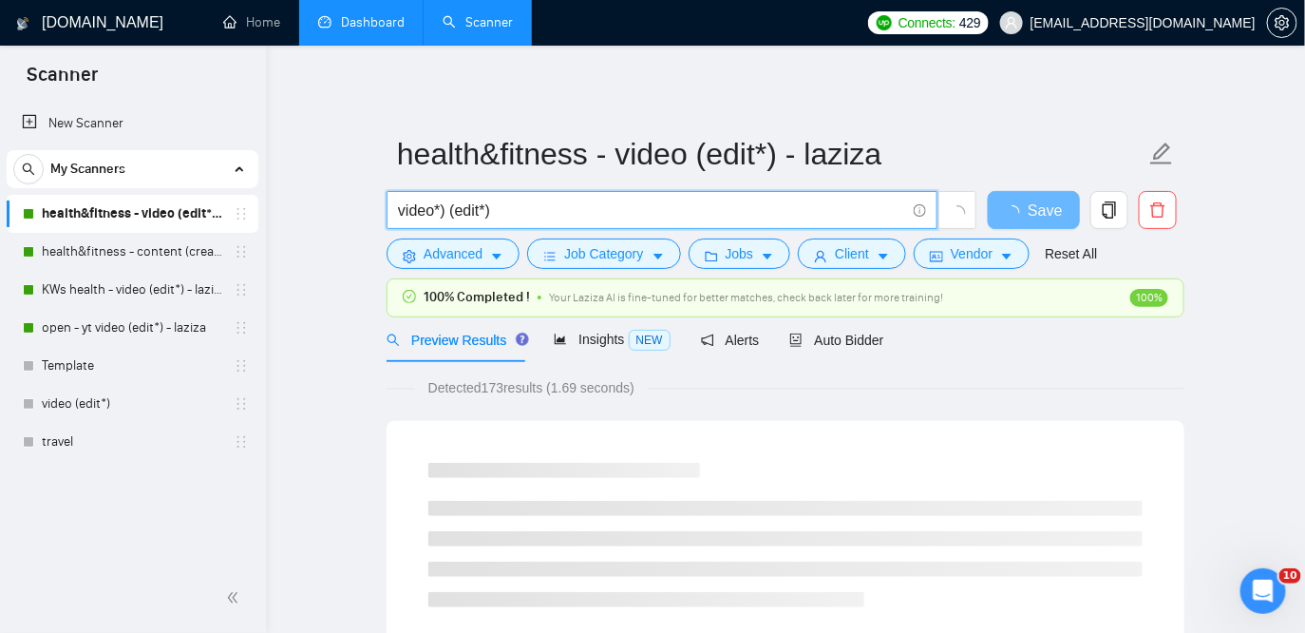
click at [402, 206] on input "video*) (edit*)" at bounding box center [651, 210] width 507 height 24
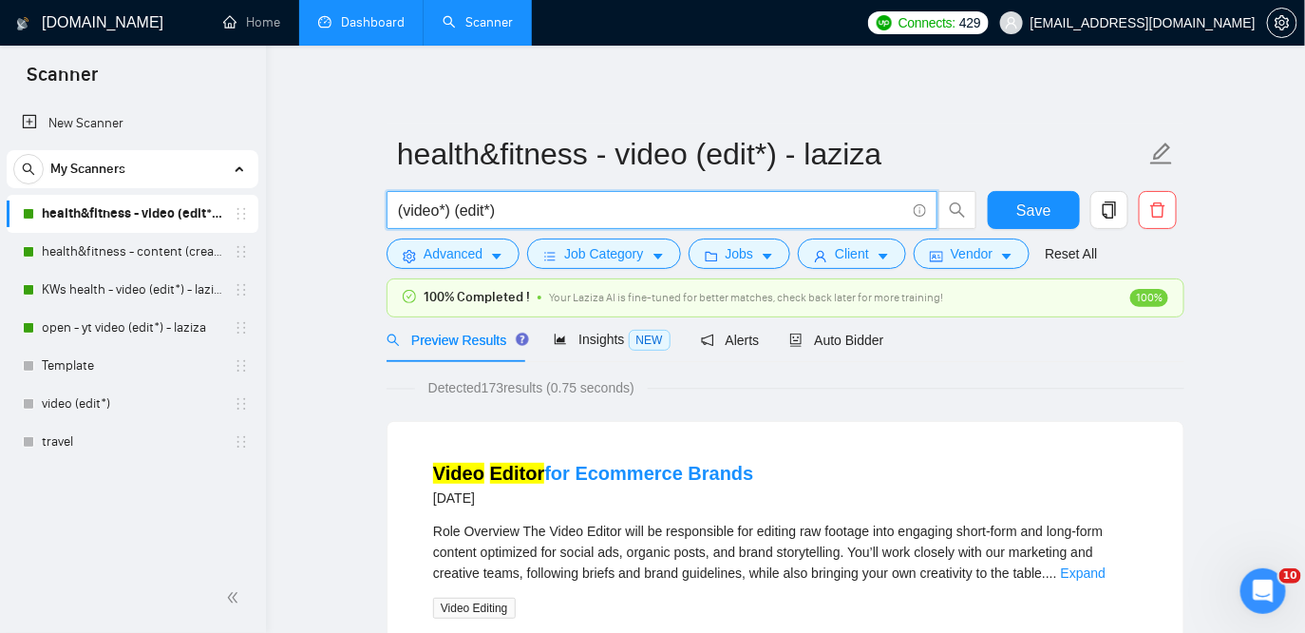
type input "(video*) (edit*)"
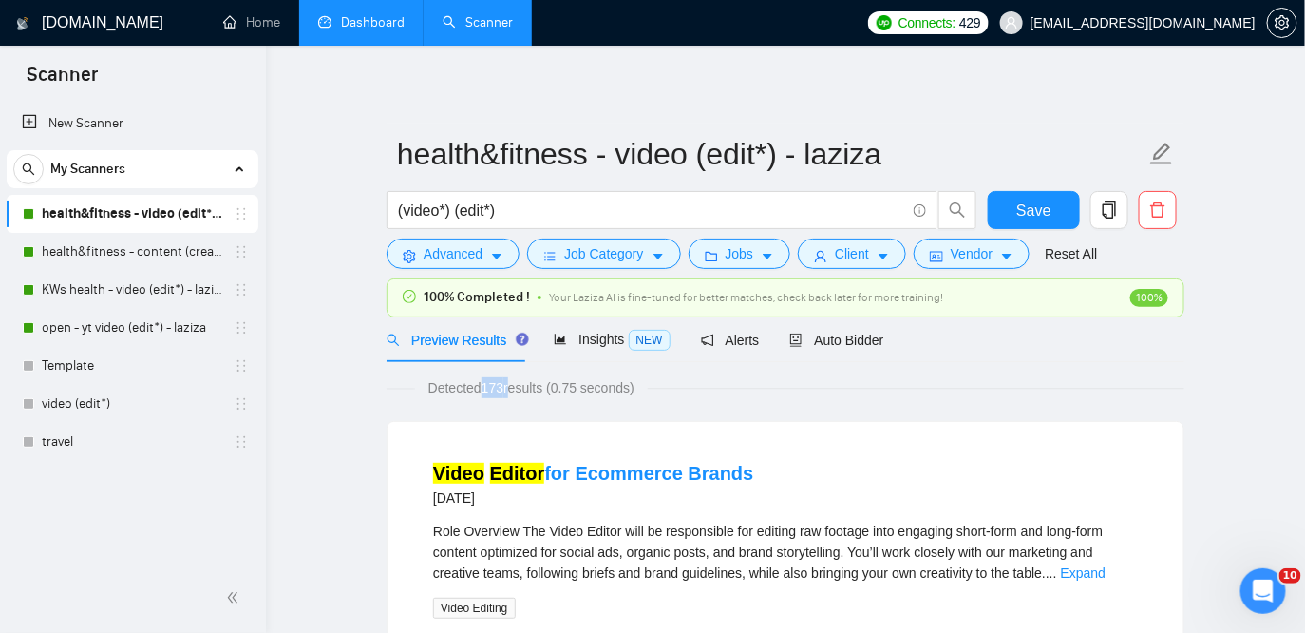
drag, startPoint x: 515, startPoint y: 388, endPoint x: 485, endPoint y: 385, distance: 29.7
click at [485, 385] on span "Detected 173 results (0.75 seconds)" at bounding box center [531, 387] width 233 height 21
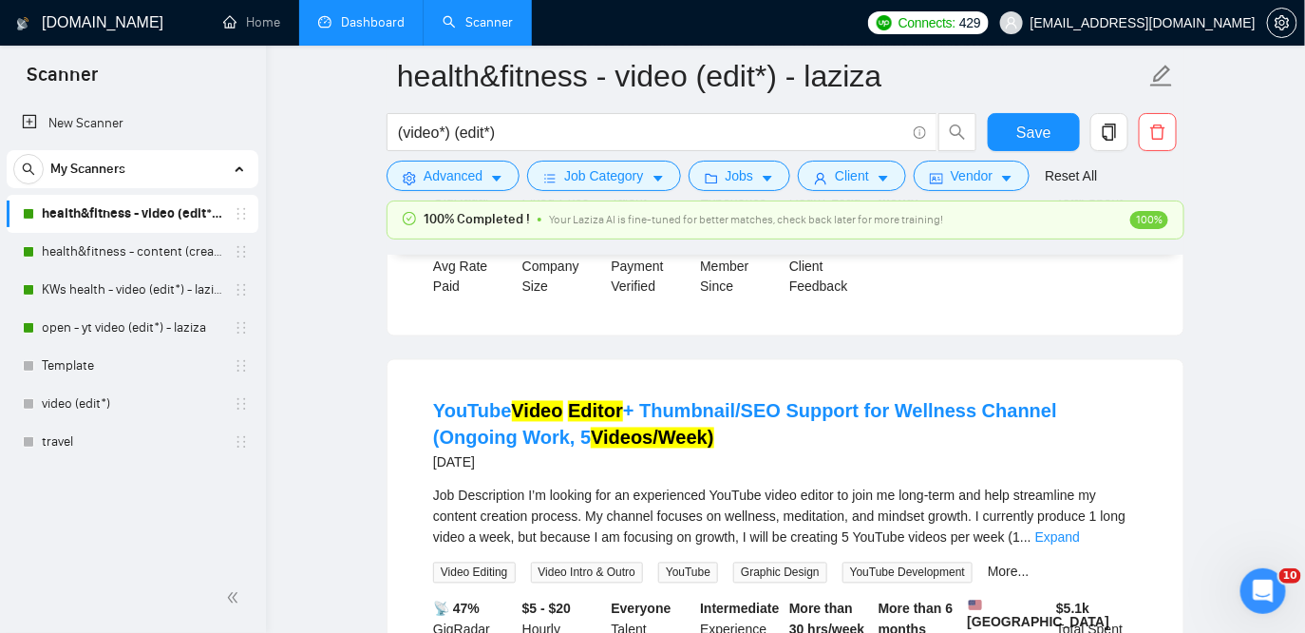
scroll to position [665, 0]
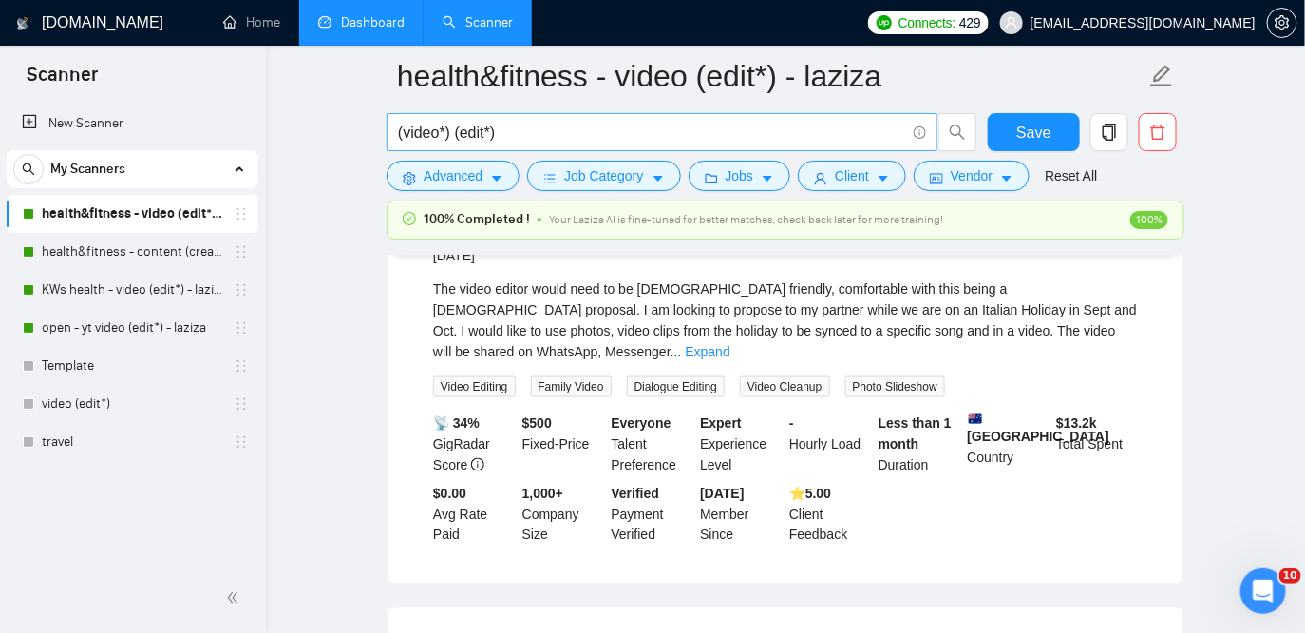
click at [513, 148] on span "(video*) (edit*)" at bounding box center [662, 132] width 551 height 38
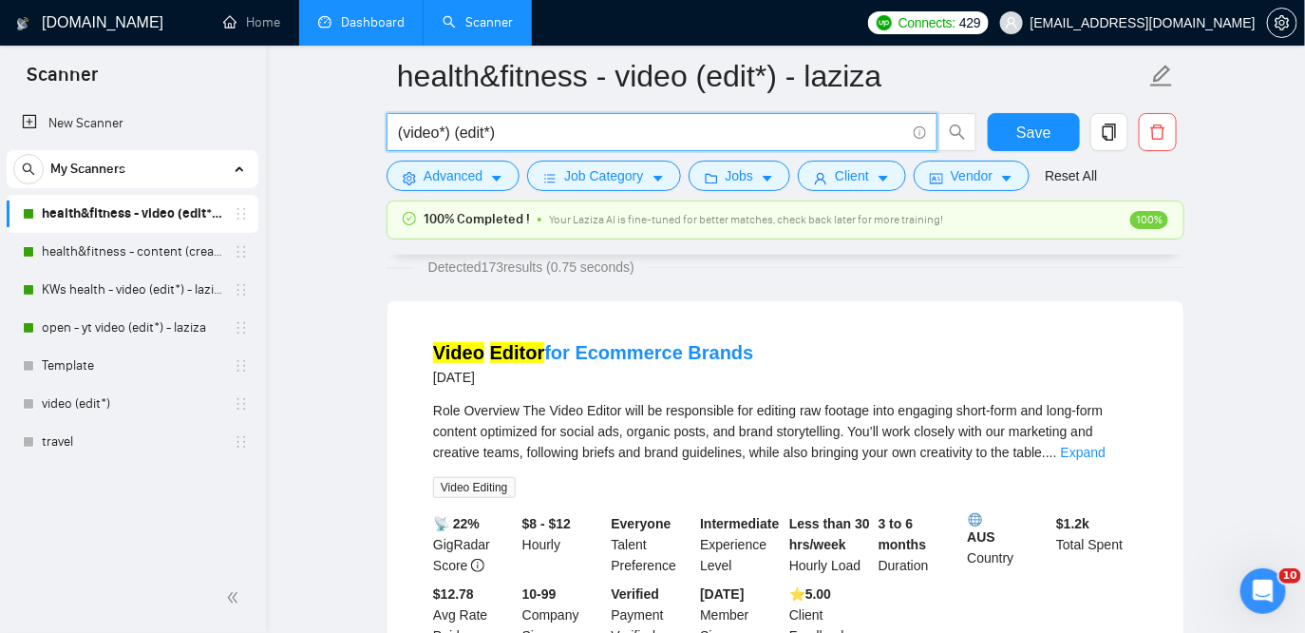
scroll to position [129, 0]
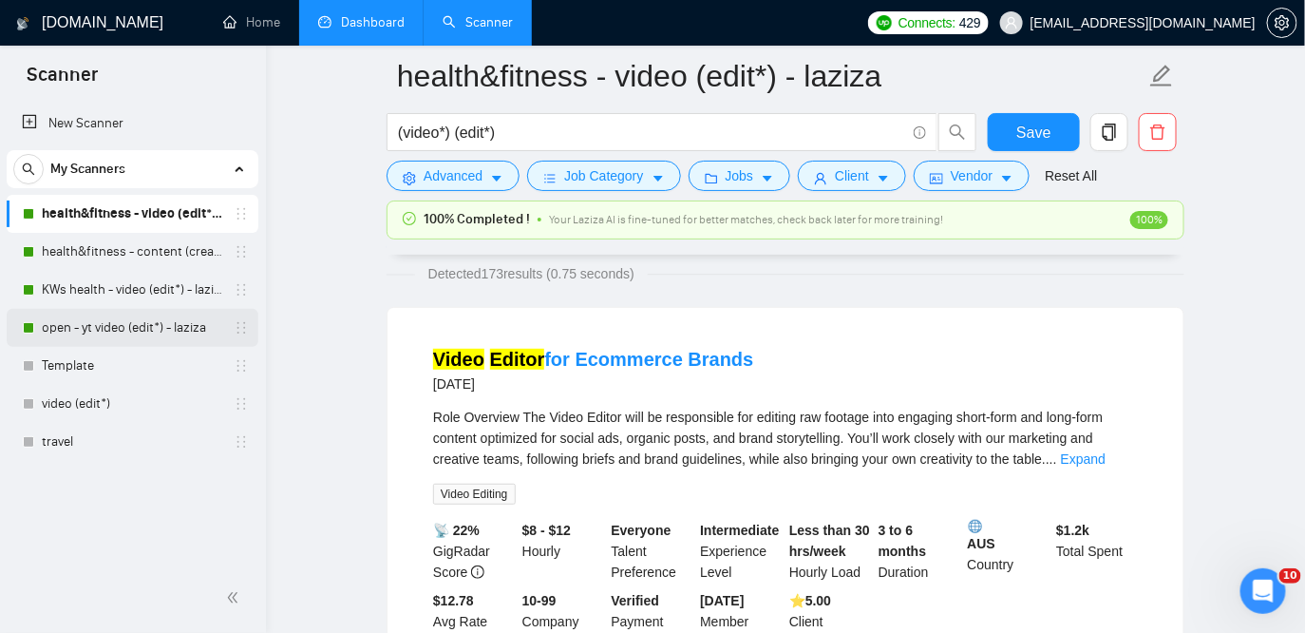
click at [137, 331] on link "open - yt video (edit*) - laziza" at bounding box center [132, 328] width 180 height 38
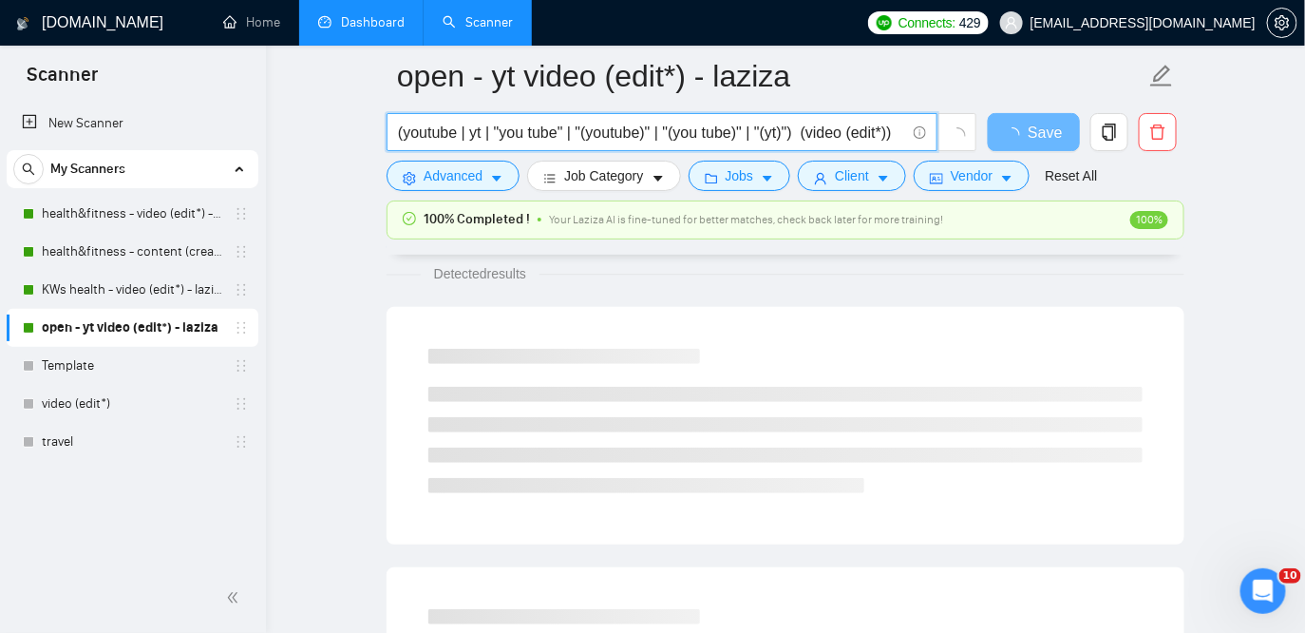
scroll to position [0, 12]
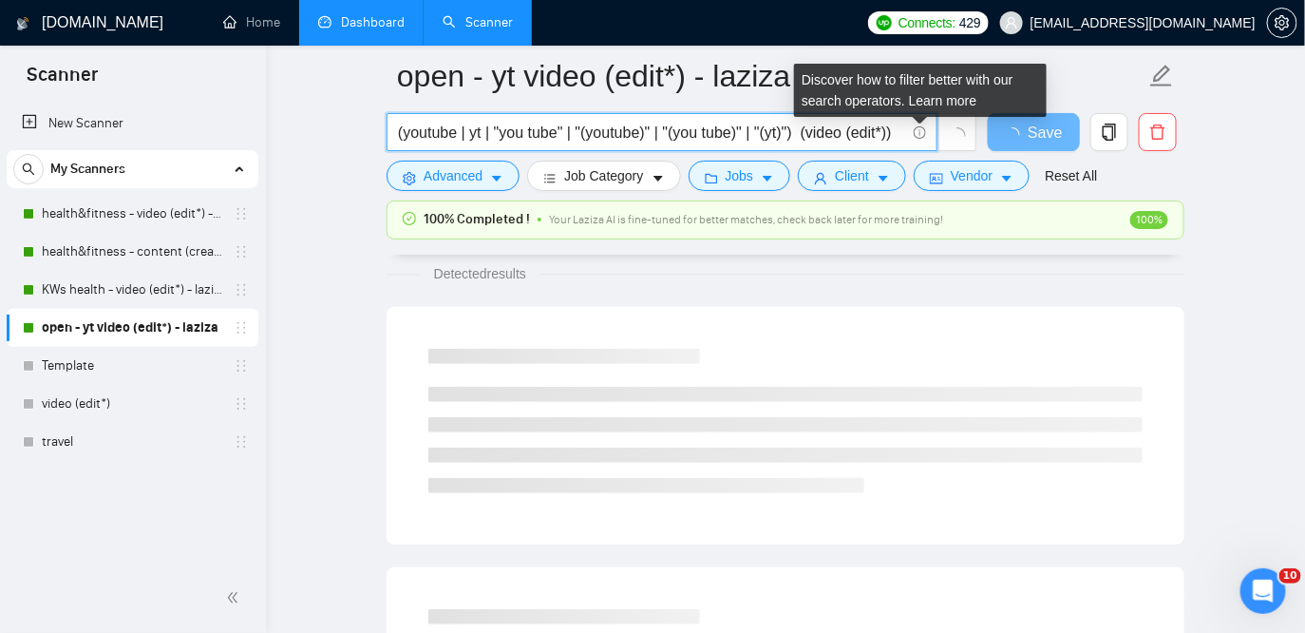
drag, startPoint x: 828, startPoint y: 135, endPoint x: 915, endPoint y: 136, distance: 86.4
click at [915, 136] on span "(youtube | yt | "you tube" | "(youtube)" | "(you tube)" | "(yt)") (video (edit*…" at bounding box center [662, 132] width 551 height 38
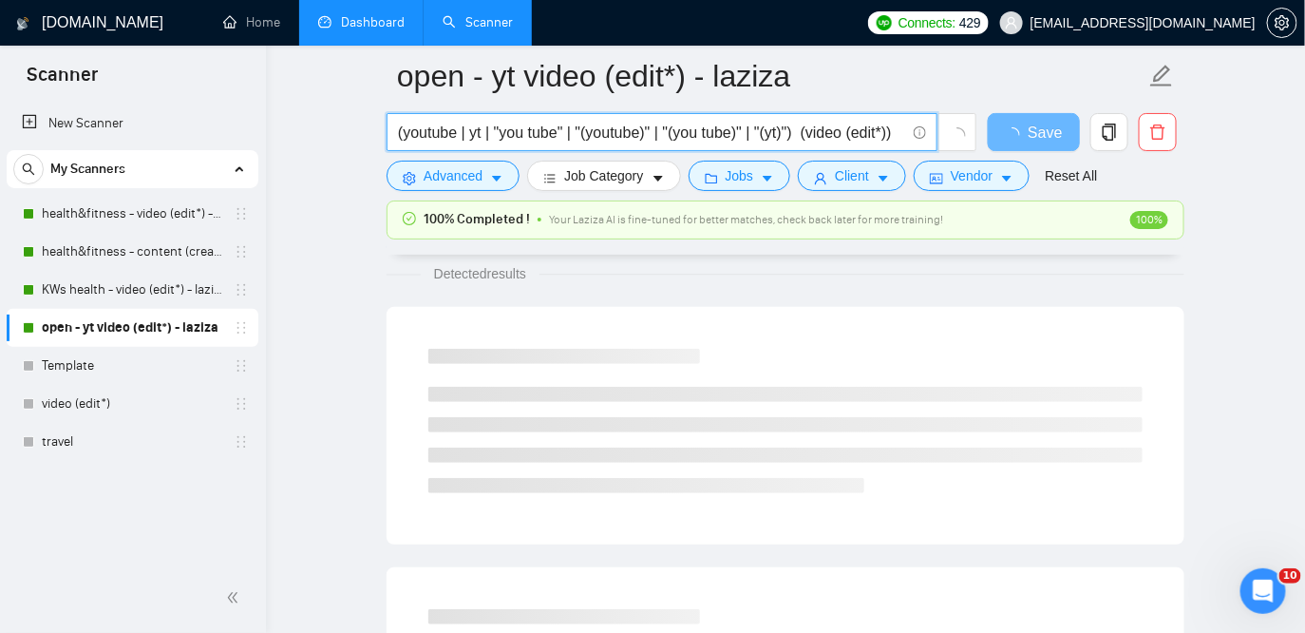
click at [765, 127] on input "(youtube | yt | "you tube" | "(youtube)" | "(you tube)" | "(yt)") (video (edit*…" at bounding box center [651, 133] width 507 height 24
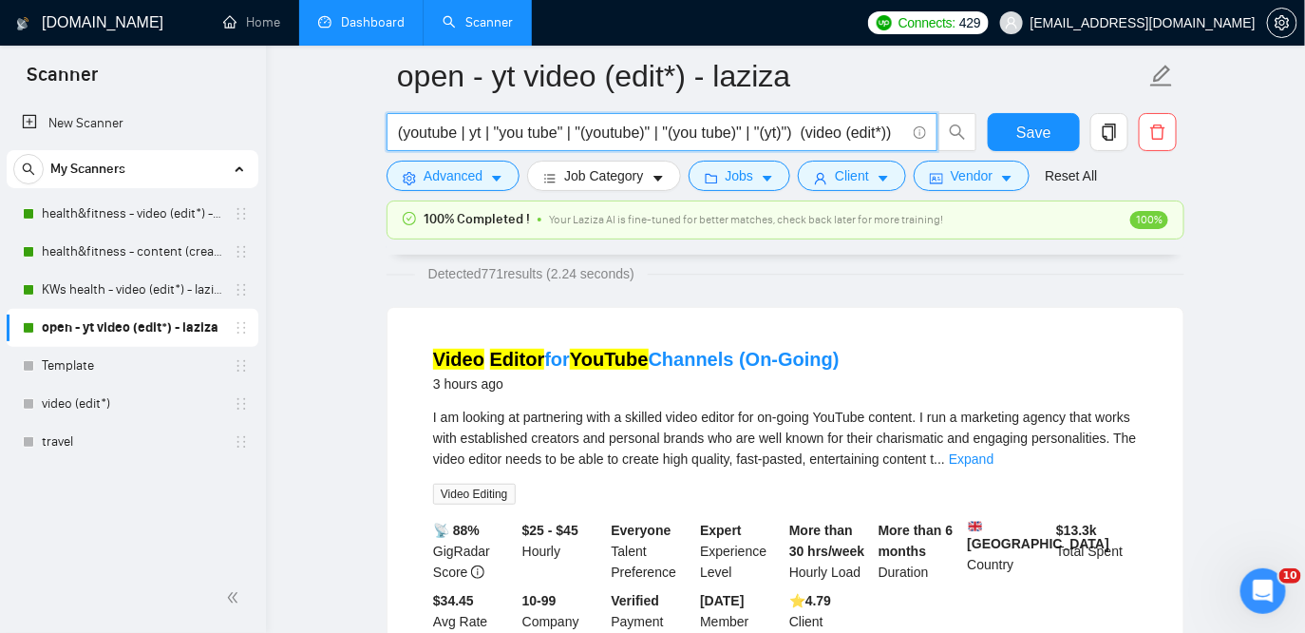
drag, startPoint x: 843, startPoint y: 132, endPoint x: 917, endPoint y: 143, distance: 75.0
click at [917, 143] on span "(youtube | yt | "you tube" | "(youtube)" | "(you tube)" | "(yt)") (video (edit*…" at bounding box center [662, 132] width 551 height 38
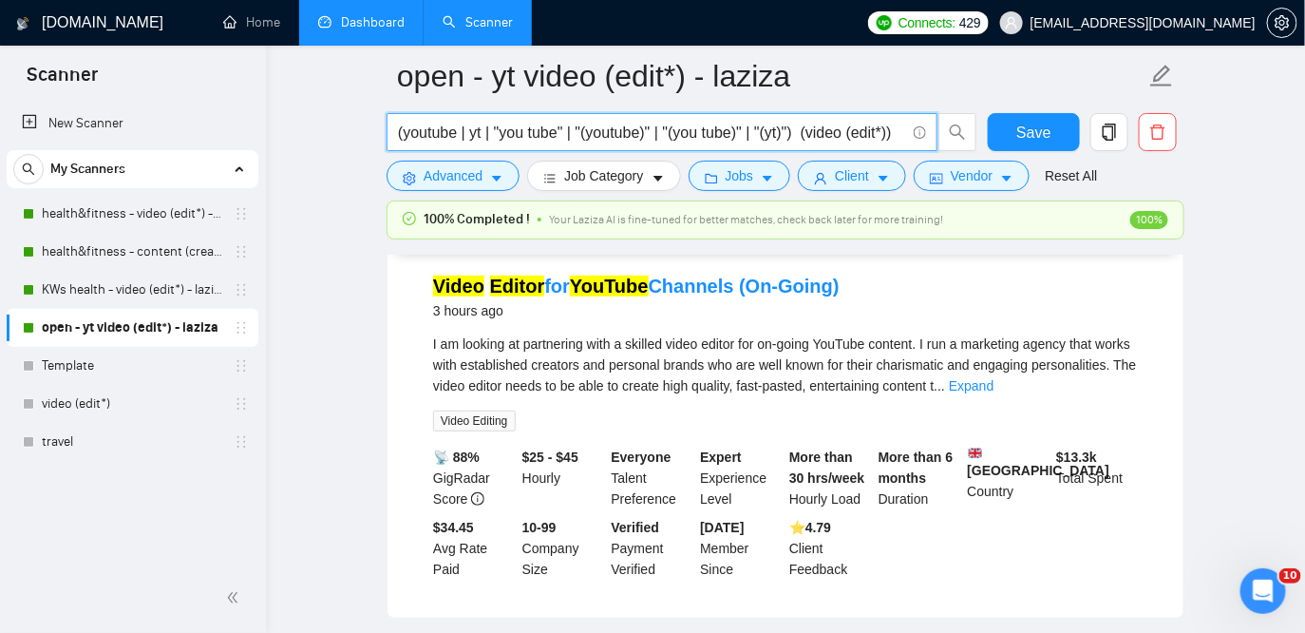
scroll to position [199, 0]
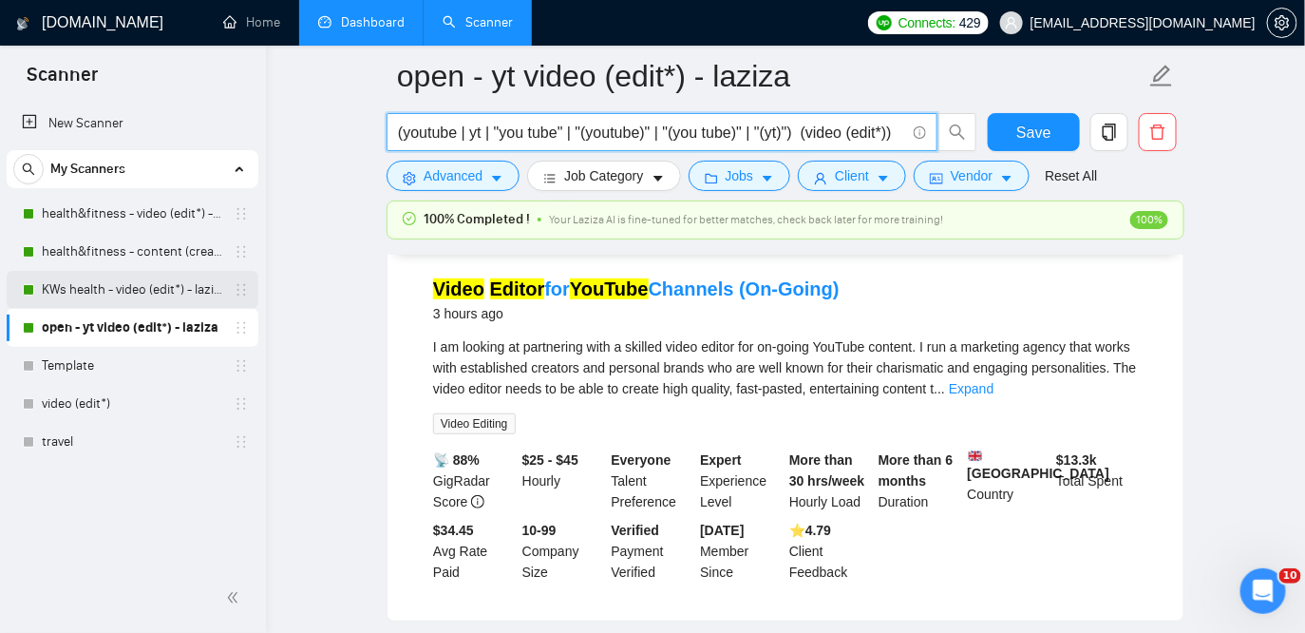
click at [131, 294] on link "KWs health - video (edit*) - laziza" at bounding box center [132, 290] width 180 height 38
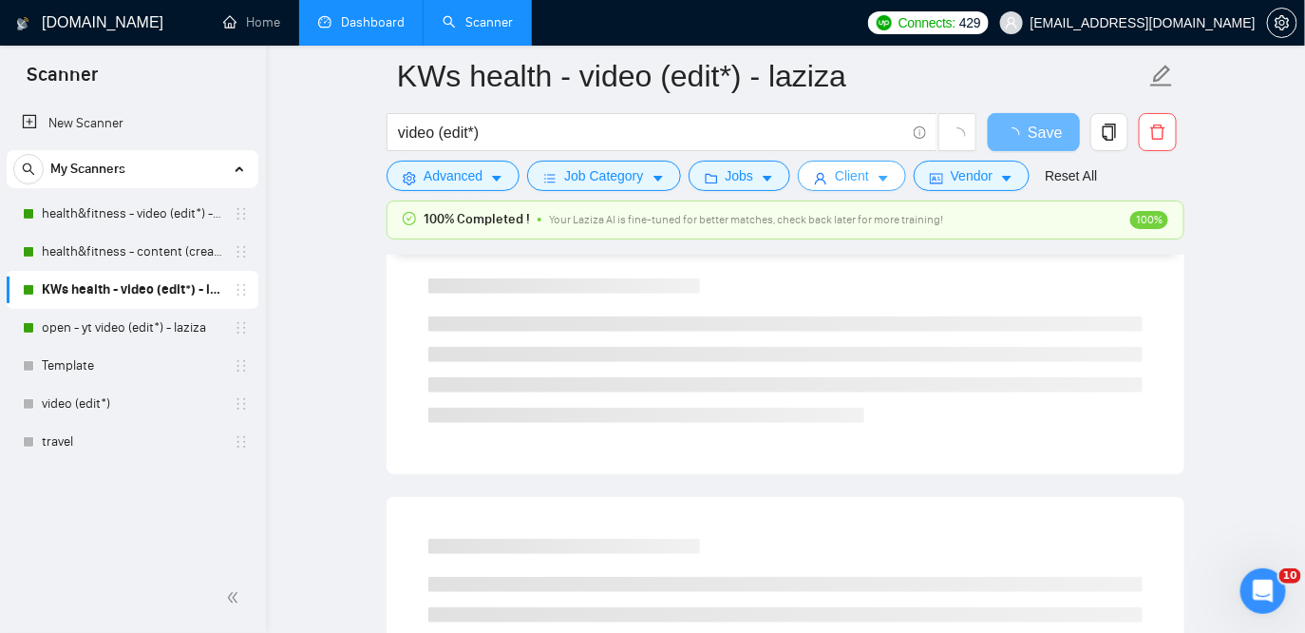
click at [846, 173] on span "Client" at bounding box center [852, 175] width 34 height 21
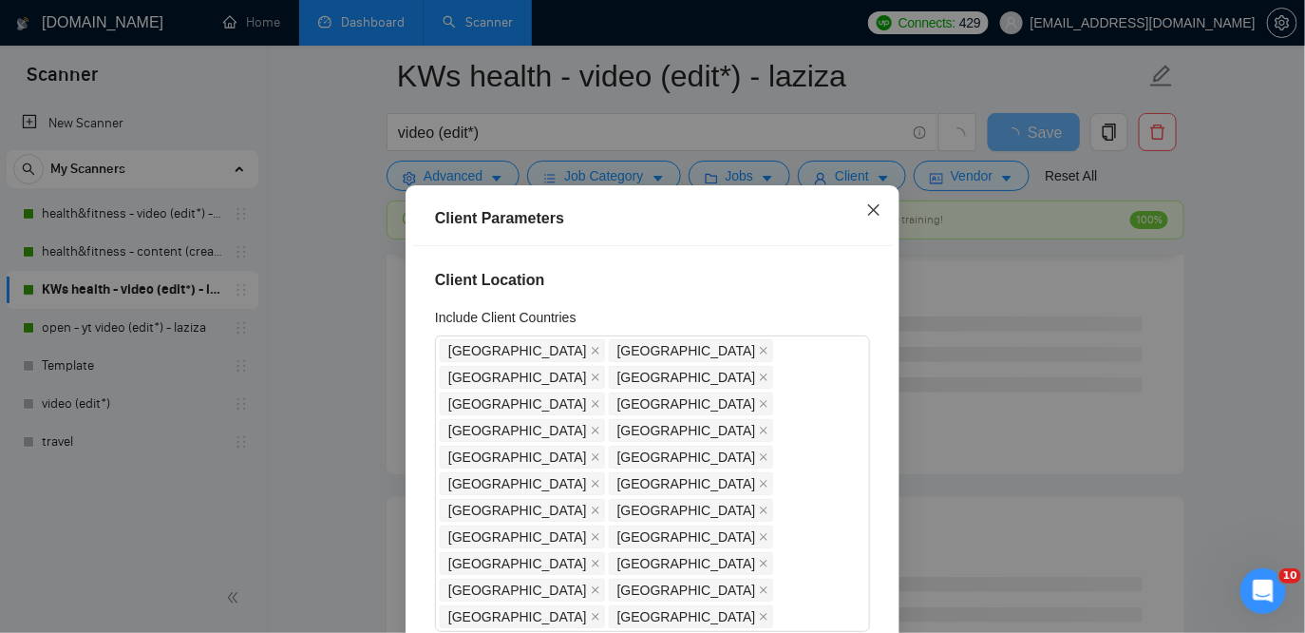
click at [875, 201] on span "Close" at bounding box center [873, 210] width 51 height 51
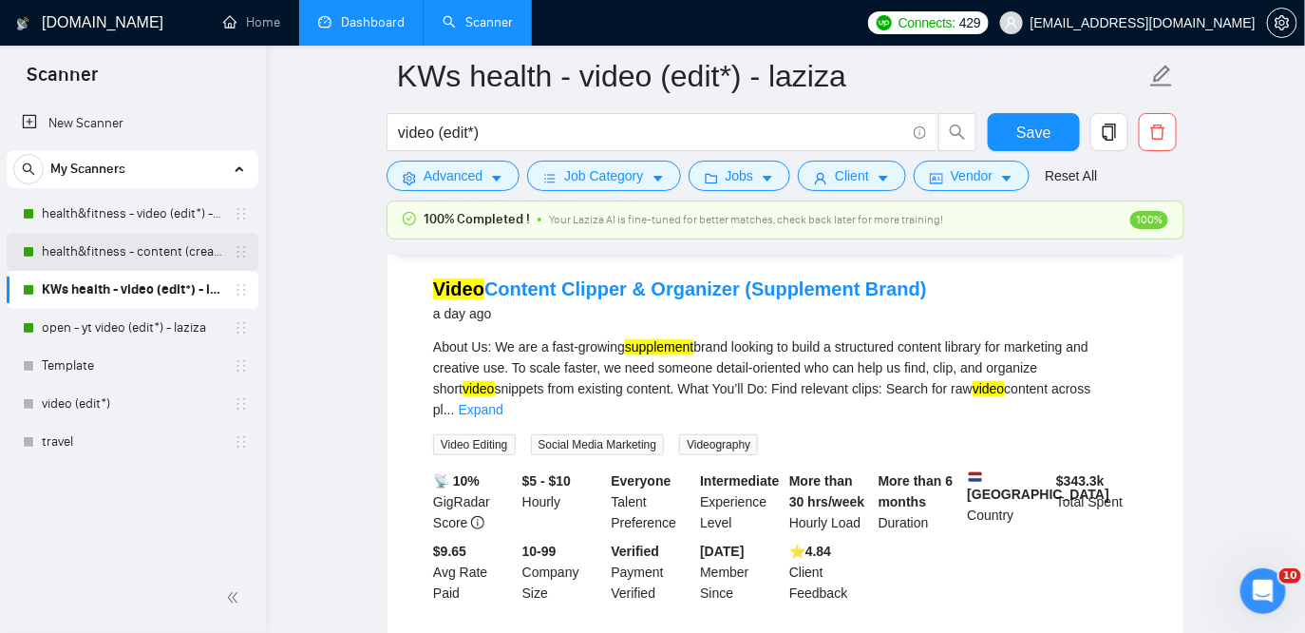
click at [94, 250] on link "health&fitness - content (creat*) - laziza" at bounding box center [132, 252] width 180 height 38
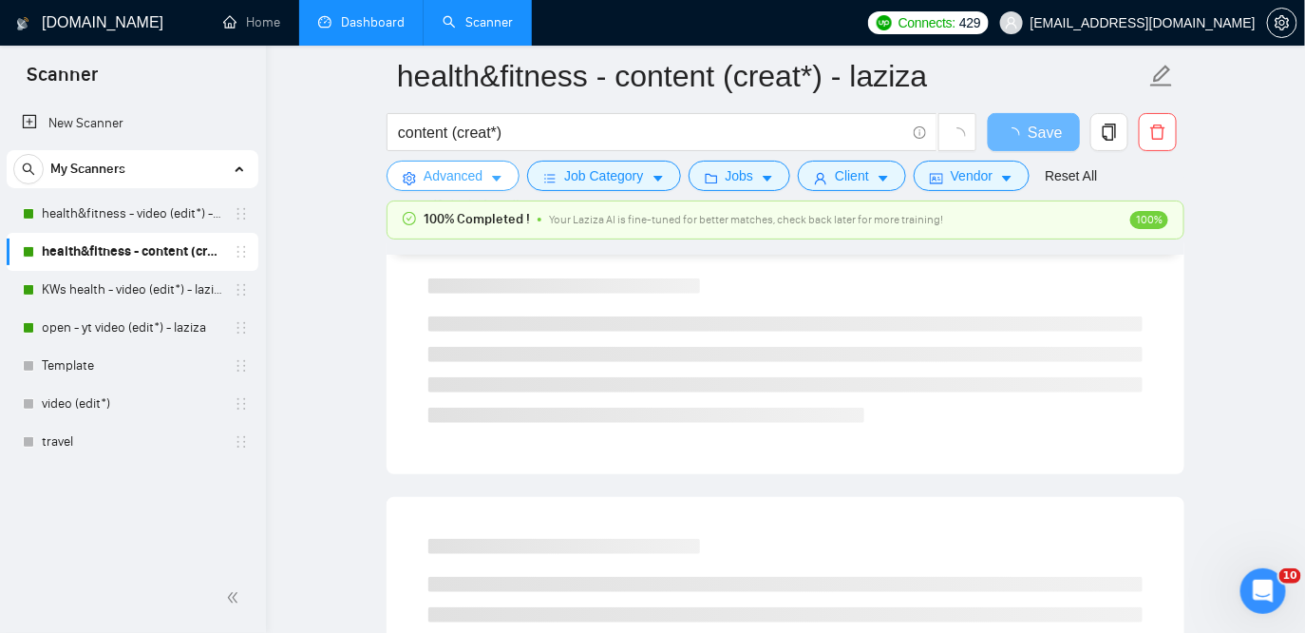
click at [444, 184] on span "Advanced" at bounding box center [453, 175] width 59 height 21
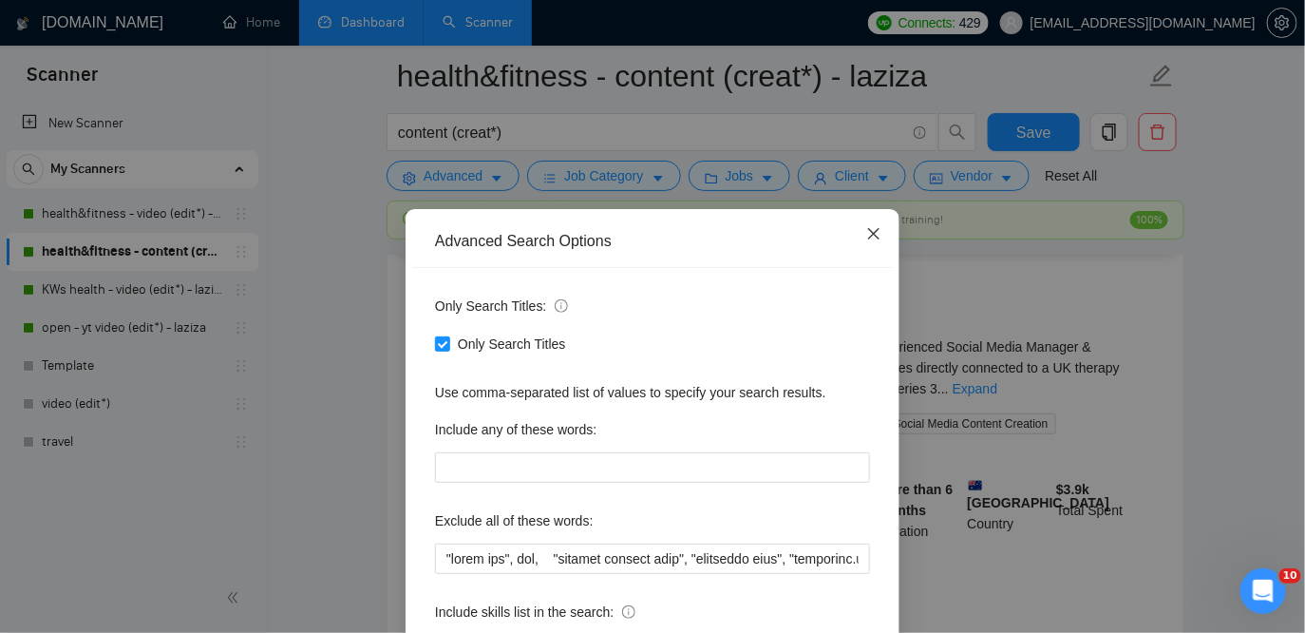
click at [876, 234] on icon "close" at bounding box center [873, 233] width 15 height 15
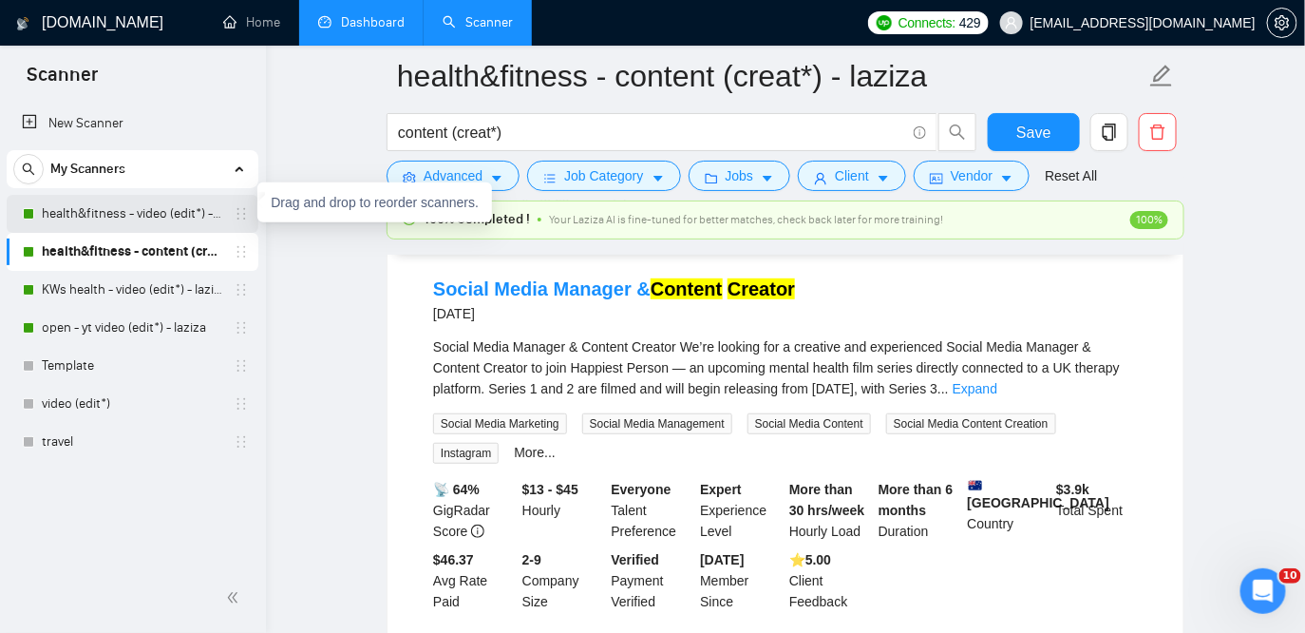
click at [160, 228] on link "health&fitness - video (edit*) - laziza" at bounding box center [132, 214] width 180 height 38
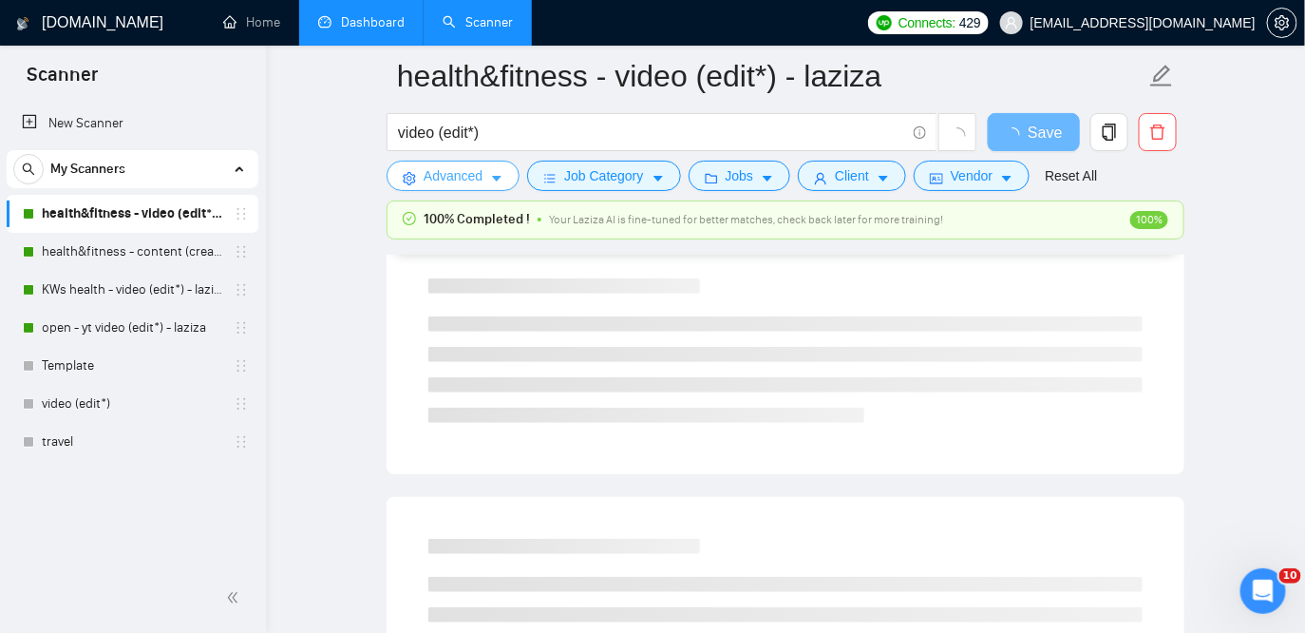
click at [440, 179] on span "Advanced" at bounding box center [453, 175] width 59 height 21
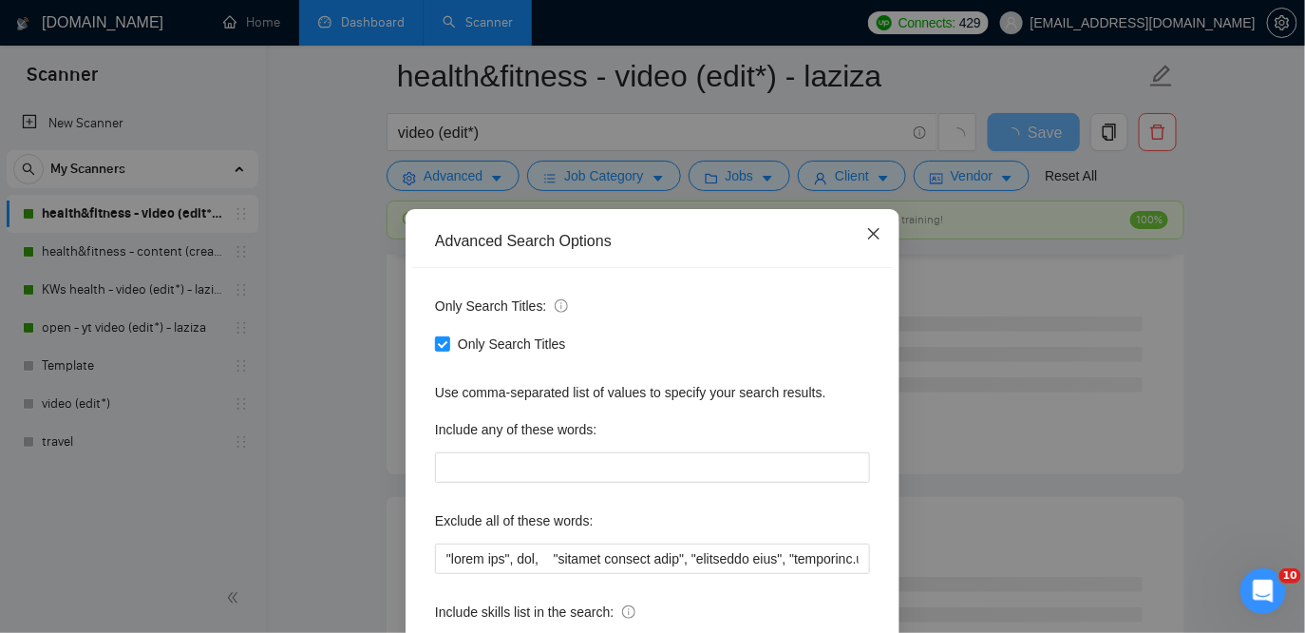
click at [871, 240] on icon "close" at bounding box center [873, 233] width 15 height 15
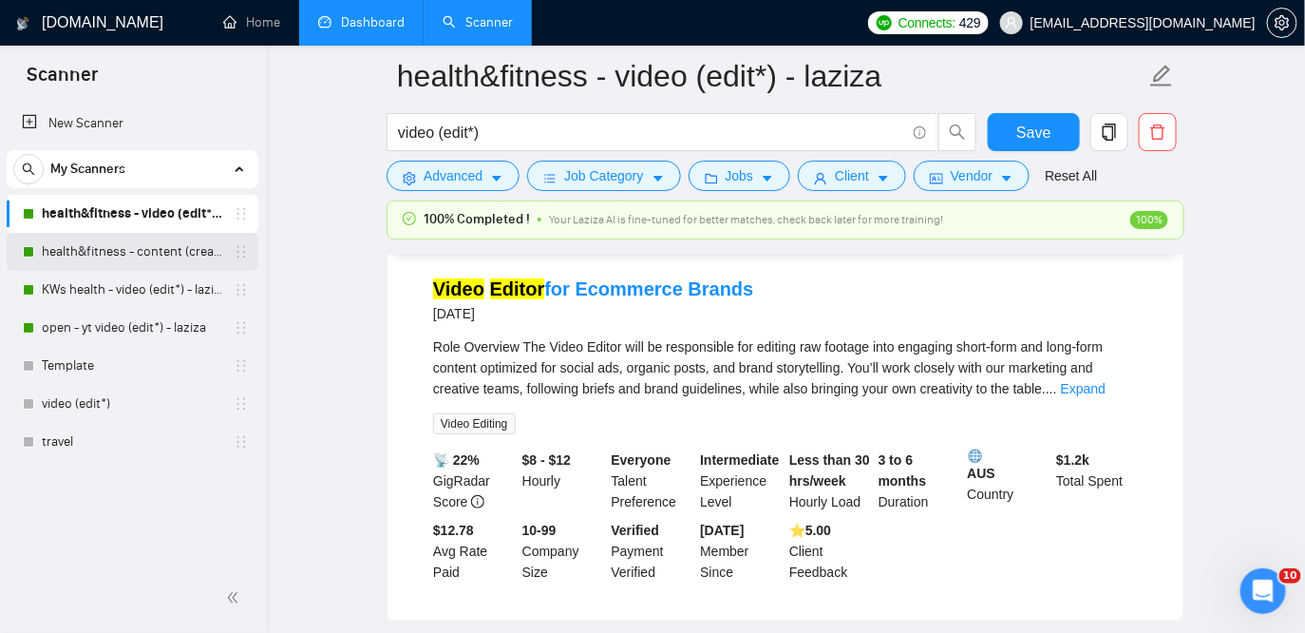
click at [81, 244] on link "health&fitness - content (creat*) - laziza" at bounding box center [132, 252] width 180 height 38
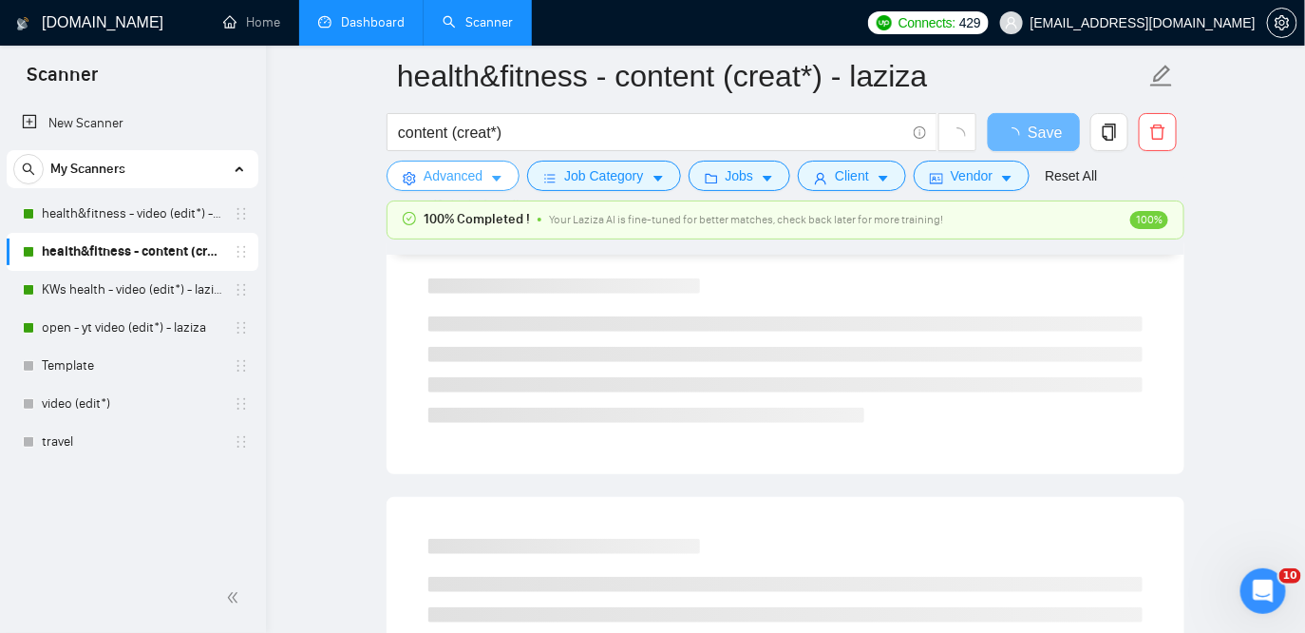
click at [467, 167] on span "Advanced" at bounding box center [453, 175] width 59 height 21
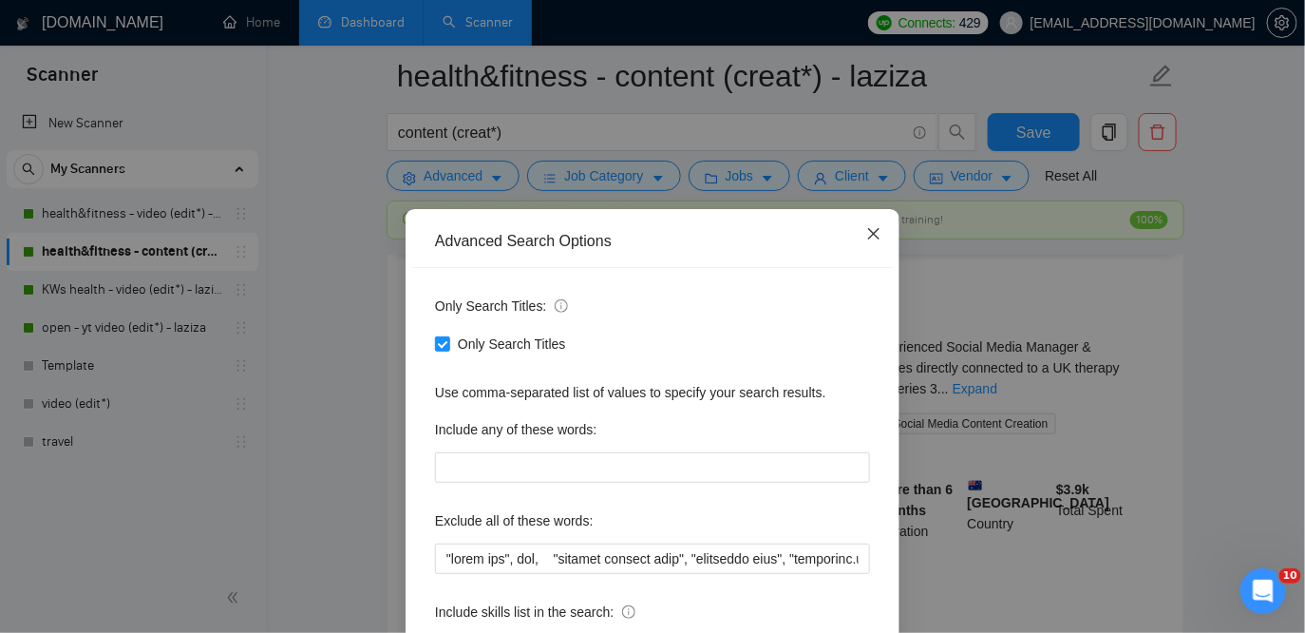
click at [870, 229] on icon "close" at bounding box center [873, 233] width 15 height 15
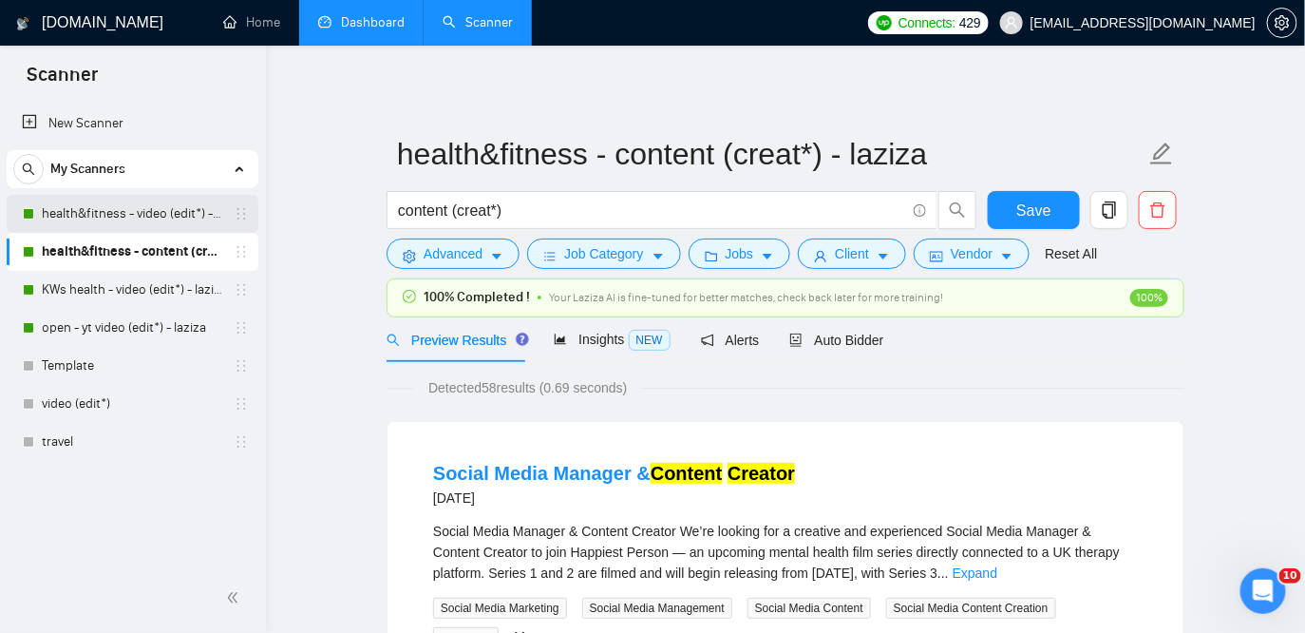
click at [119, 211] on link "health&fitness - video (edit*) - laziza" at bounding box center [132, 214] width 180 height 38
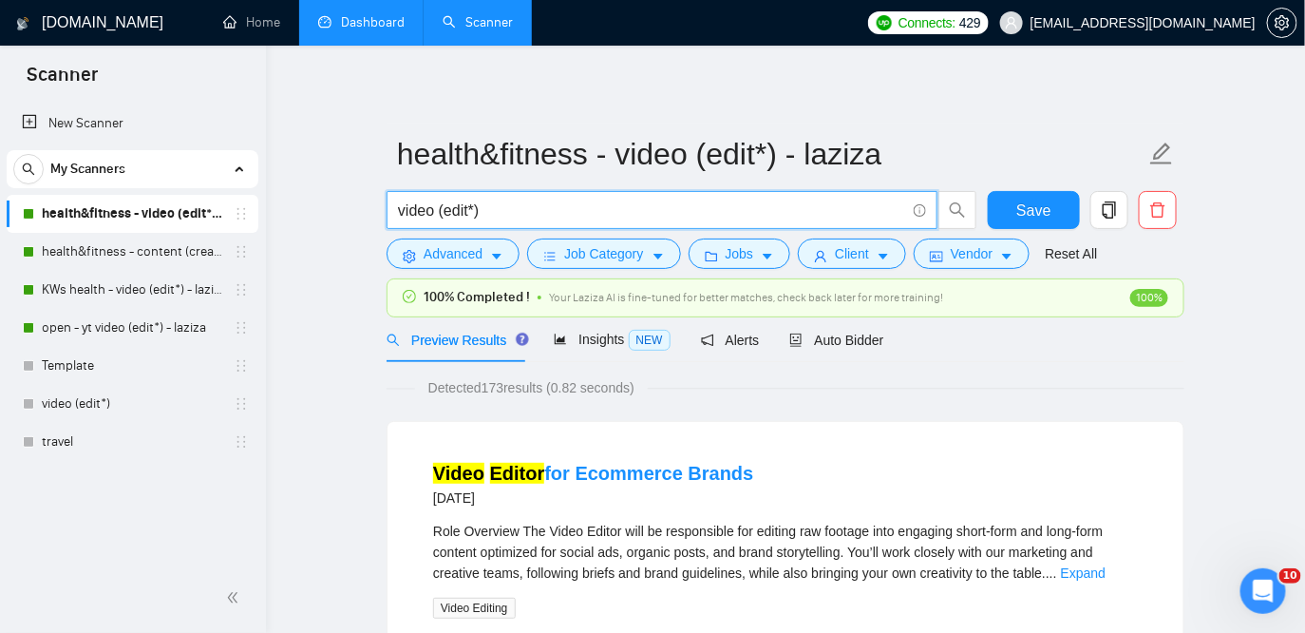
drag, startPoint x: 498, startPoint y: 209, endPoint x: 387, endPoint y: 204, distance: 111.2
click at [387, 204] on span "video (edit*)" at bounding box center [662, 210] width 551 height 38
